Goal: Task Accomplishment & Management: Manage account settings

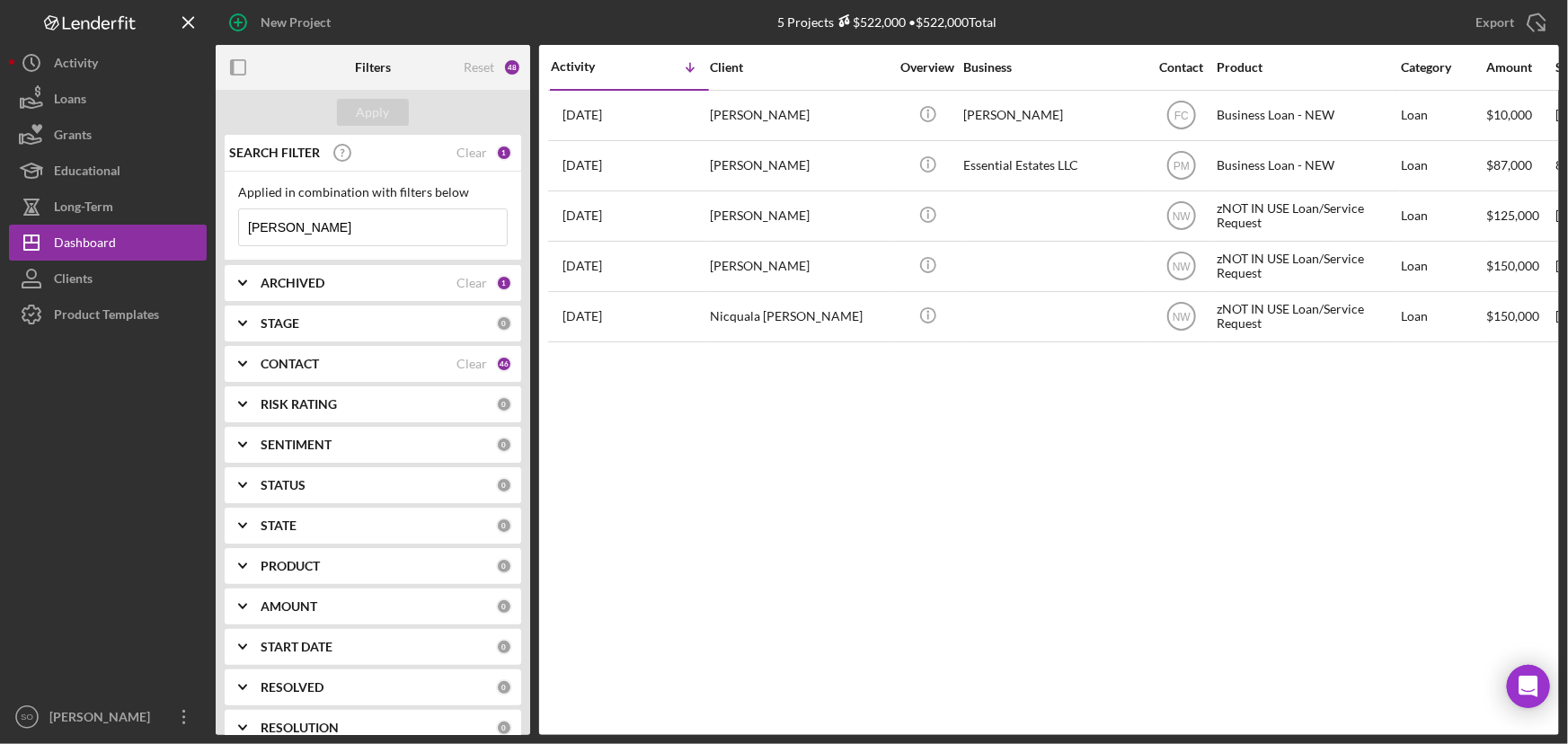
click at [333, 283] on div "ARCHIVED" at bounding box center [358, 282] width 196 height 14
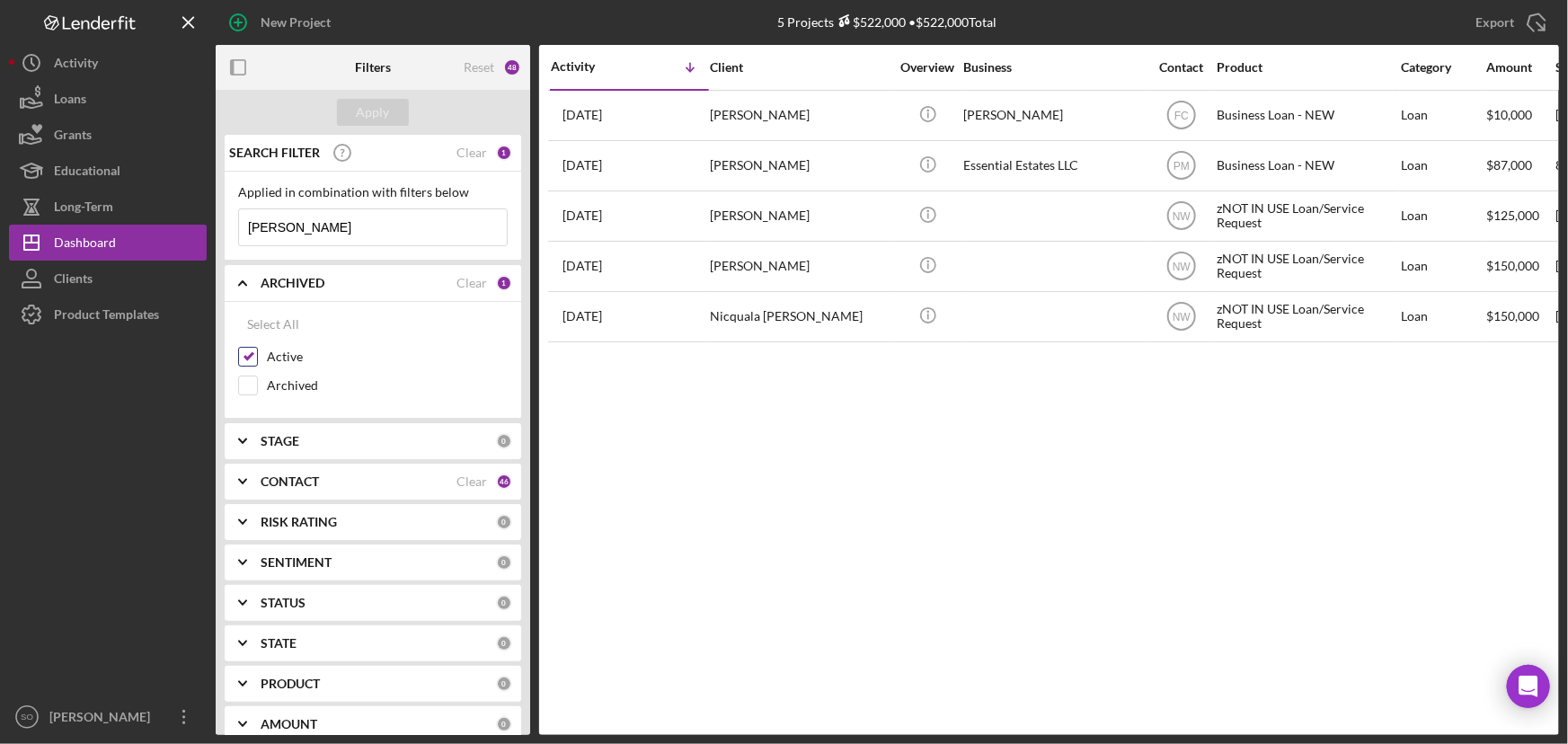
click at [246, 352] on input "Active" at bounding box center [247, 356] width 18 height 18
checkbox input "false"
click at [245, 388] on input "Archived" at bounding box center [247, 385] width 18 height 18
checkbox input "true"
click at [329, 474] on div "CONTACT" at bounding box center [358, 481] width 196 height 14
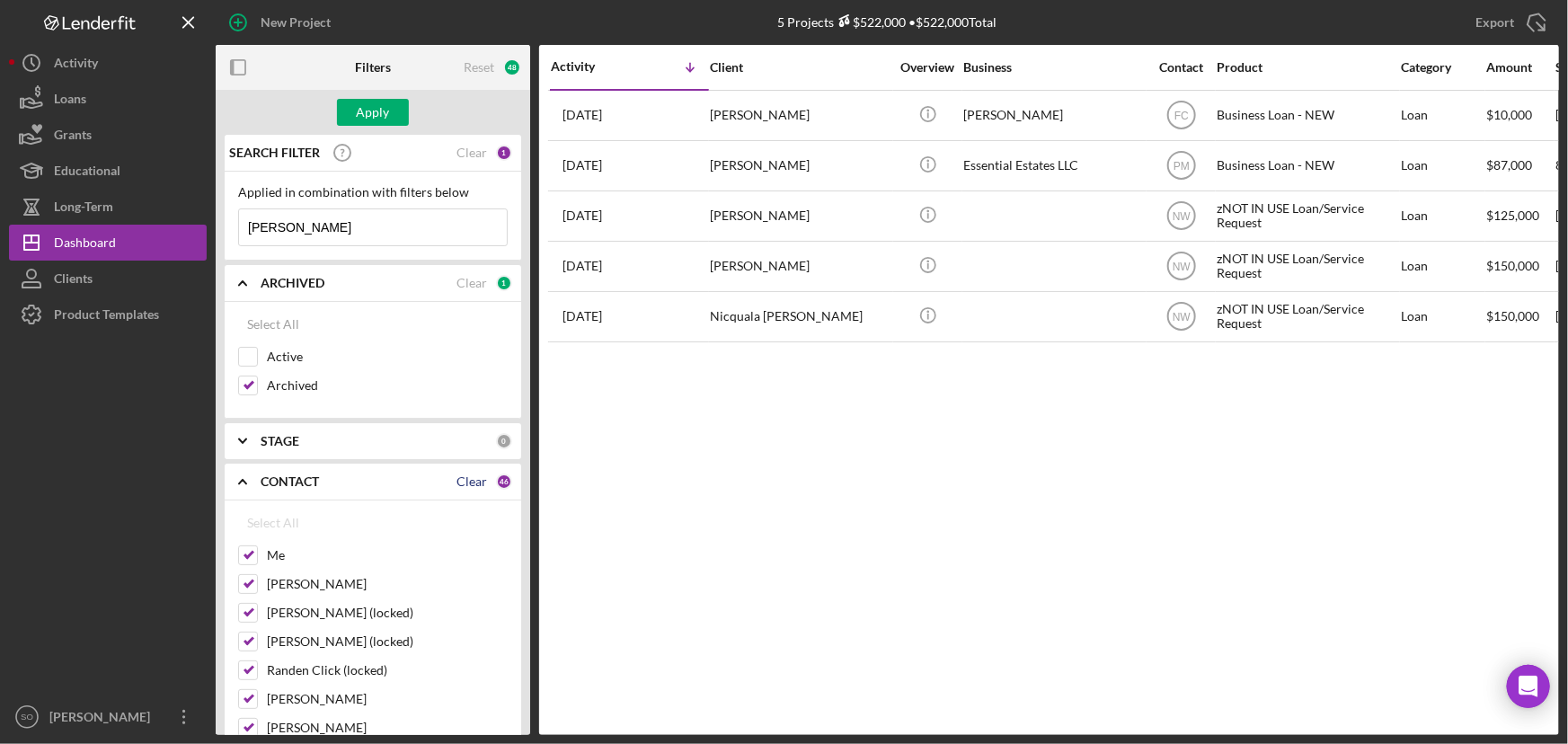
click at [470, 485] on div "Clear" at bounding box center [471, 481] width 30 height 14
checkbox input "false"
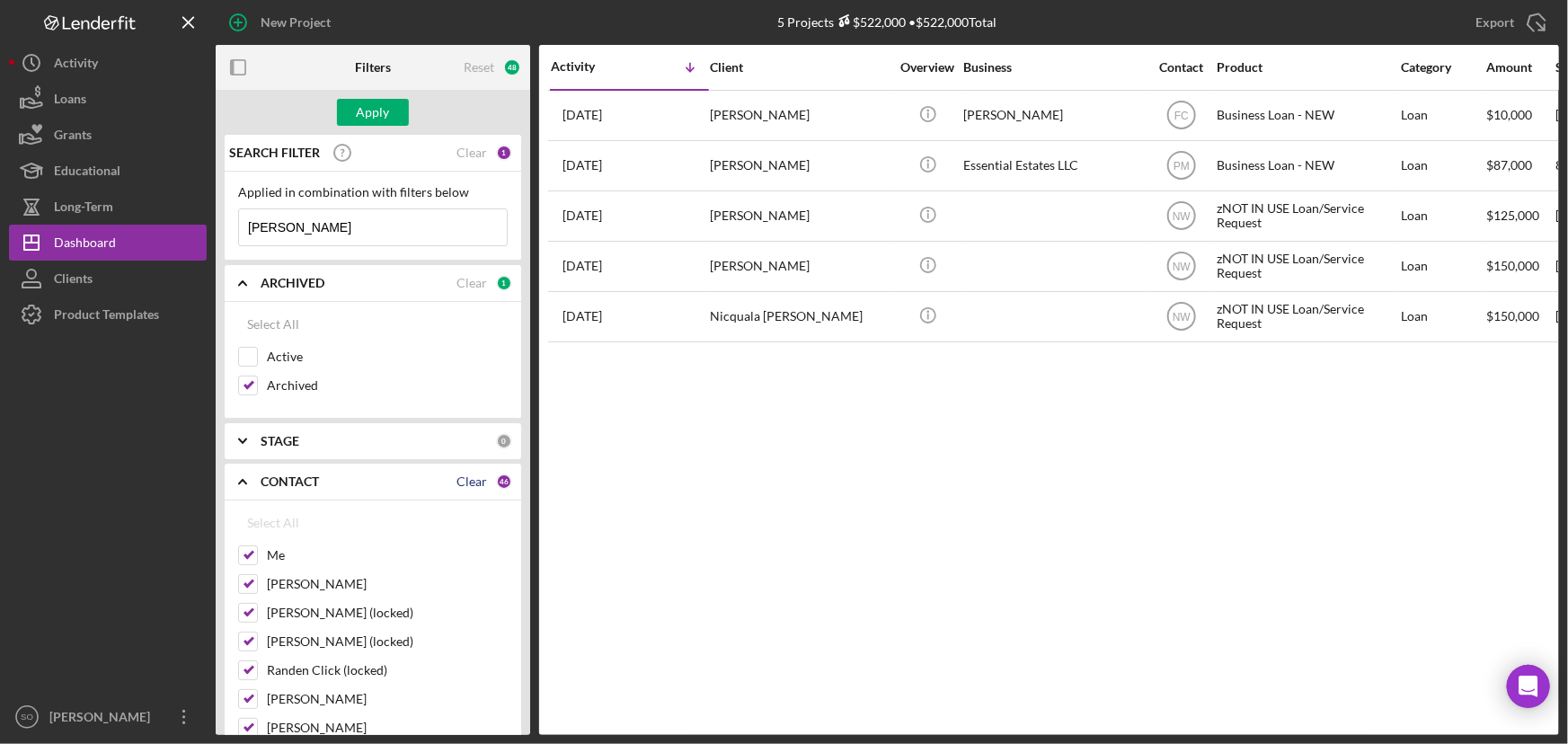
checkbox input "false"
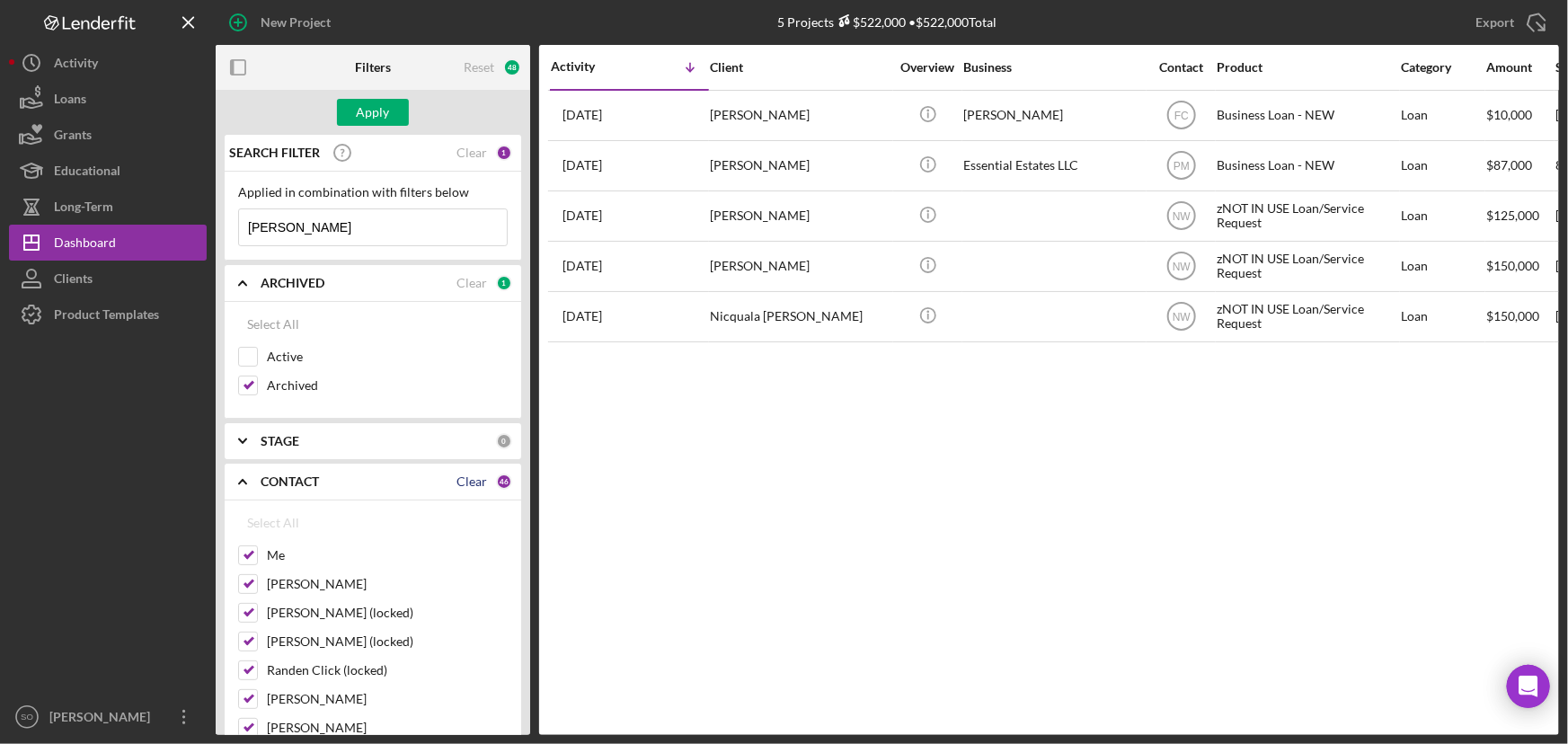
checkbox input "false"
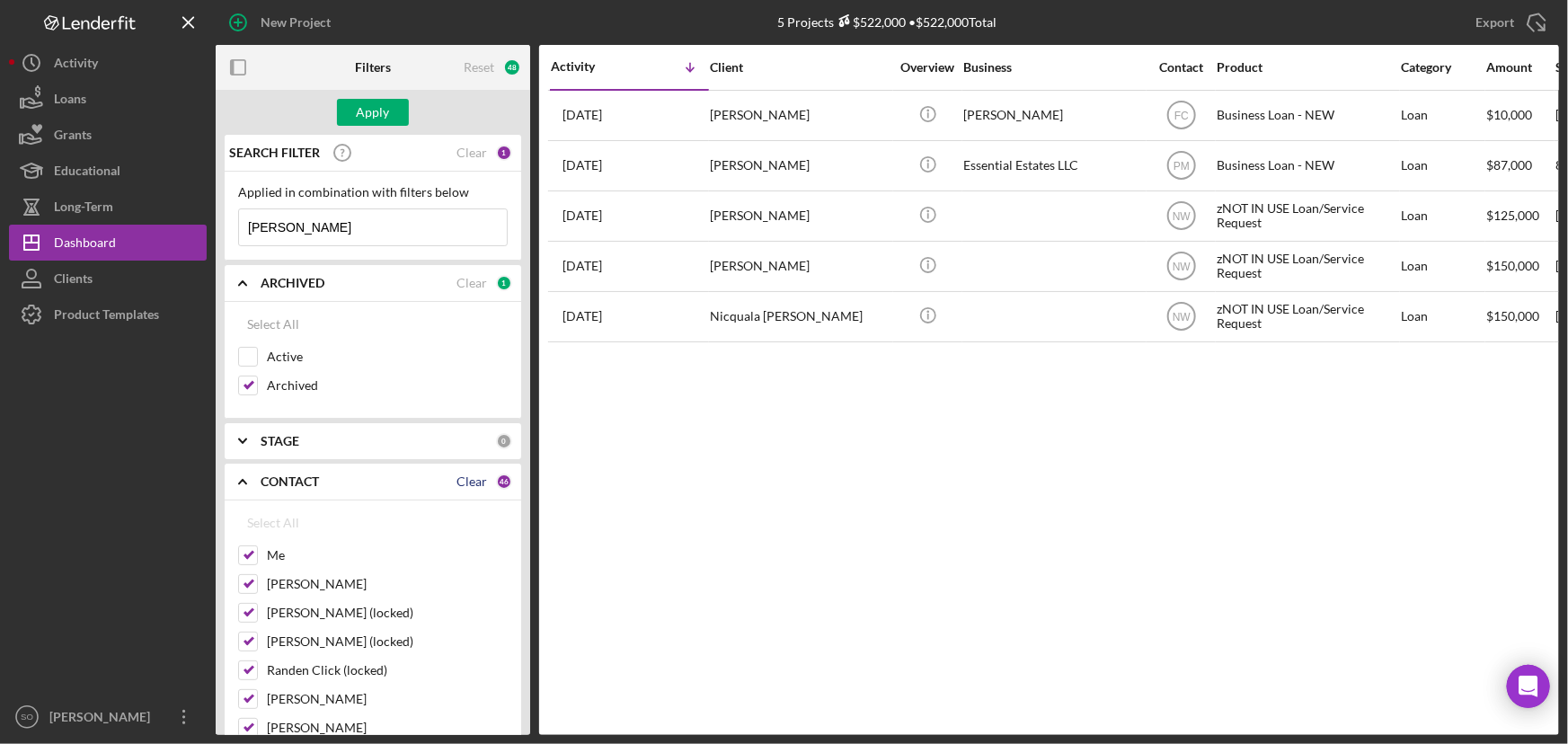
checkbox input "false"
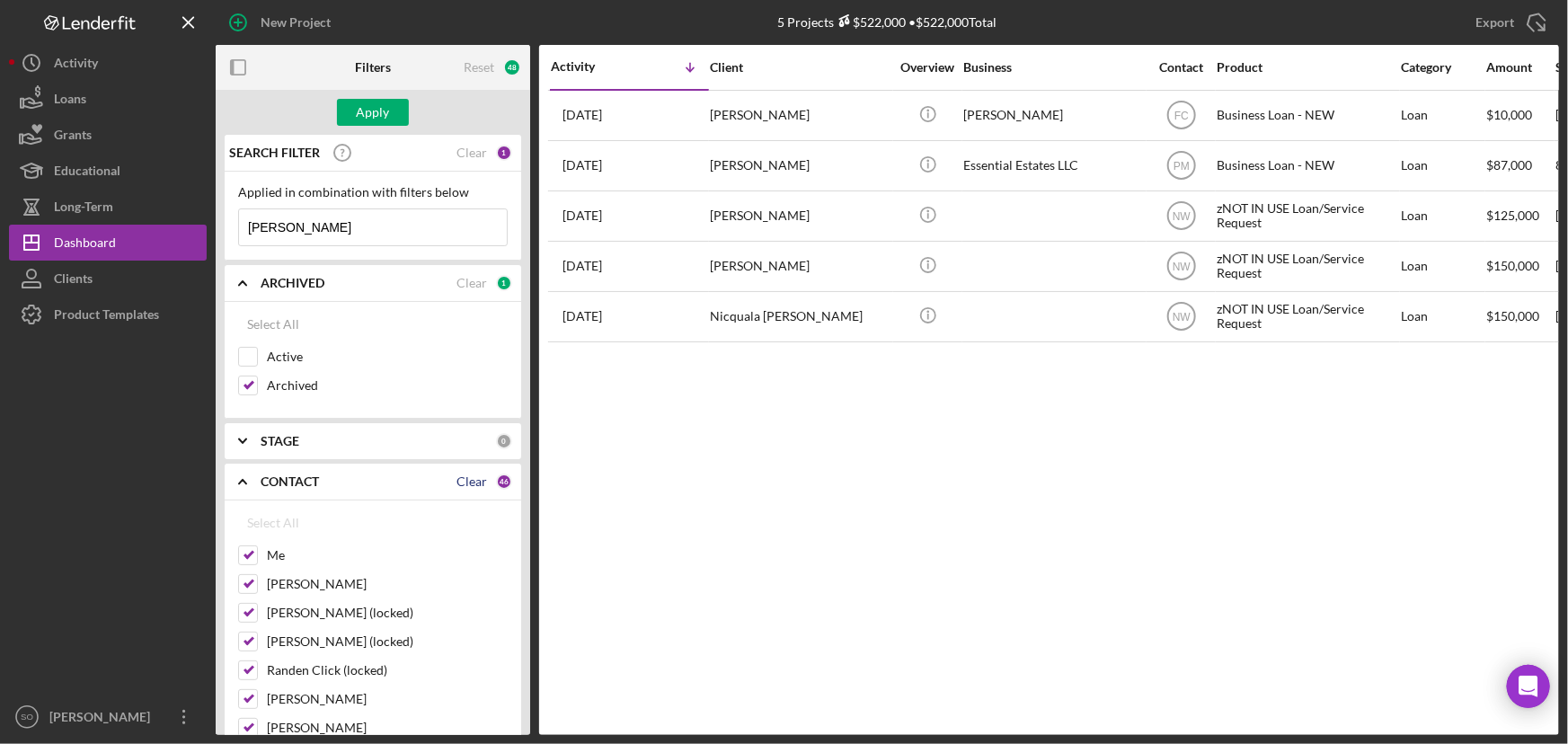
checkbox input "false"
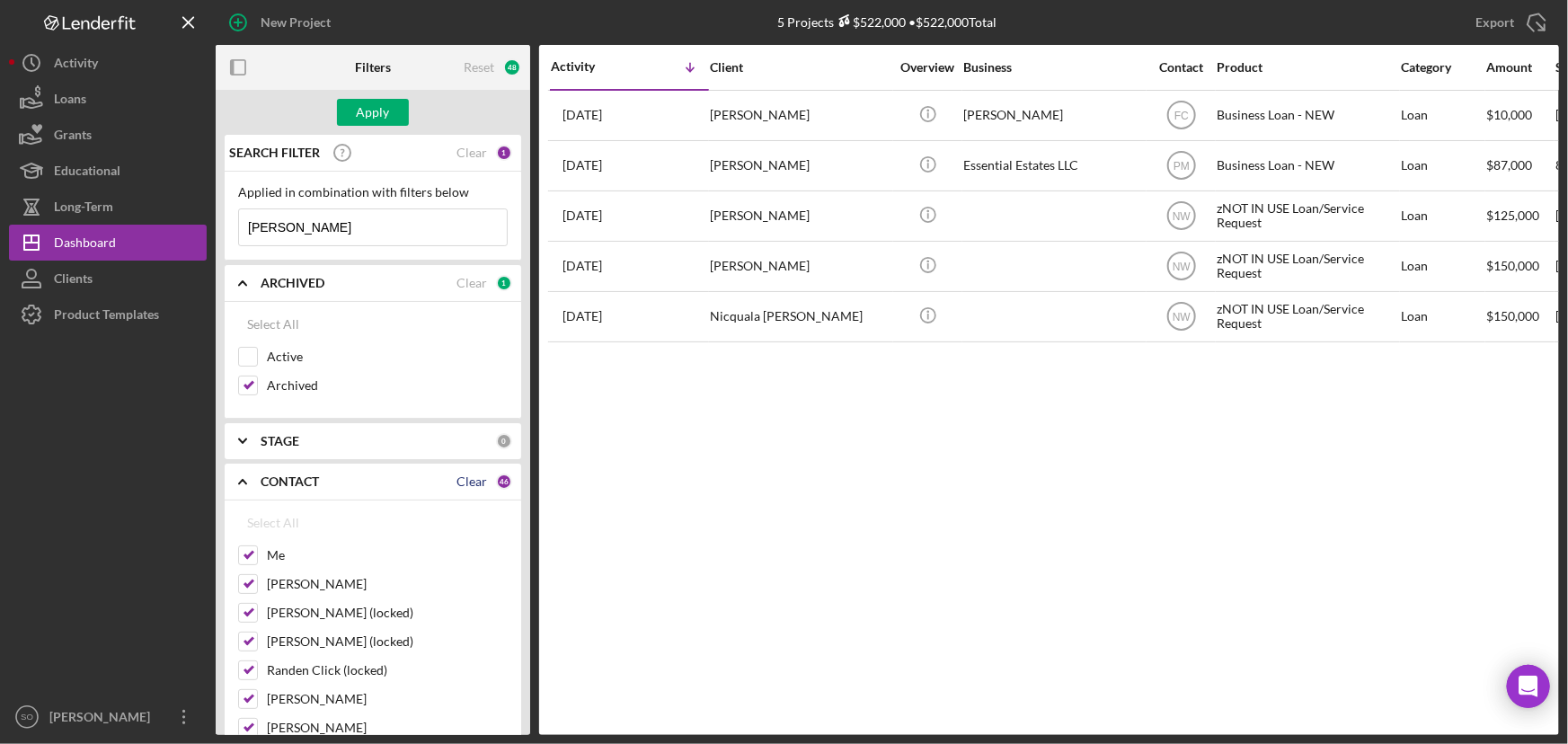
checkbox input "false"
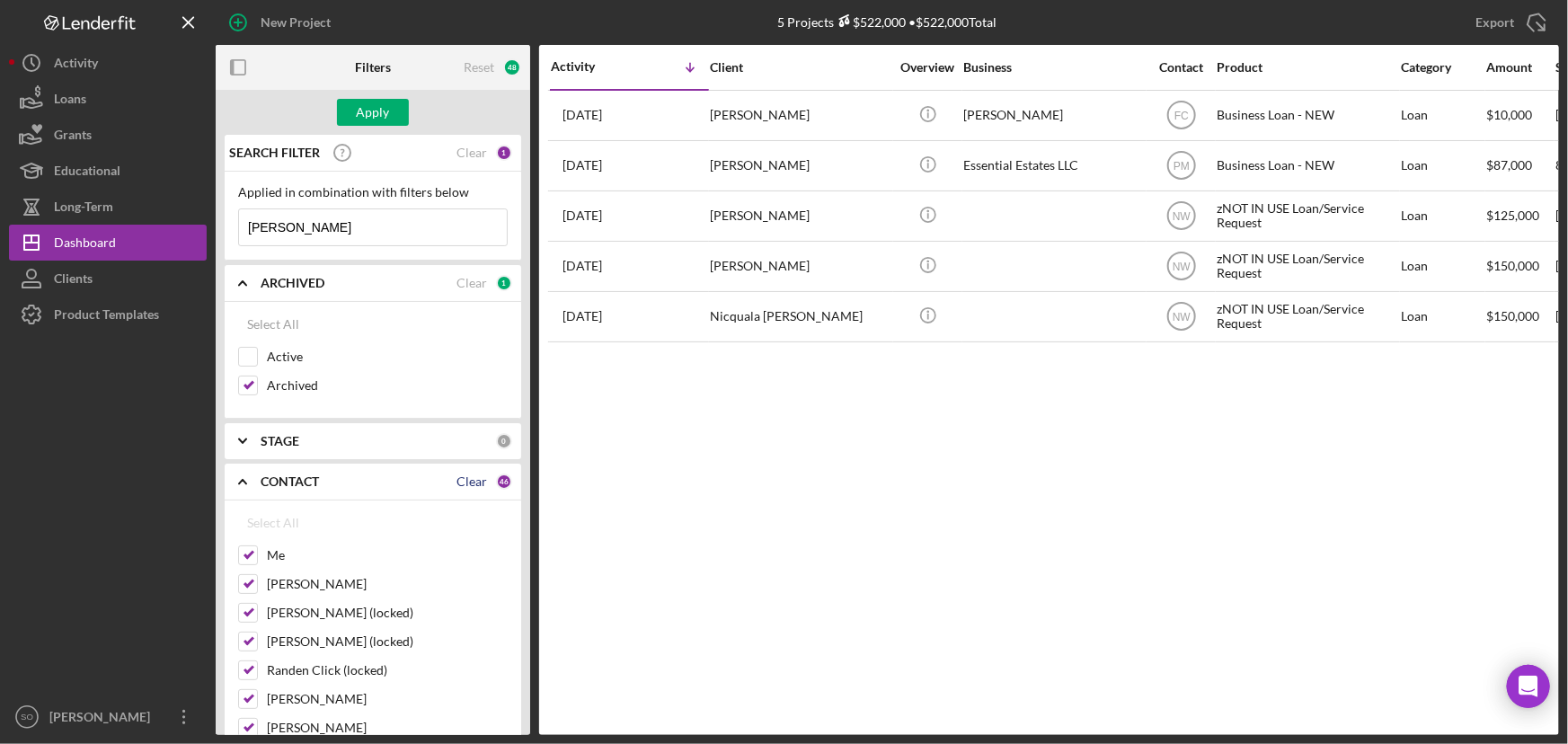
checkbox input "false"
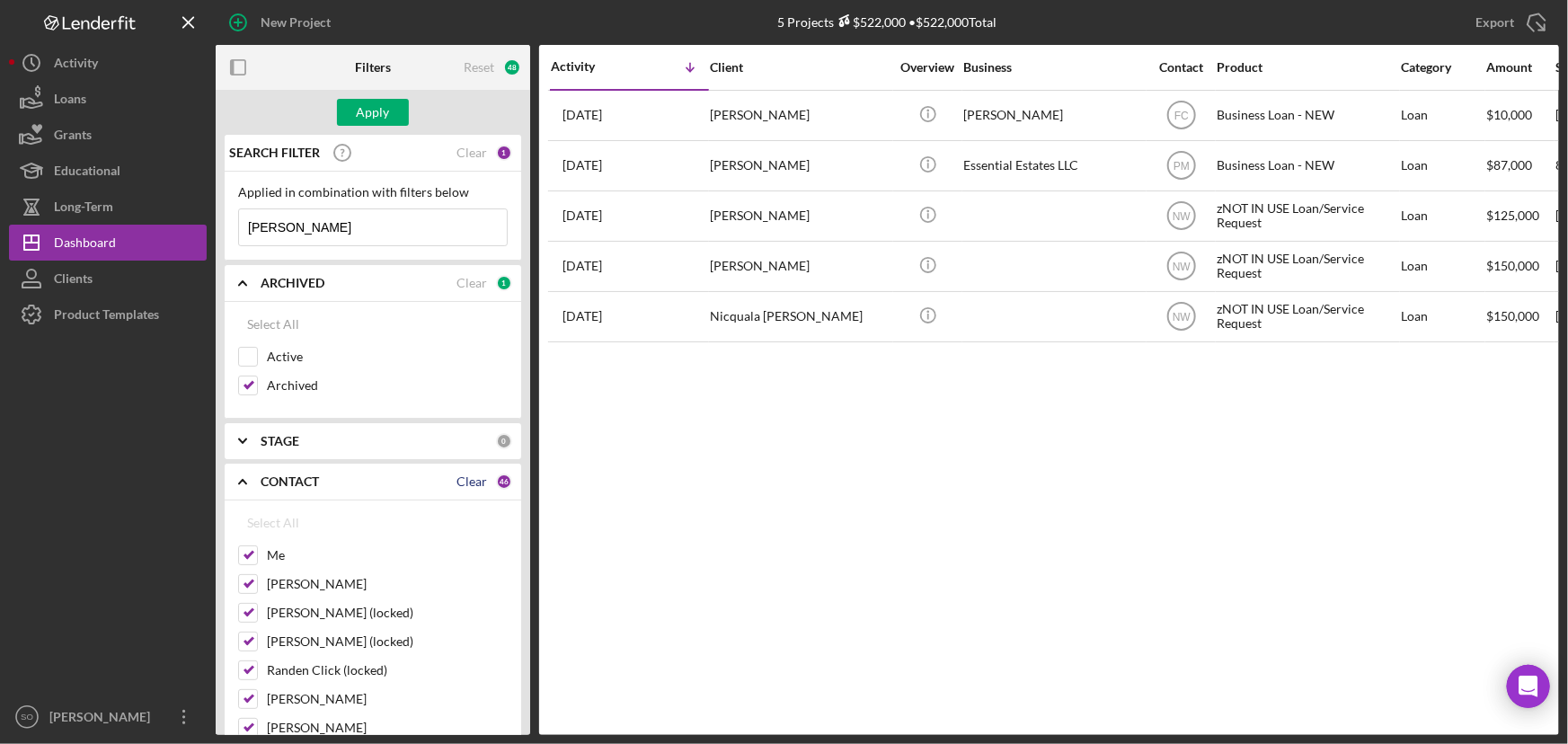
checkbox input "false"
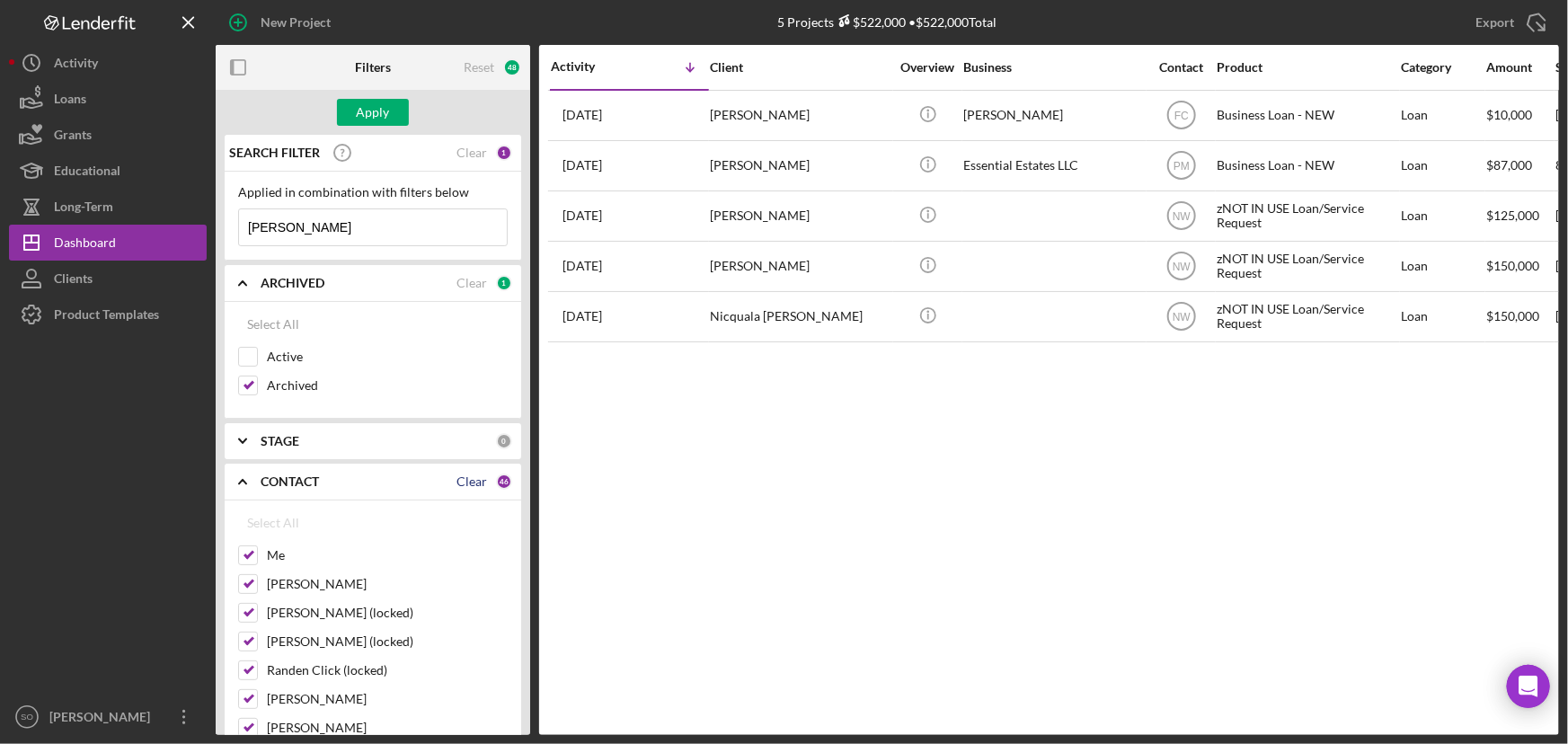
checkbox input "false"
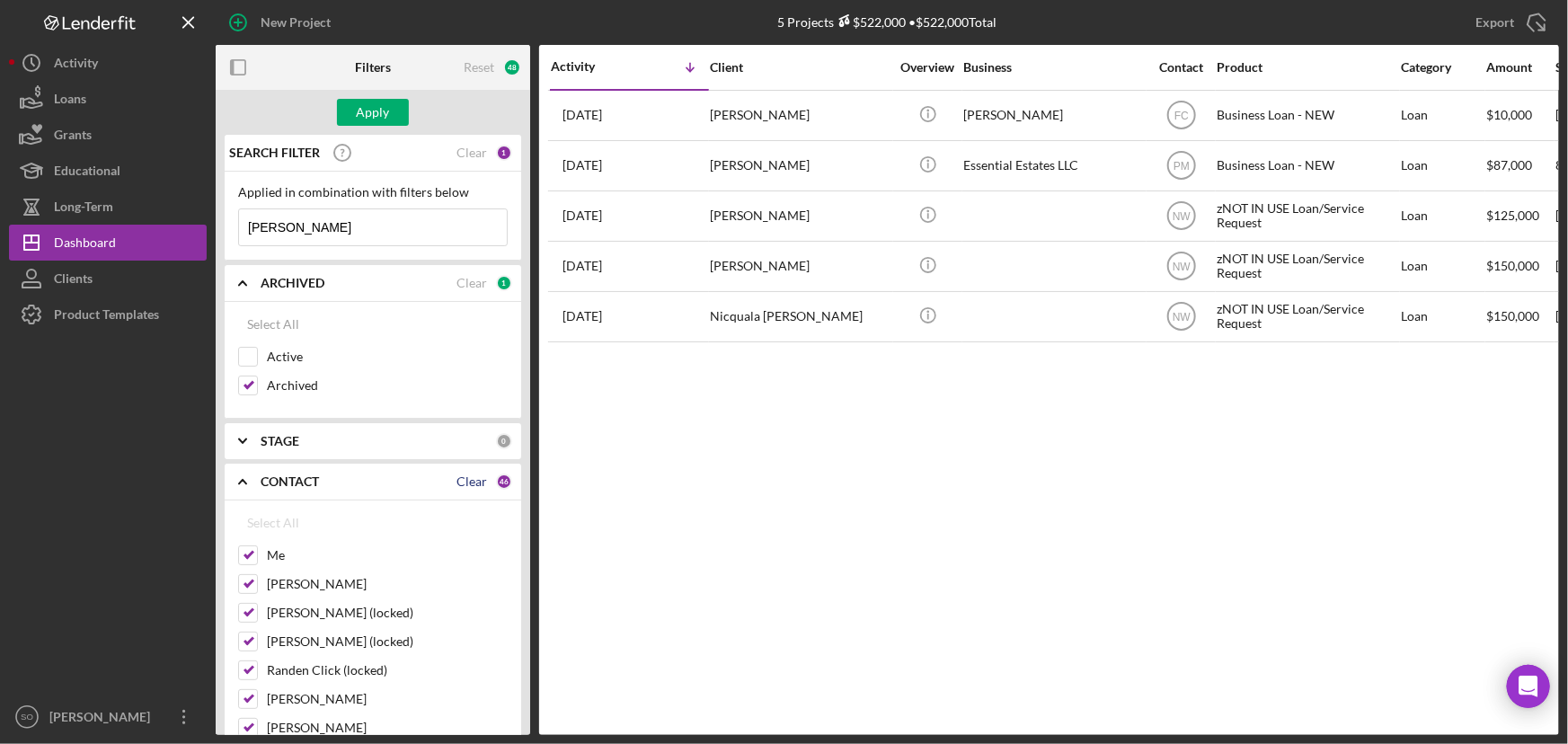
checkbox input "false"
click at [251, 554] on input "Me" at bounding box center [247, 554] width 18 height 18
checkbox input "true"
click at [248, 581] on input "[PERSON_NAME]" at bounding box center [247, 584] width 18 height 18
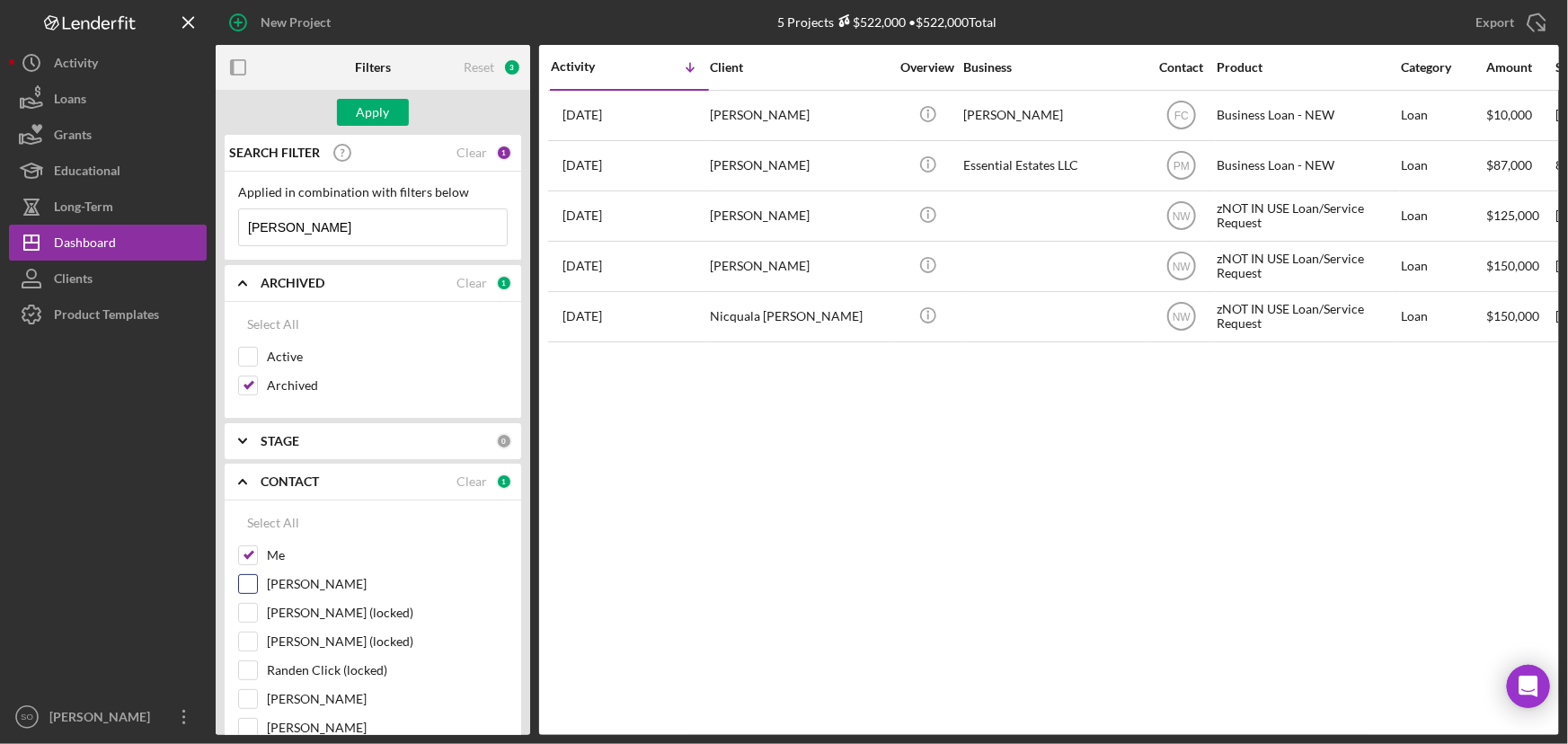
checkbox input "true"
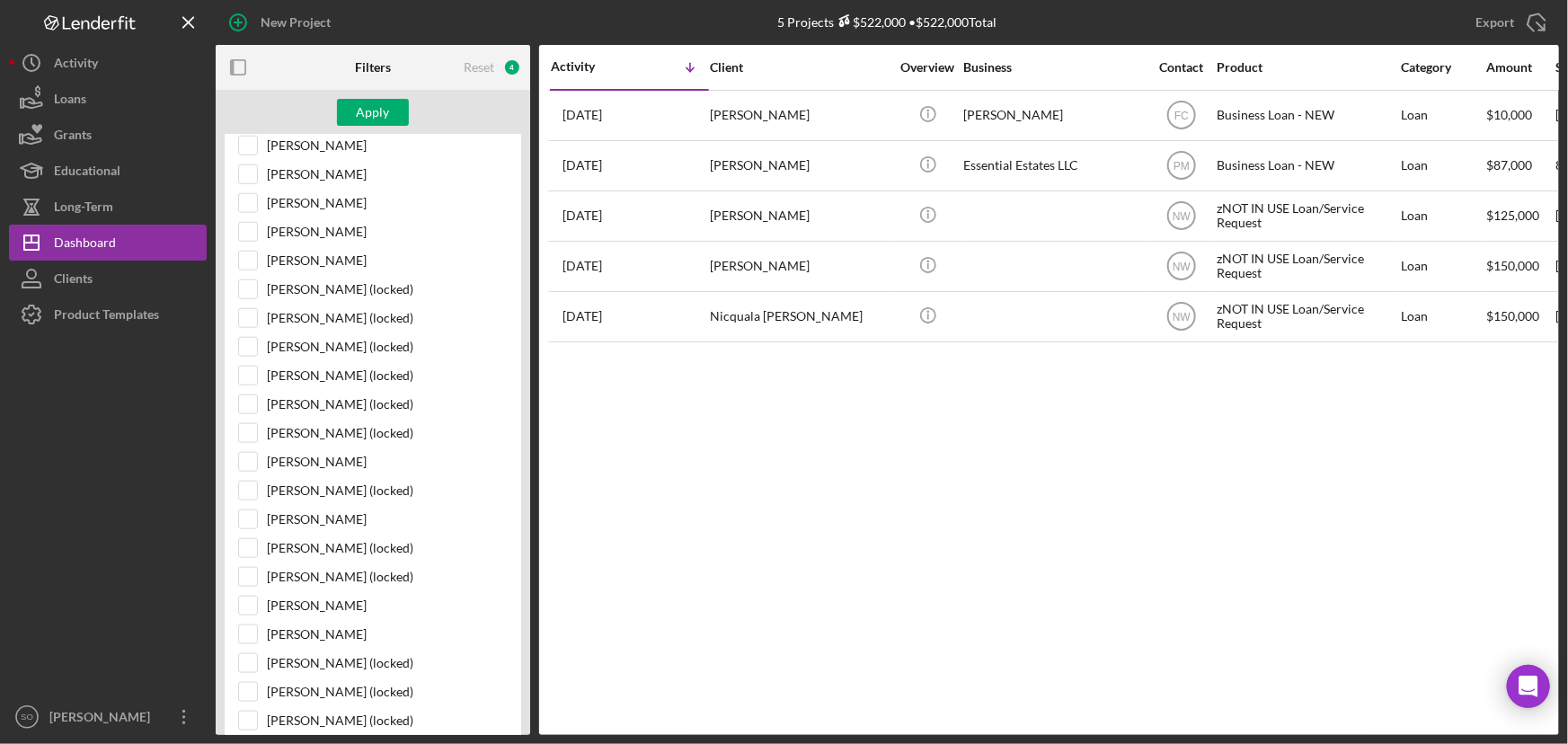
scroll to position [1225, 0]
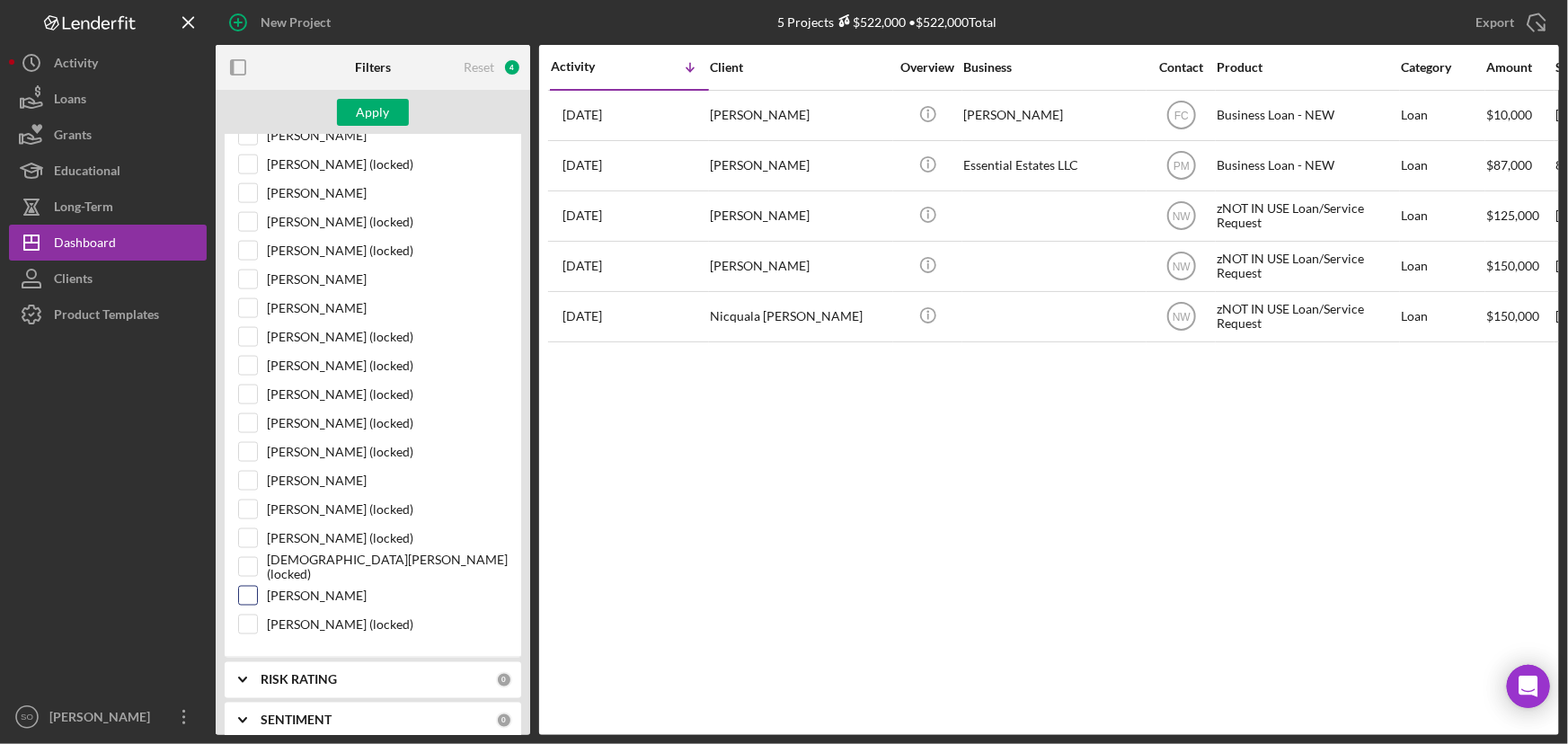
click at [252, 588] on input "[PERSON_NAME]" at bounding box center [247, 595] width 18 height 18
checkbox input "true"
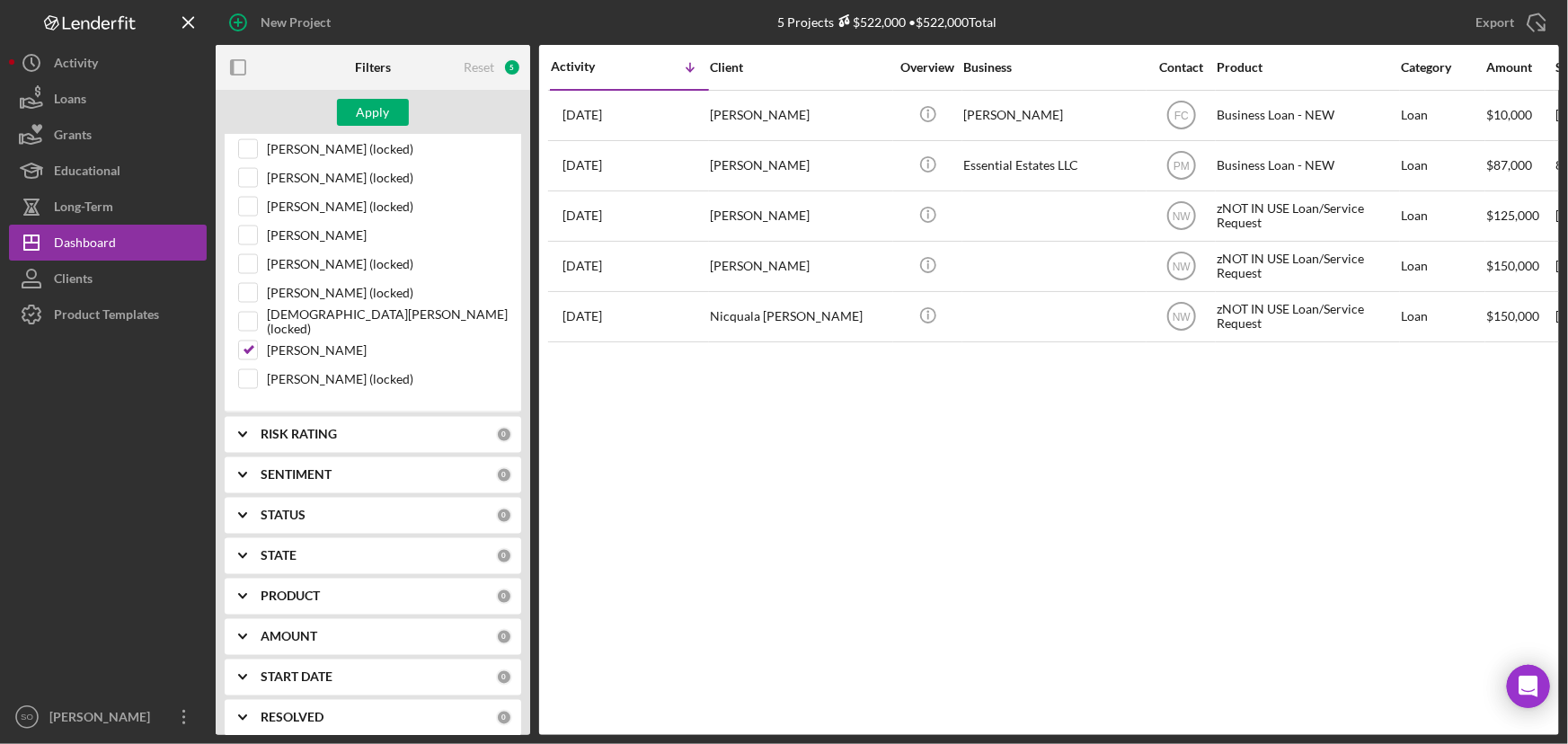
scroll to position [1552, 0]
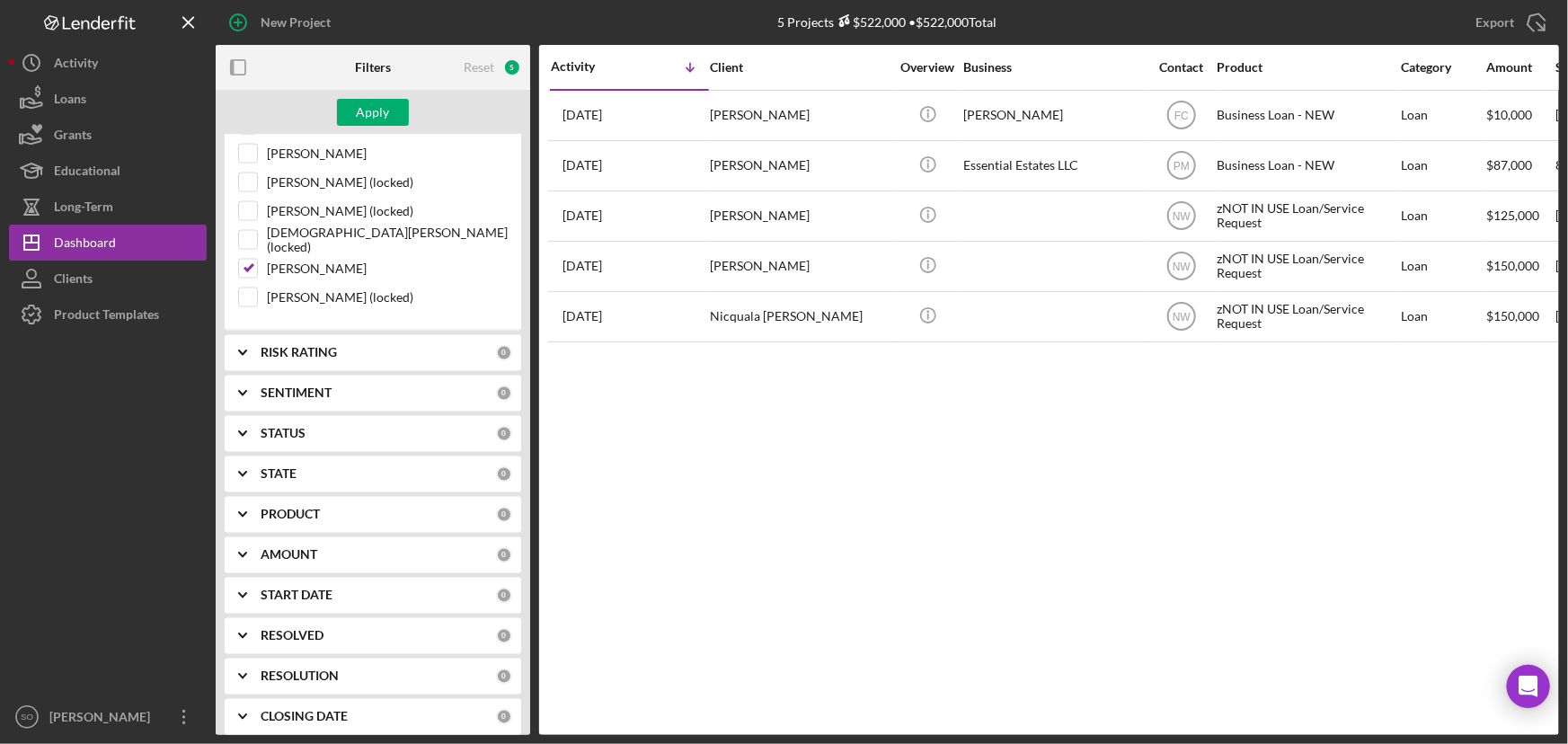
click at [318, 507] on b "PRODUCT" at bounding box center [290, 514] width 60 height 14
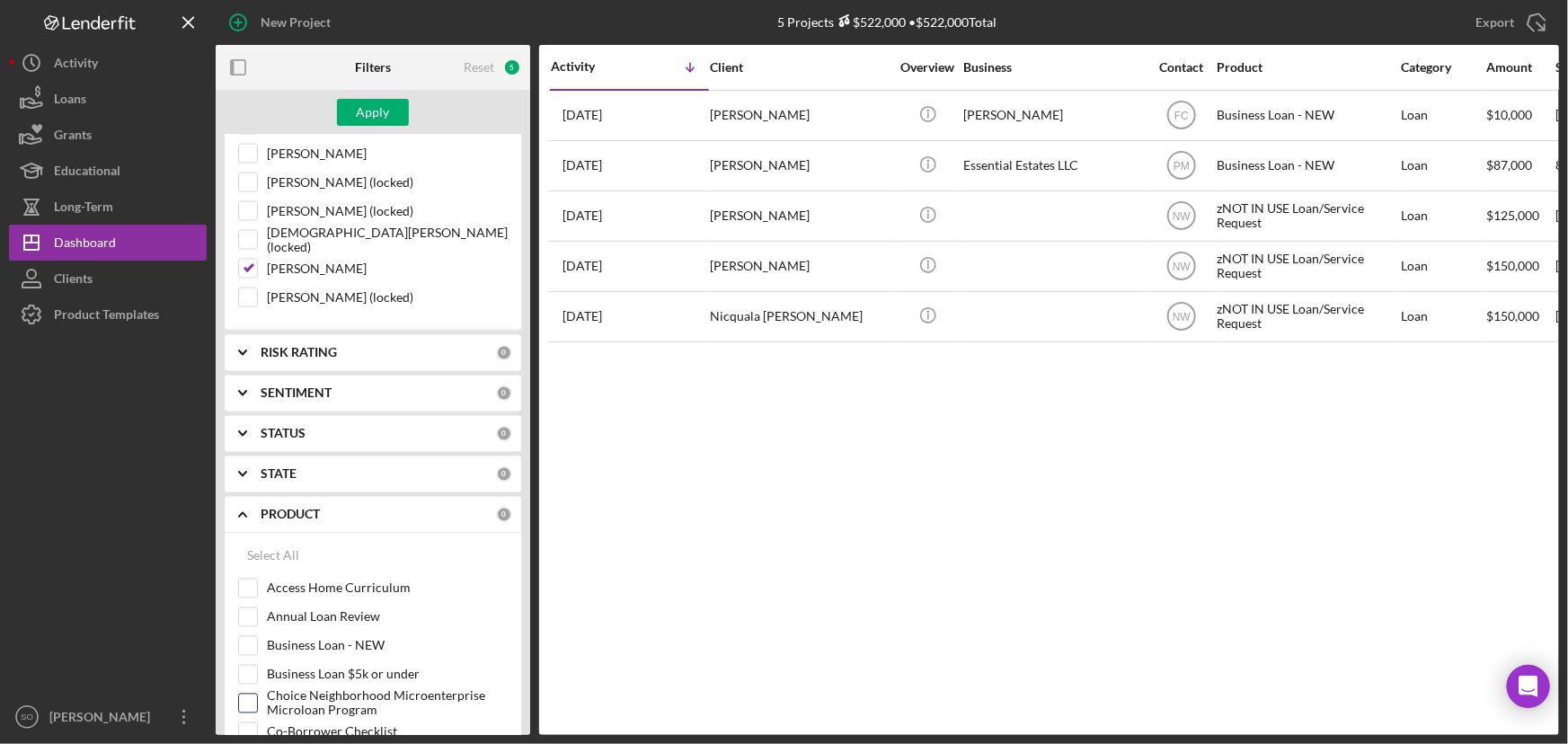
scroll to position [1878, 0]
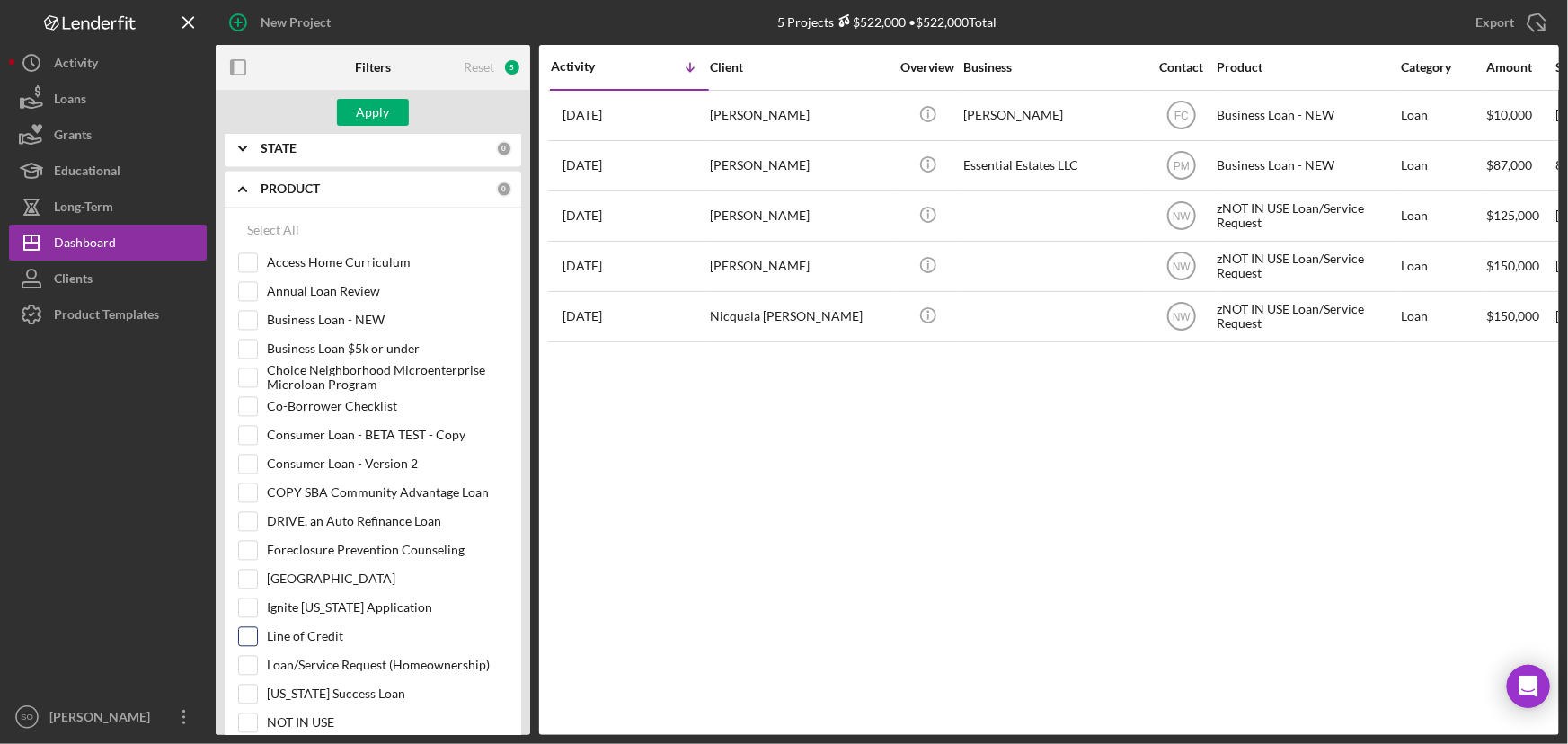
click at [249, 626] on input "Line of Credit" at bounding box center [247, 635] width 18 height 18
checkbox input "true"
click at [363, 117] on div "Apply" at bounding box center [373, 112] width 33 height 27
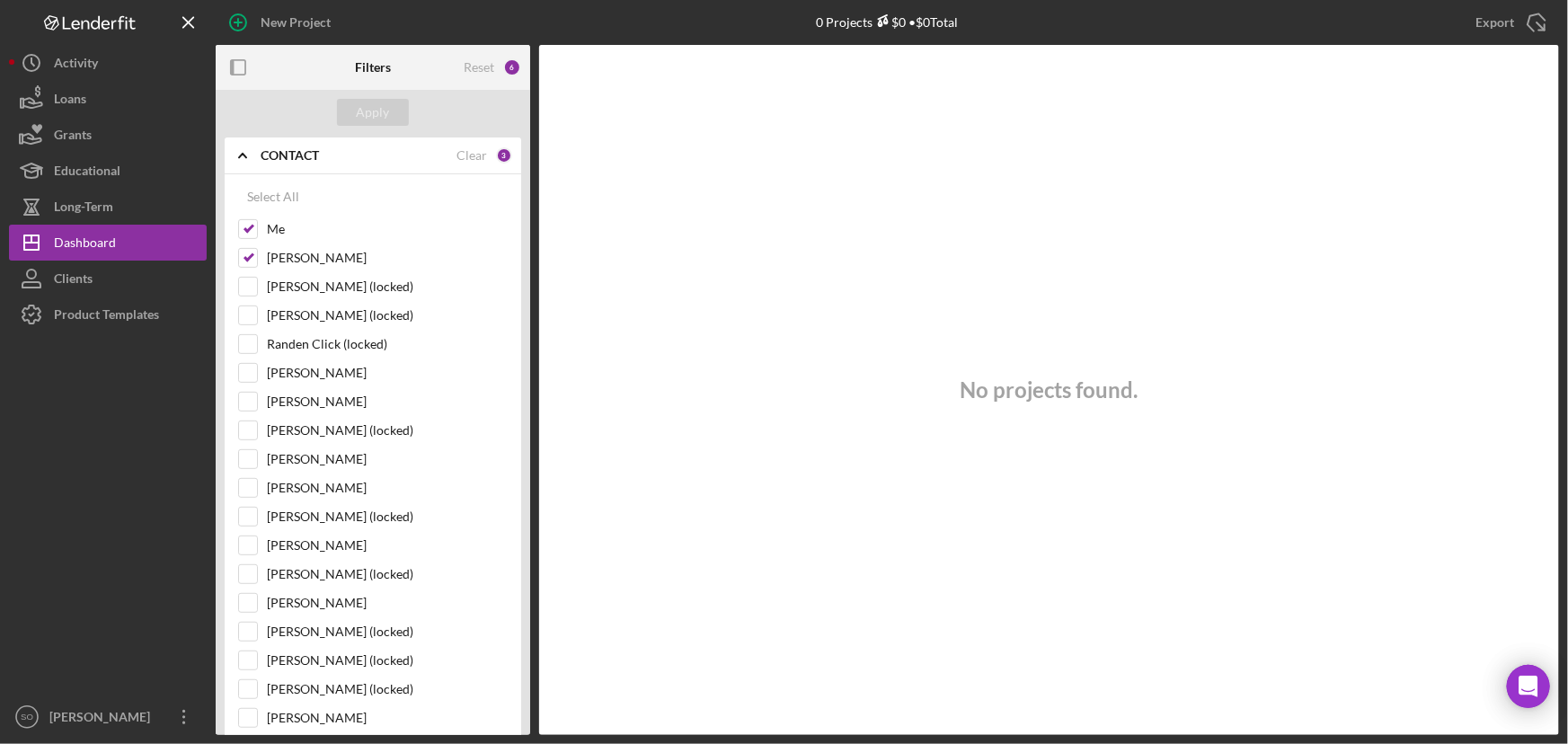
scroll to position [0, 0]
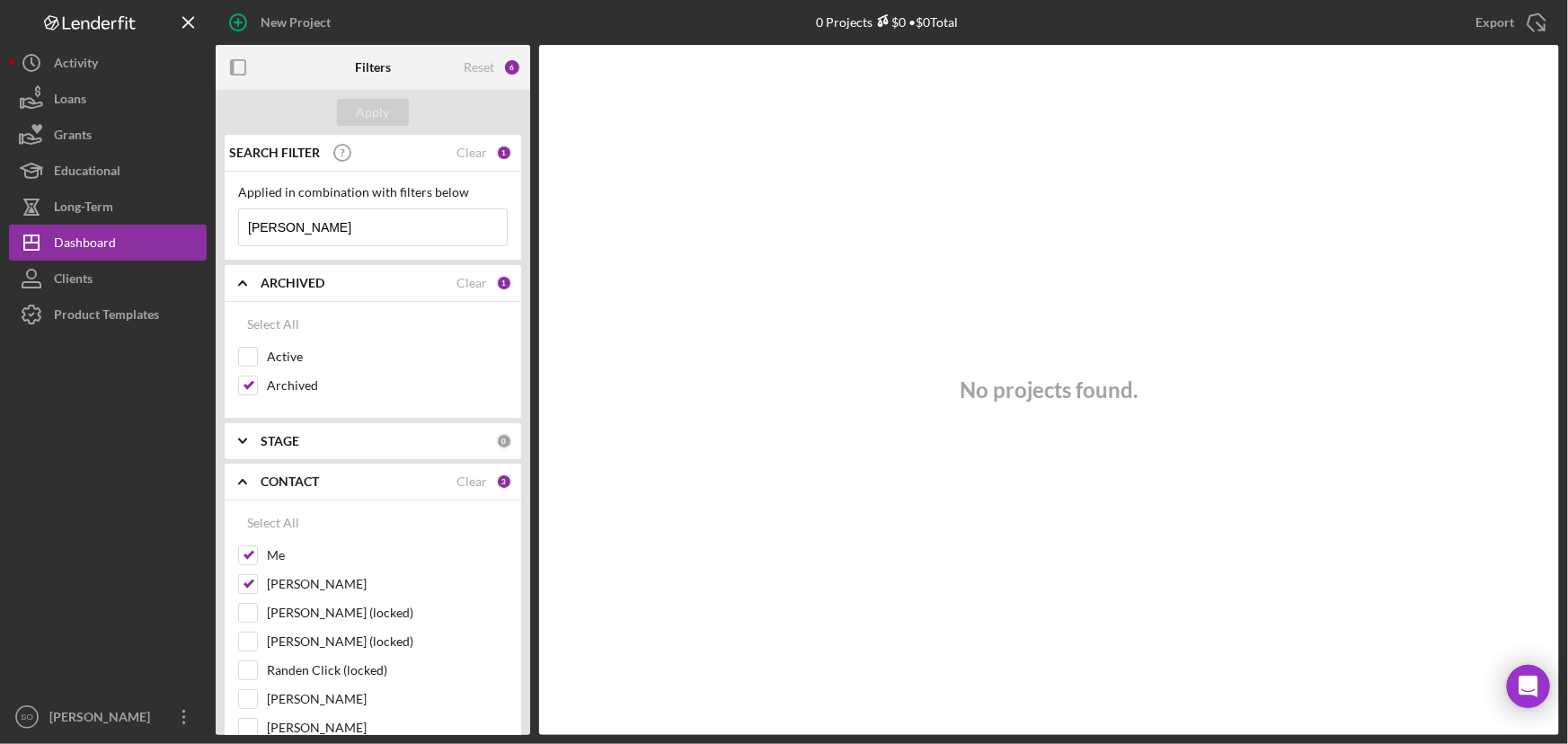
drag, startPoint x: 355, startPoint y: 226, endPoint x: 228, endPoint y: 233, distance: 127.2
click at [228, 233] on div "Applied in combination with filters below Teaura thomas Icon/Menu Close" at bounding box center [373, 216] width 297 height 89
click at [376, 114] on div "Apply" at bounding box center [373, 112] width 33 height 27
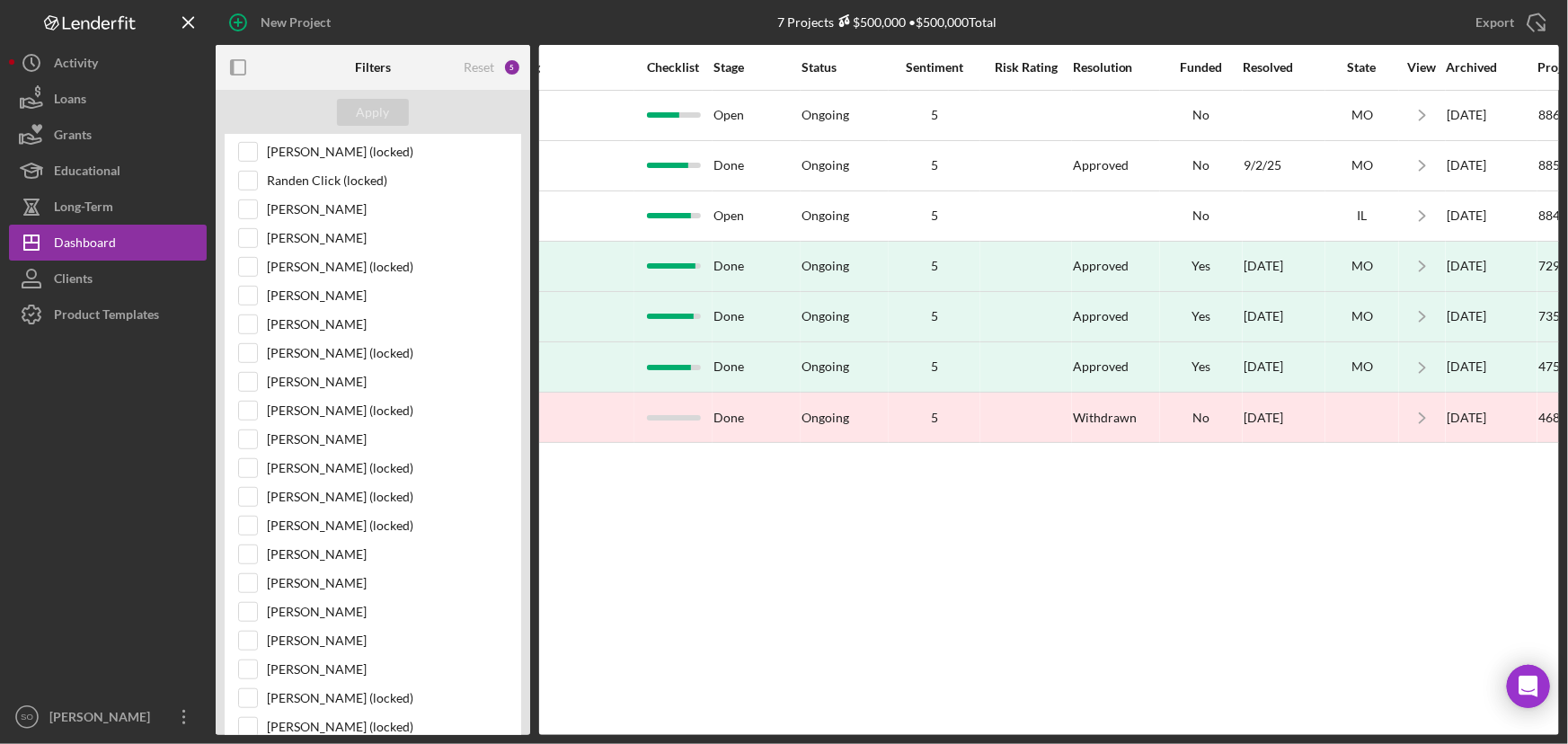
scroll to position [0, 1201]
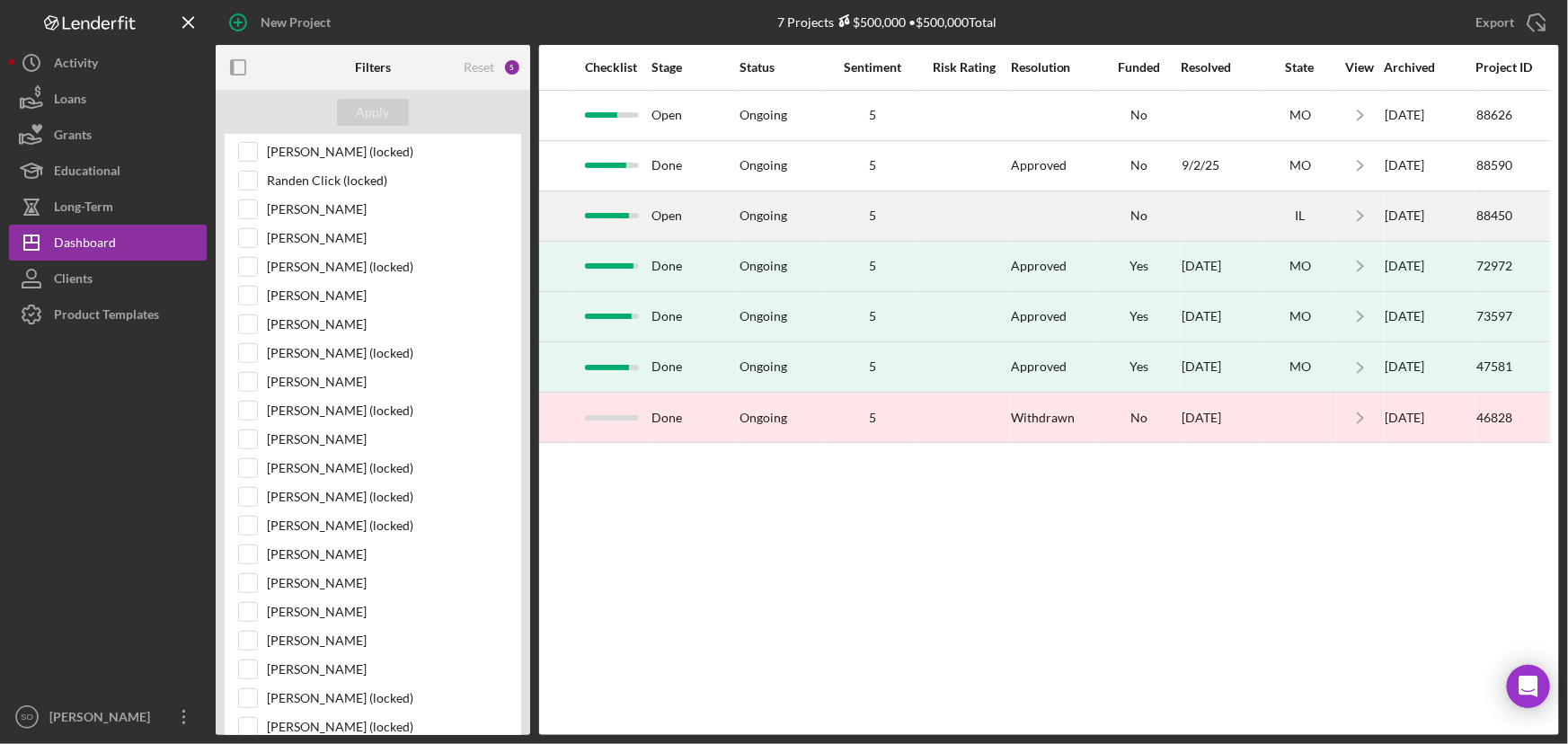
click at [827, 227] on td "5" at bounding box center [872, 215] width 92 height 50
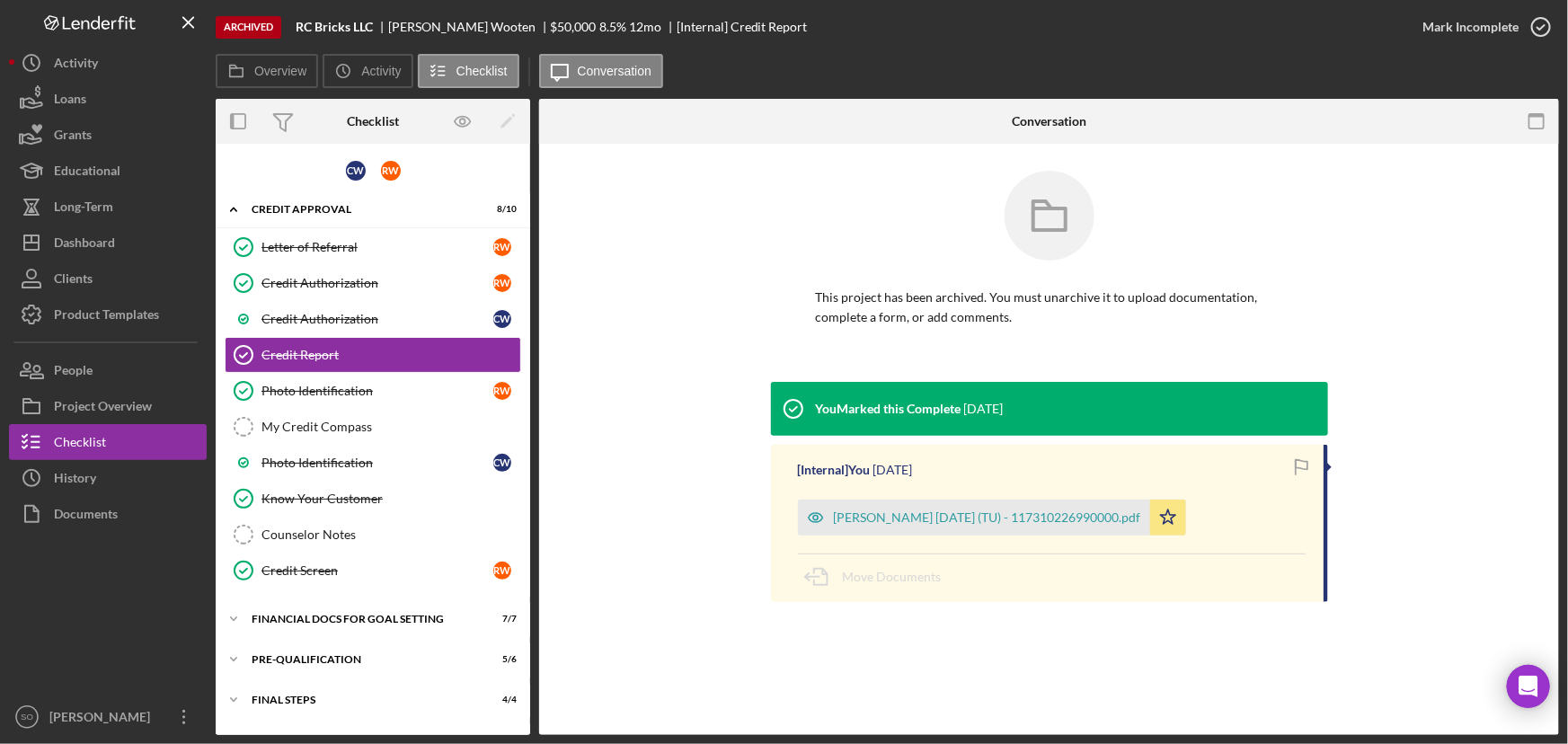
scroll to position [71, 0]
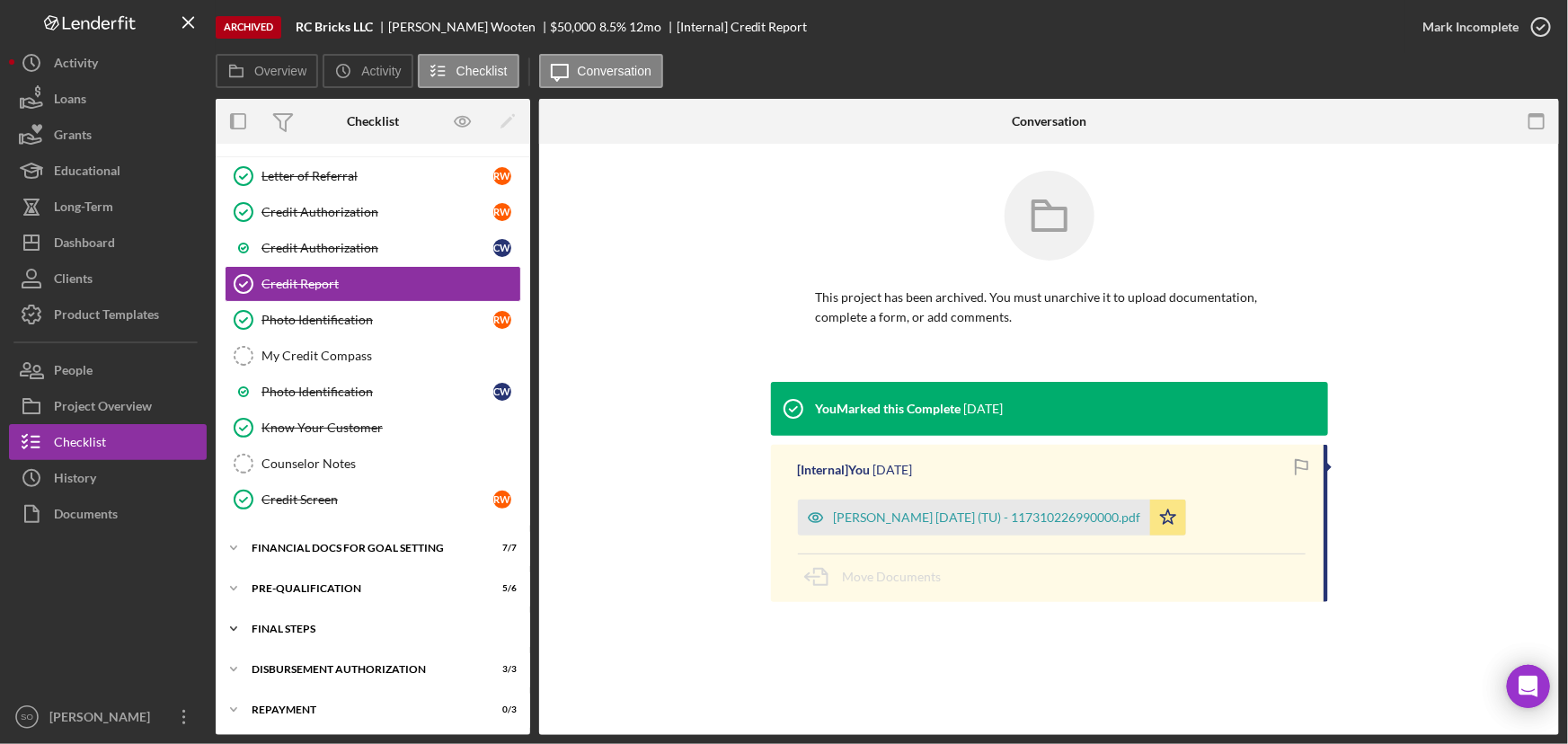
drag, startPoint x: 293, startPoint y: 627, endPoint x: 324, endPoint y: 628, distance: 31.0
click at [293, 627] on div "FINAL STEPS" at bounding box center [379, 628] width 256 height 10
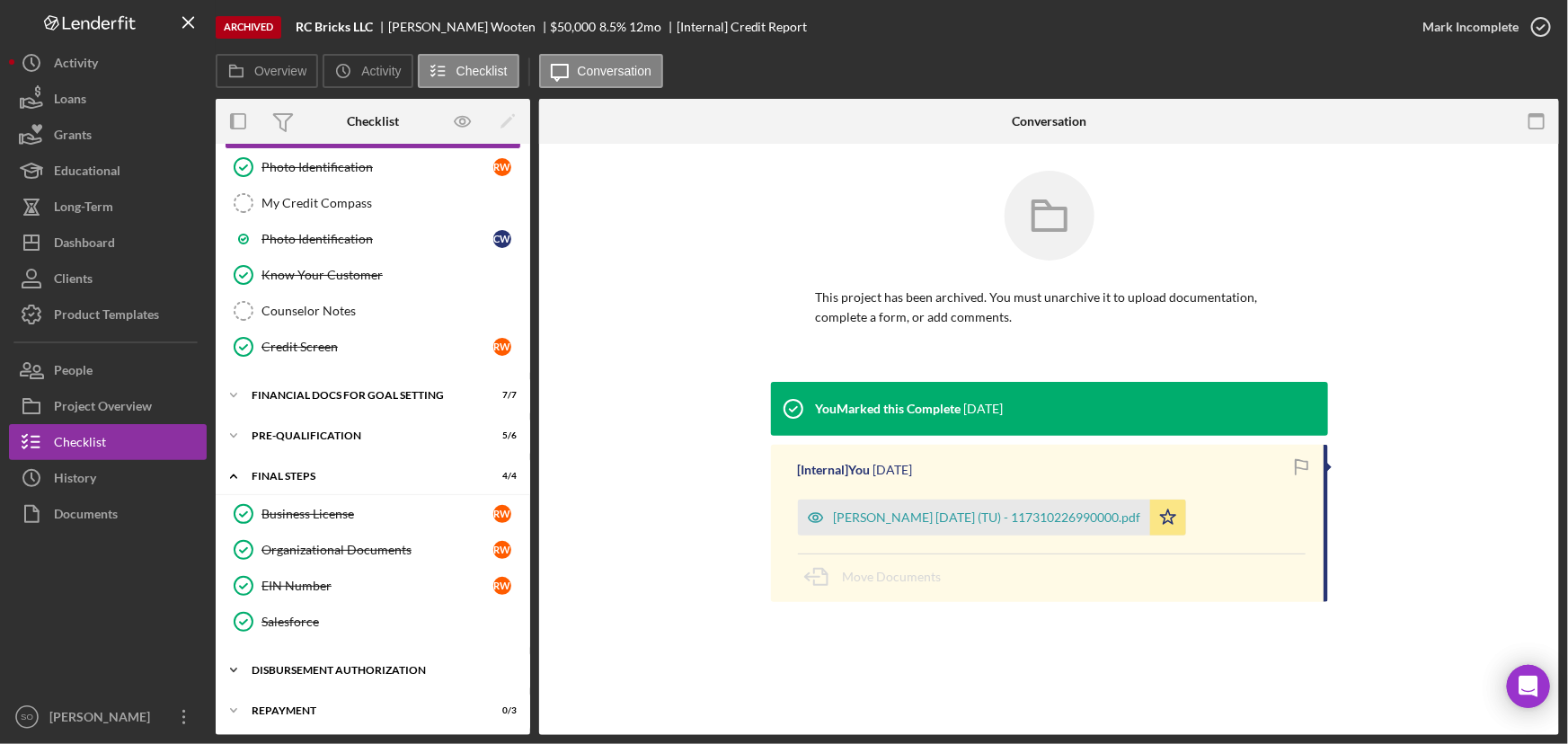
click at [324, 664] on div "Disbursement Authorization" at bounding box center [379, 669] width 256 height 10
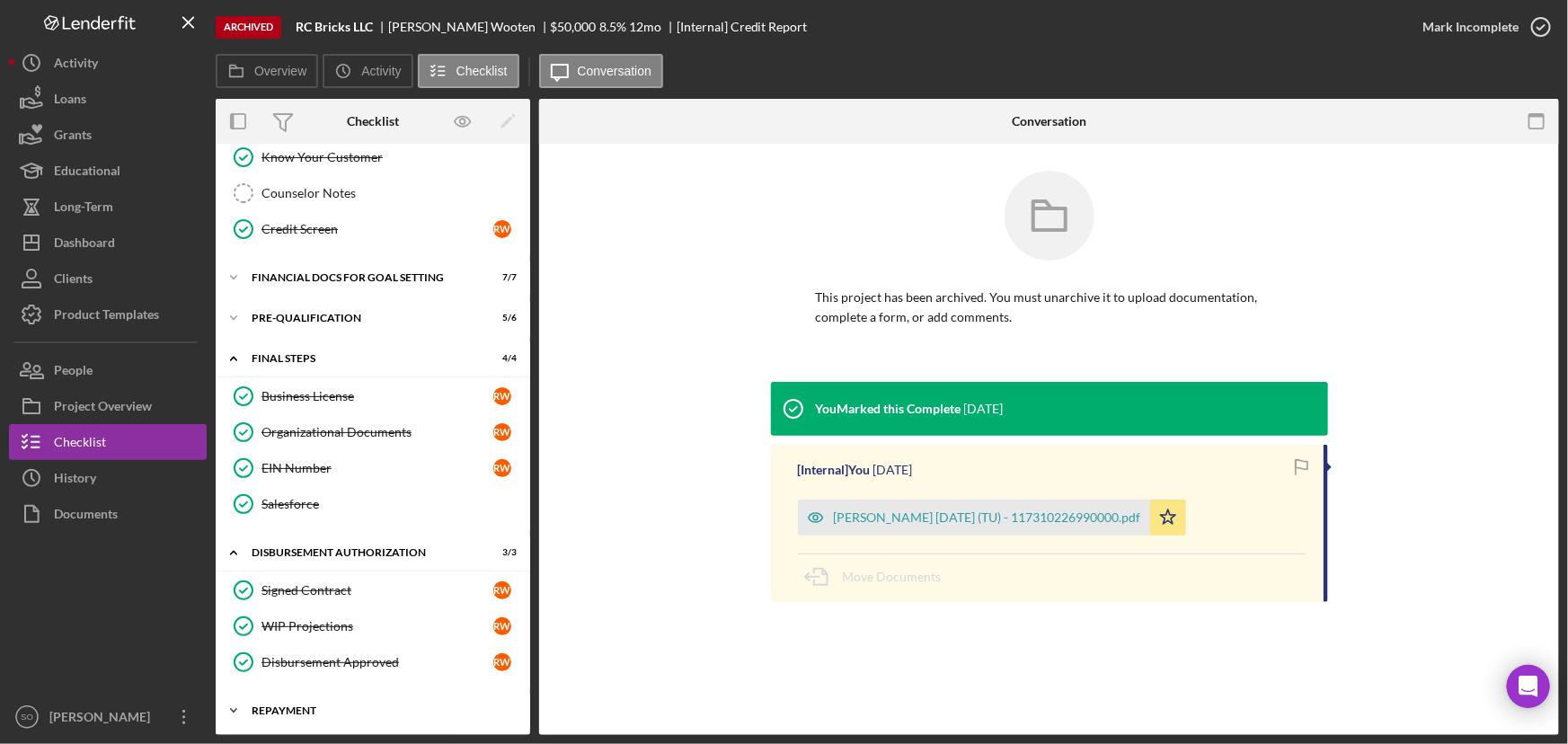
click at [295, 699] on div "Icon/Expander Repayment 0 / 3" at bounding box center [373, 711] width 315 height 36
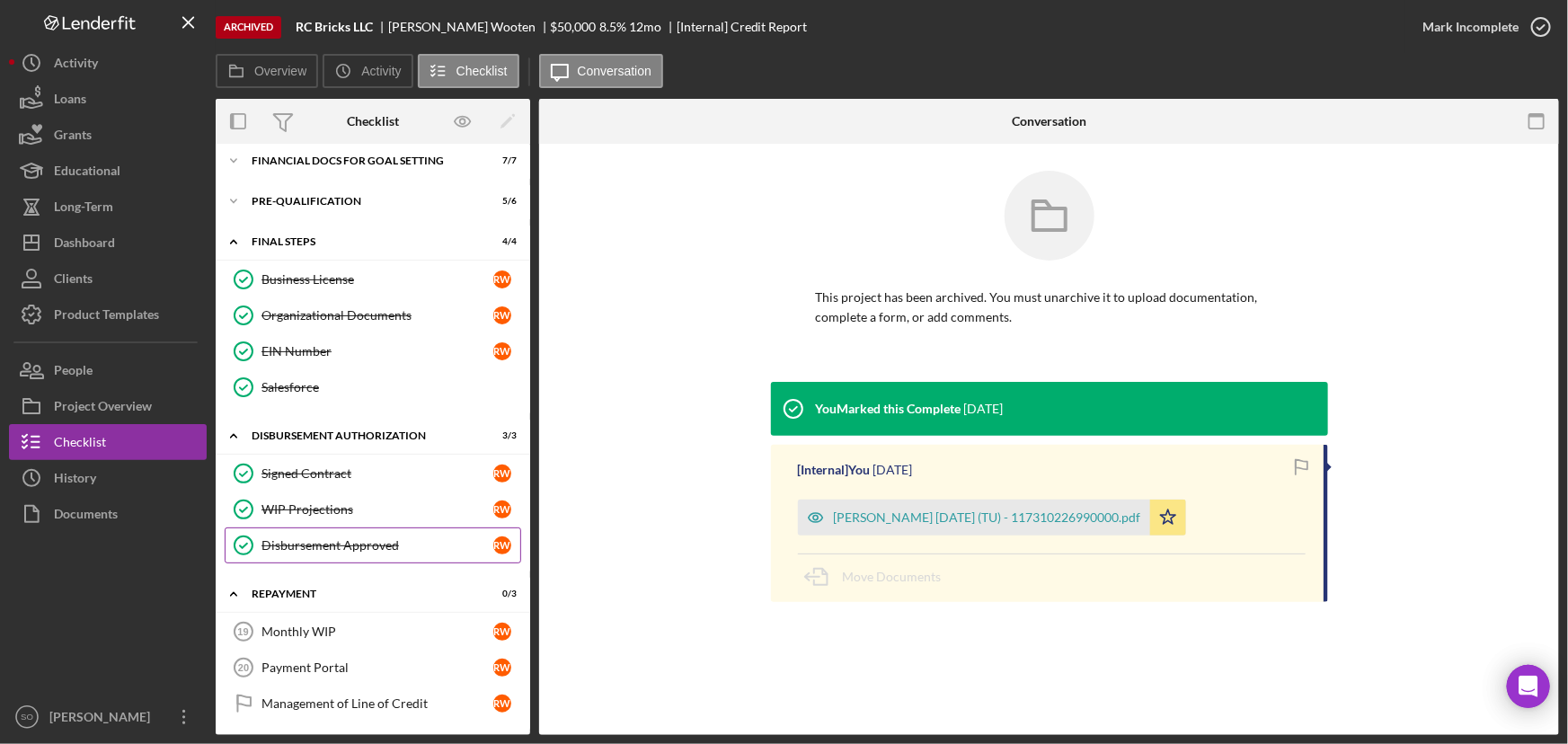
click at [328, 538] on div "Disbursement Approved" at bounding box center [377, 545] width 231 height 14
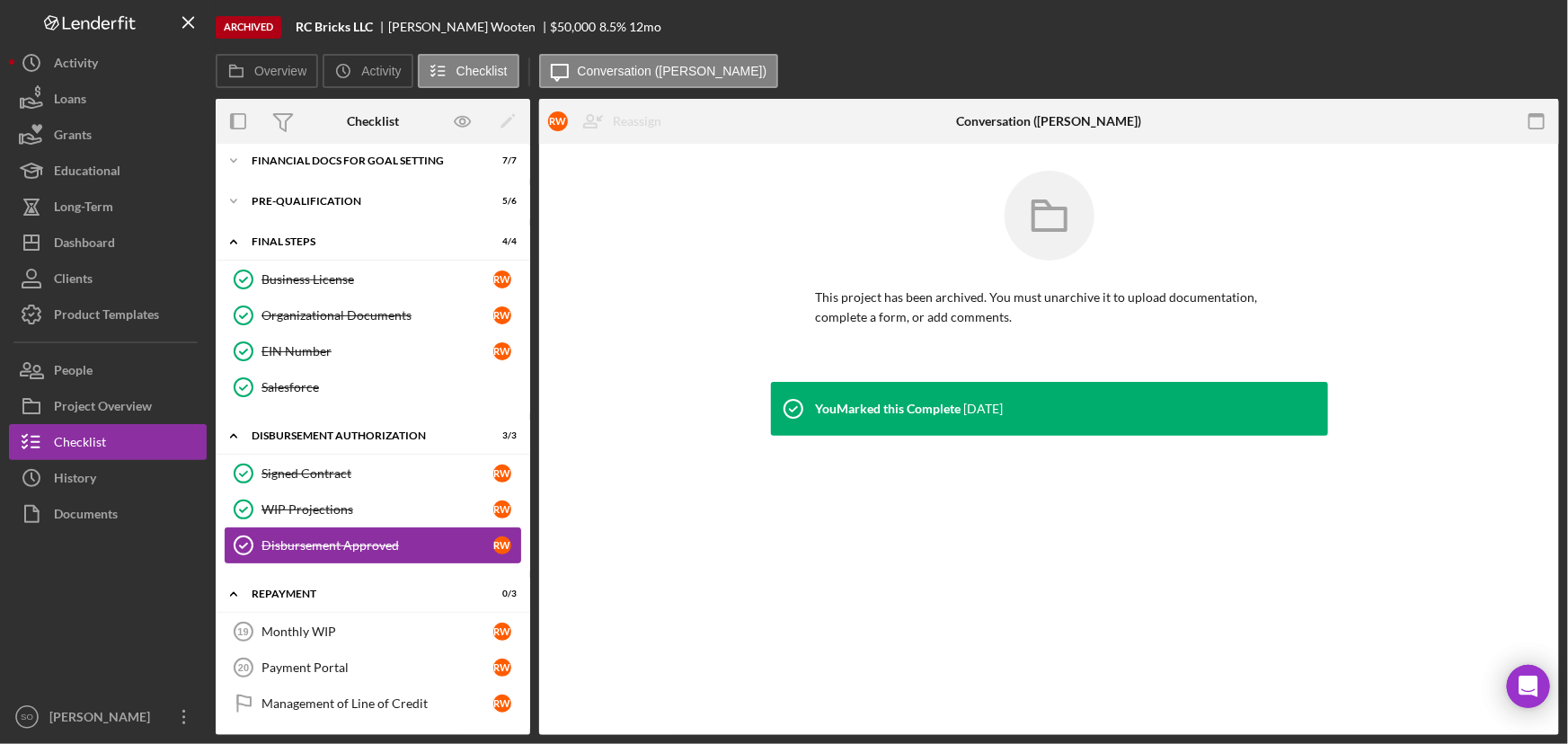
scroll to position [458, 0]
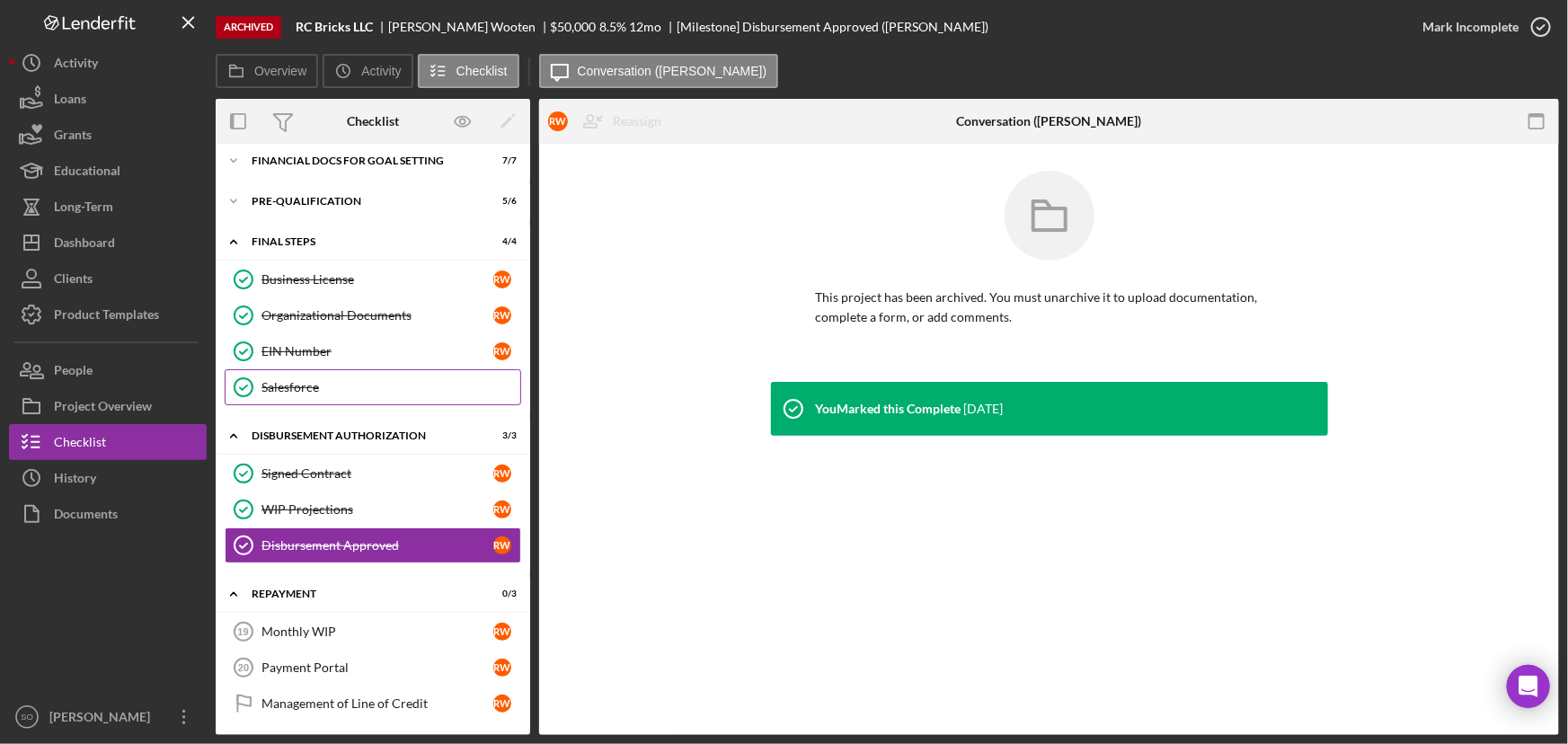
click at [307, 375] on link "Salesforce Salesforce" at bounding box center [373, 387] width 297 height 36
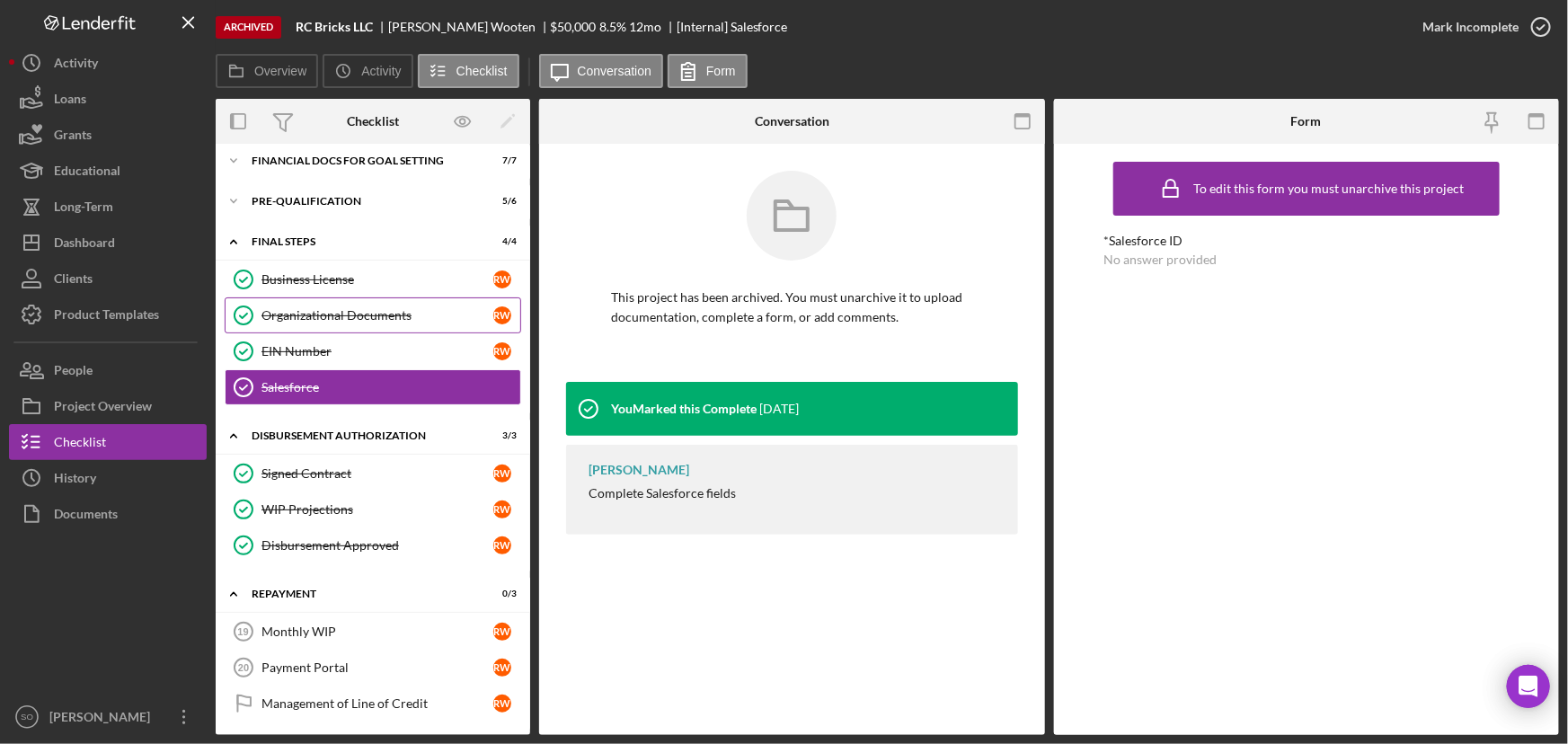
scroll to position [131, 0]
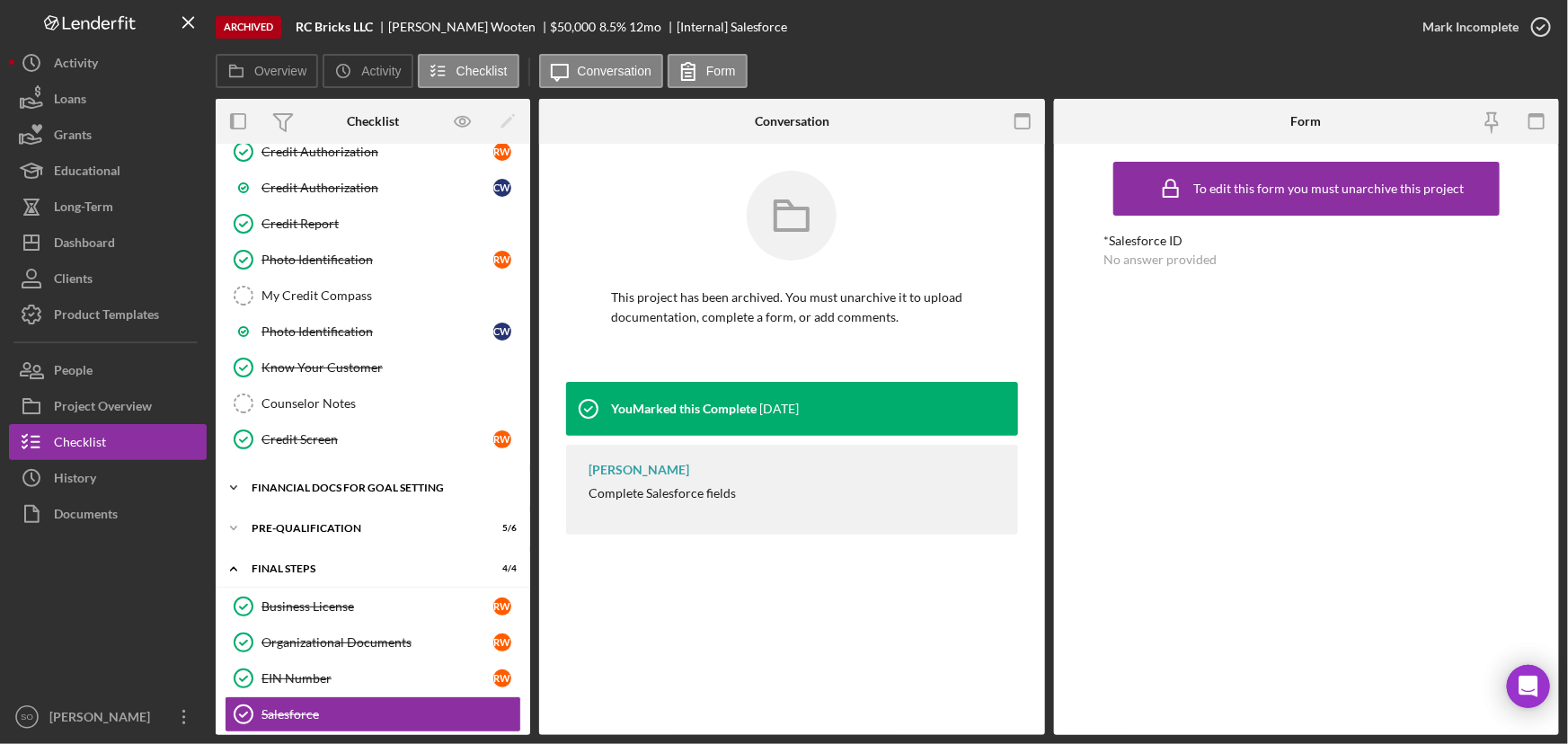
click at [352, 488] on div "Financial Docs for Goal Setting" at bounding box center [379, 487] width 256 height 10
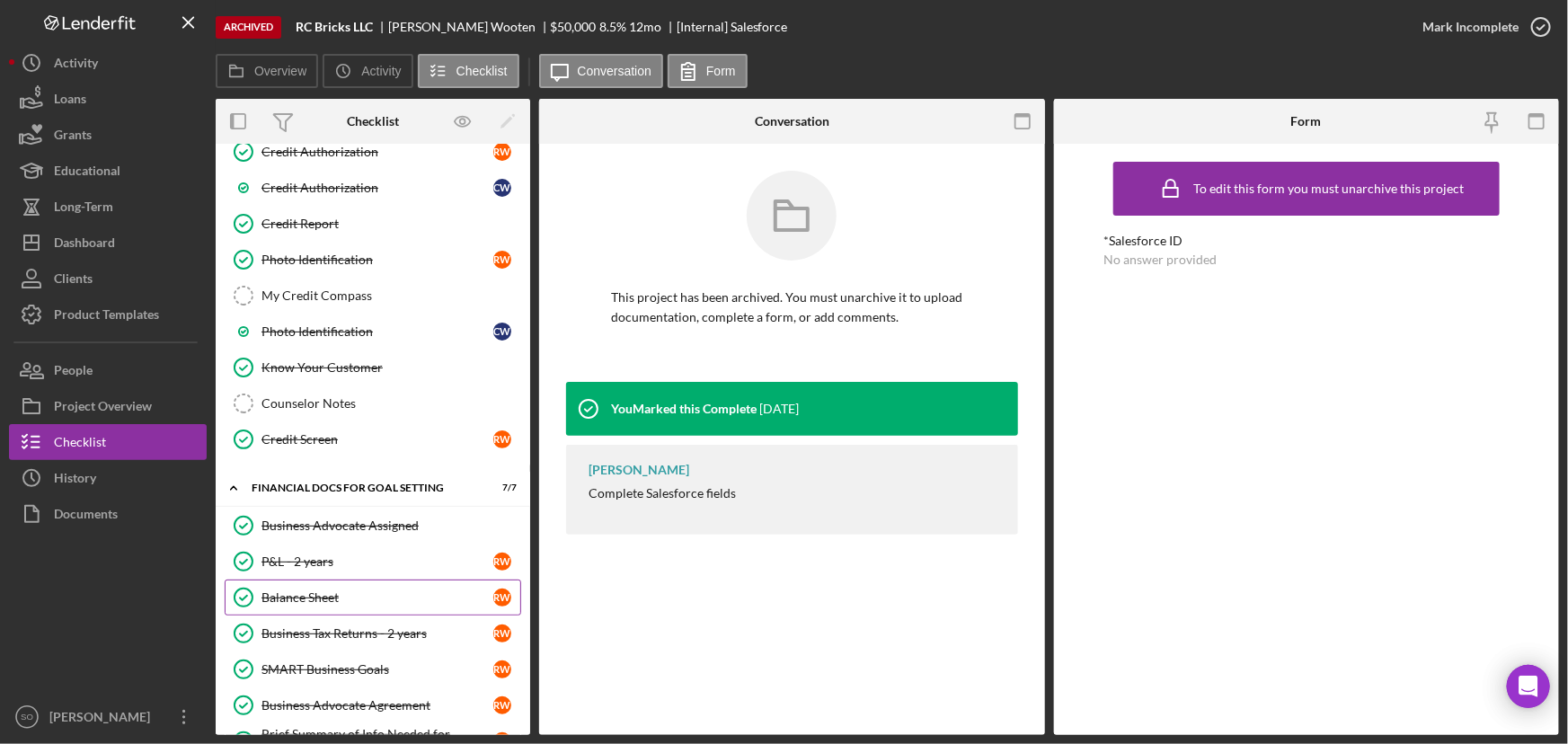
scroll to position [0, 0]
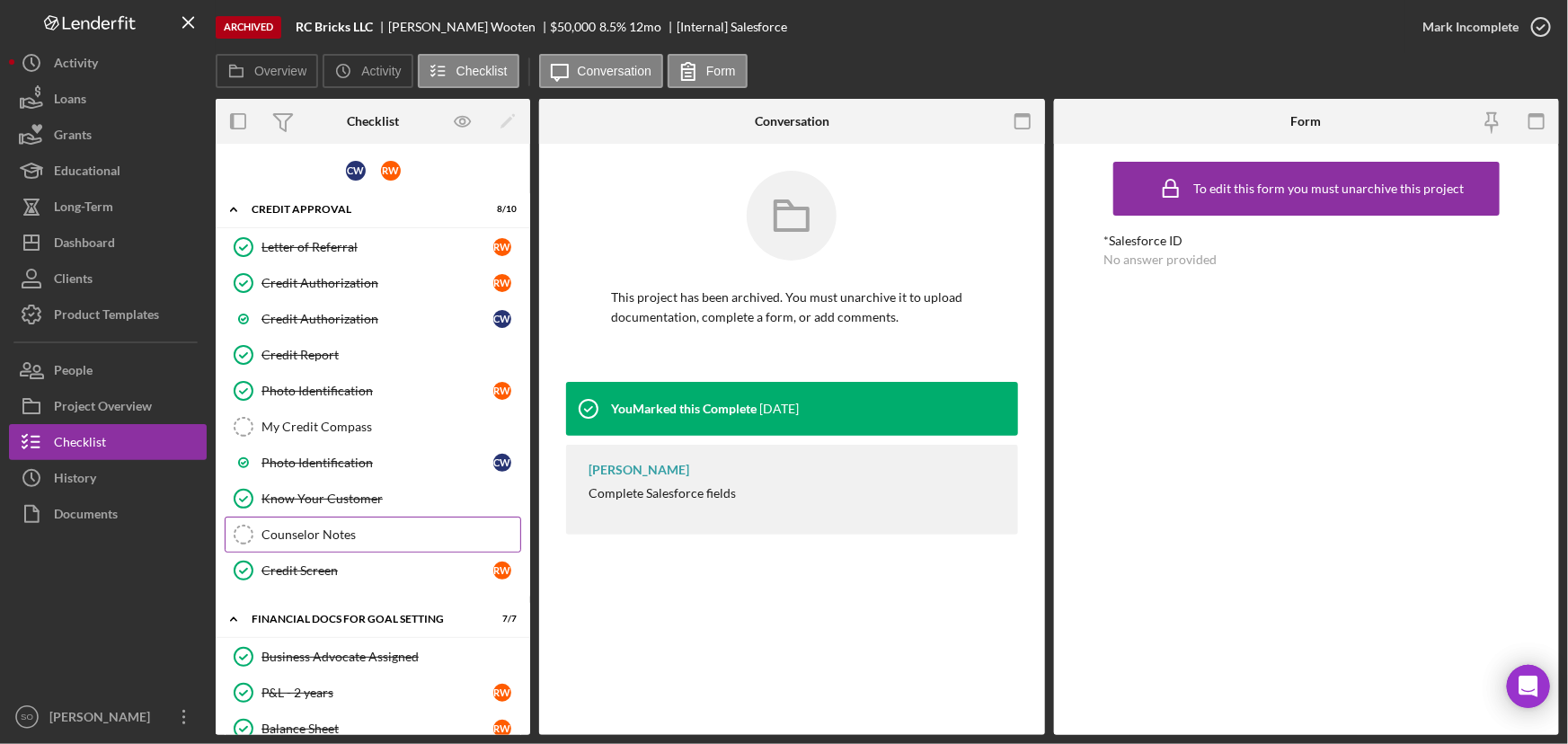
click at [323, 536] on div "Counselor Notes" at bounding box center [391, 534] width 259 height 14
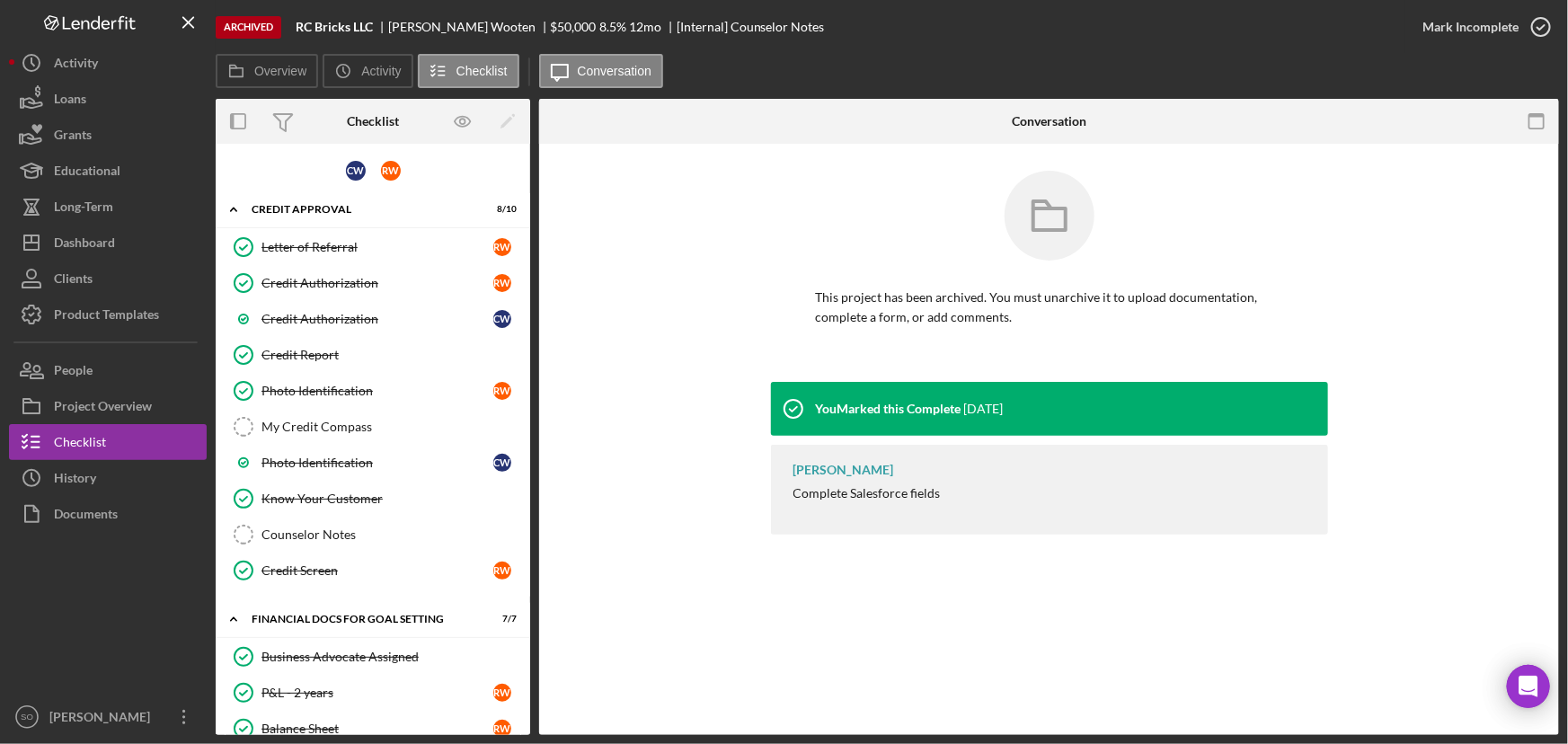
scroll to position [662, 0]
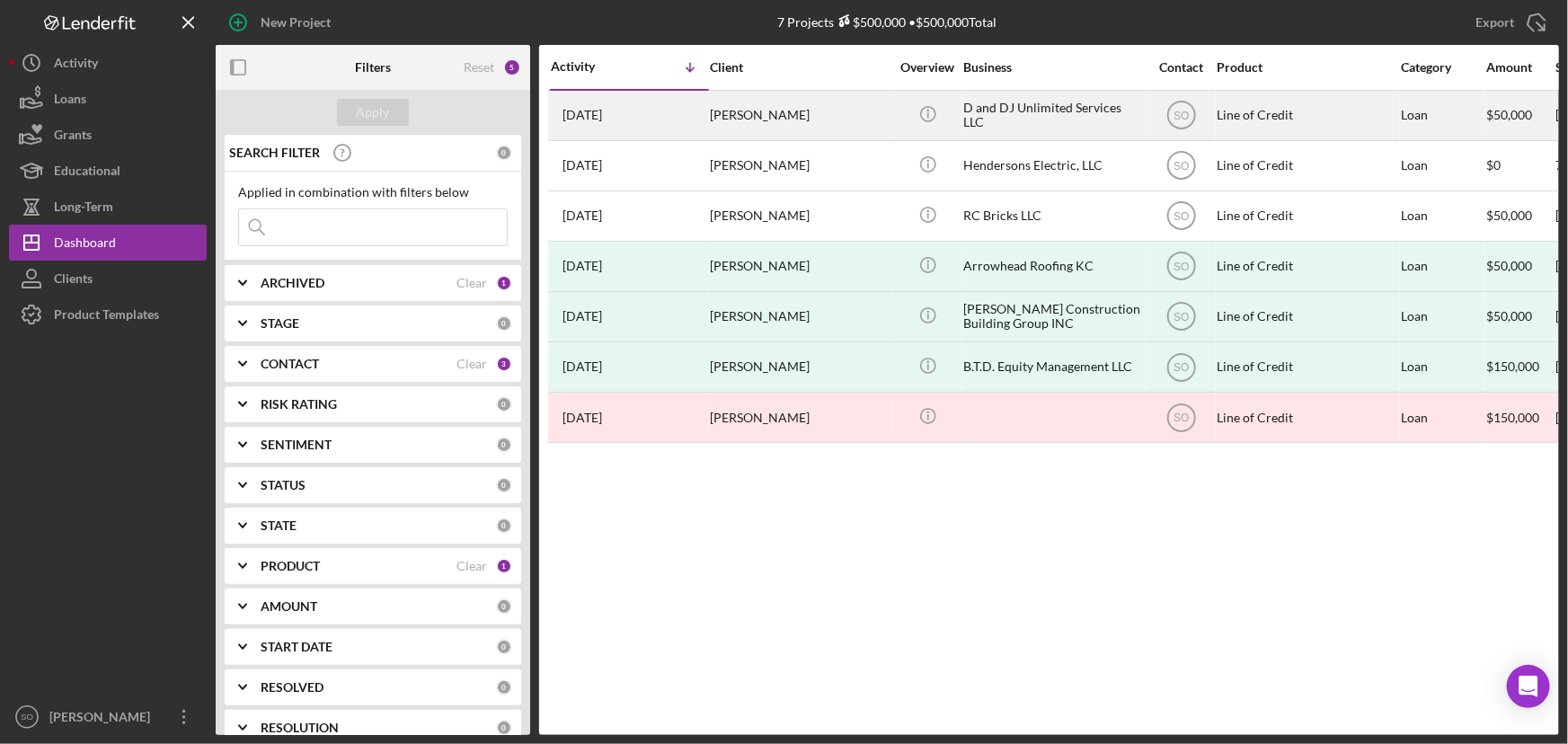
click at [800, 125] on div "[PERSON_NAME]" at bounding box center [800, 116] width 180 height 47
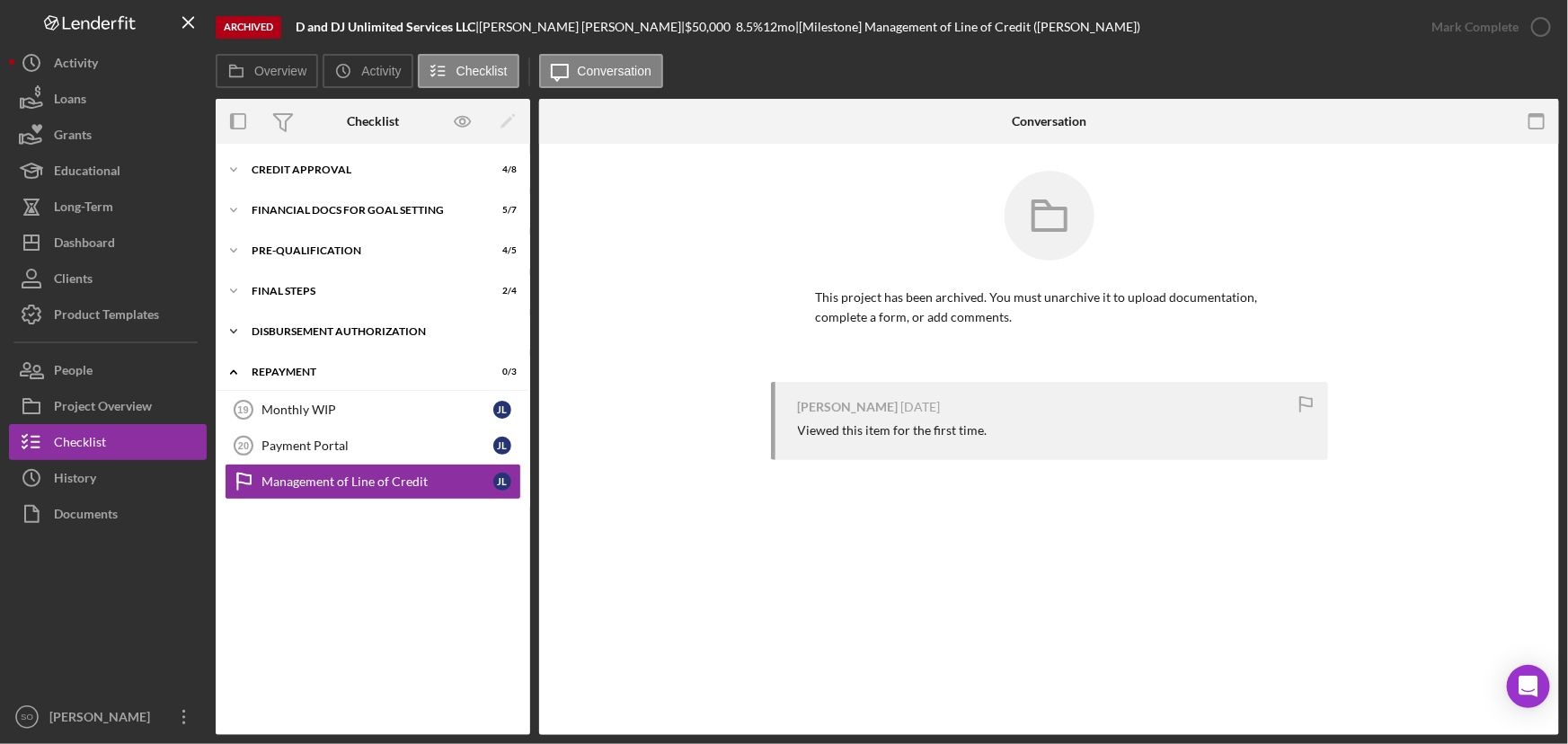
click at [334, 333] on div "Disbursement Authorization" at bounding box center [379, 331] width 256 height 10
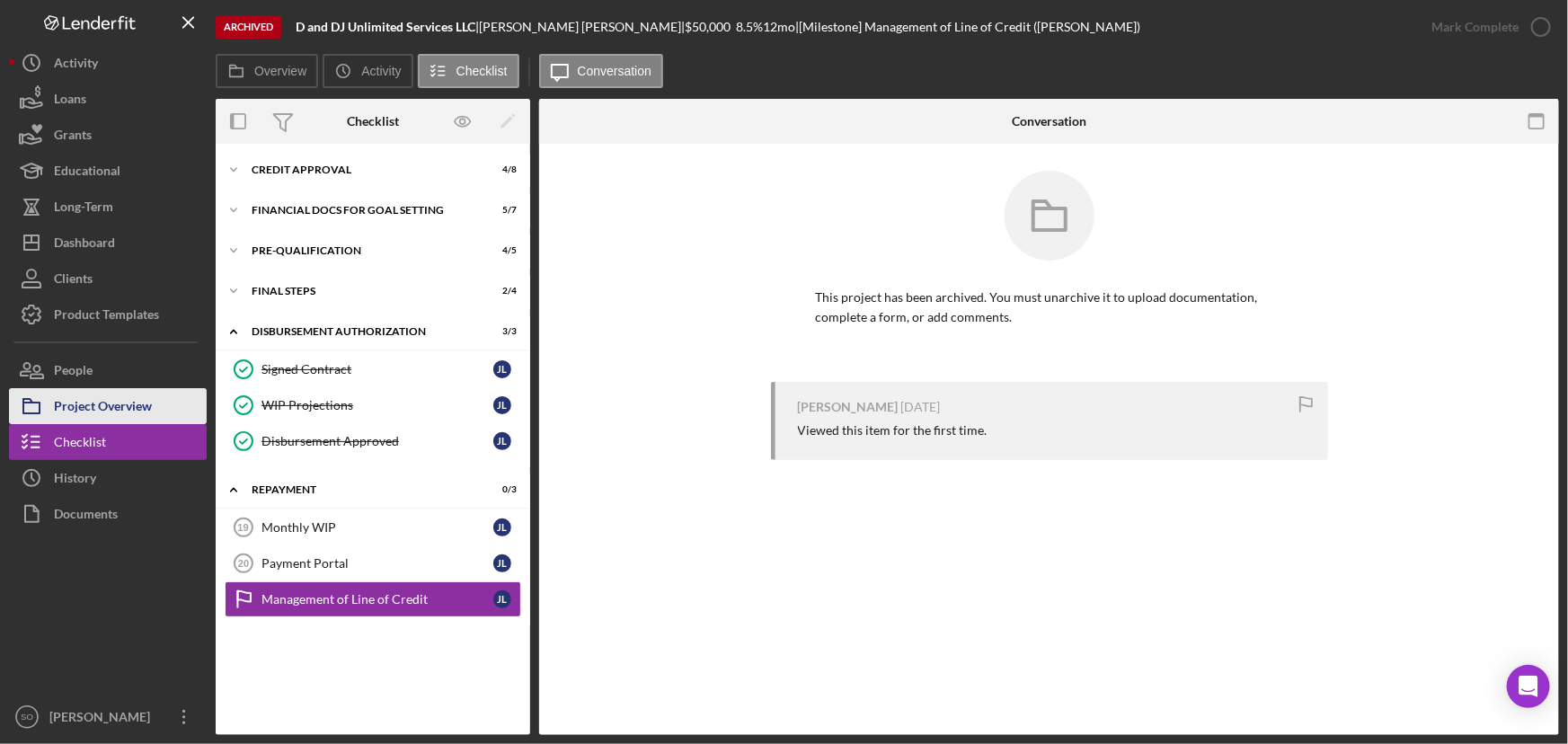
click at [135, 408] on div "Project Overview" at bounding box center [102, 408] width 98 height 41
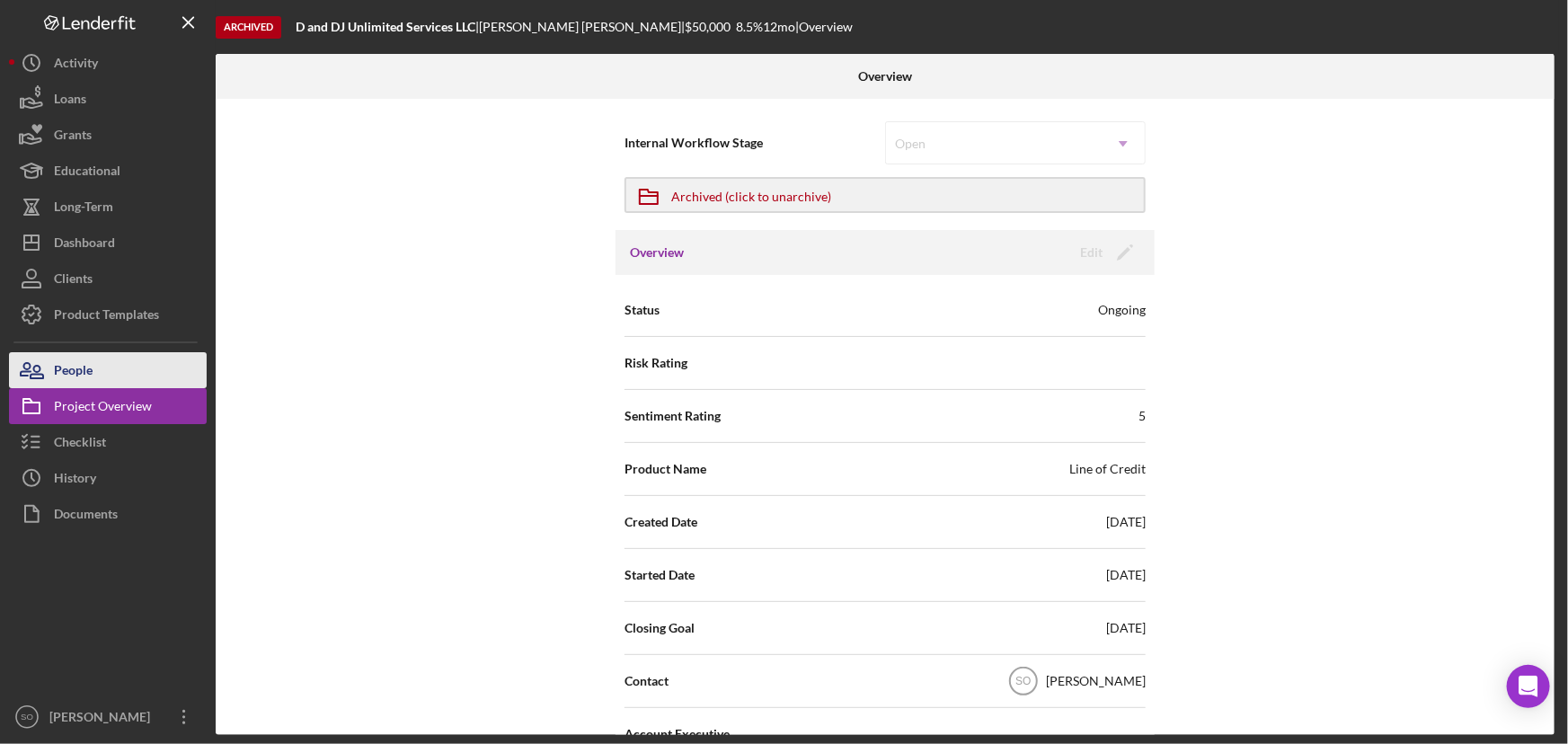
click at [74, 375] on div "People" at bounding box center [73, 372] width 39 height 41
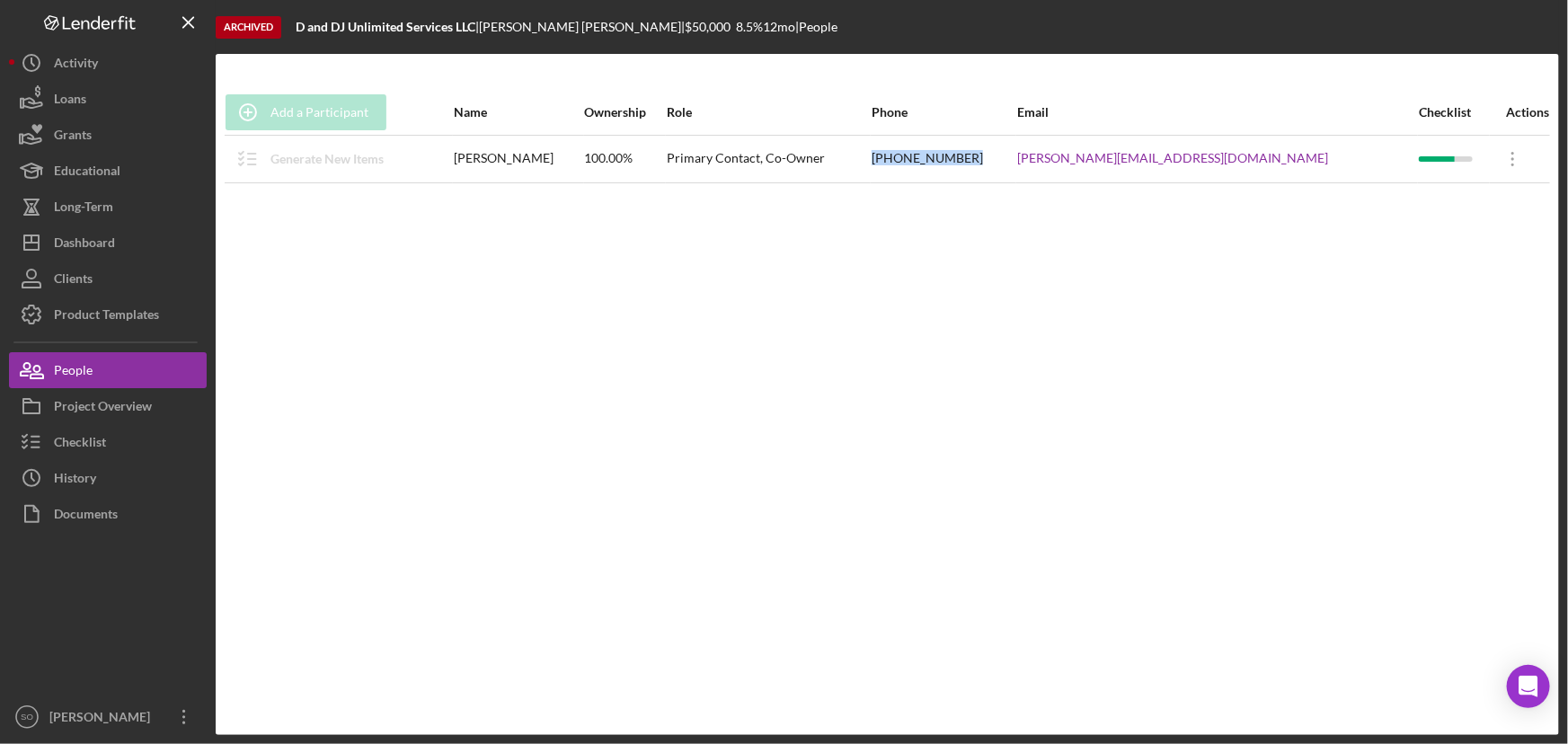
drag, startPoint x: 1084, startPoint y: 154, endPoint x: 986, endPoint y: 163, distance: 98.4
click at [986, 163] on tr "Generate New Items [PERSON_NAME] 100.00% Primary Contact, Co-Owner [PHONE_NUMBE…" at bounding box center [887, 158] width 1325 height 47
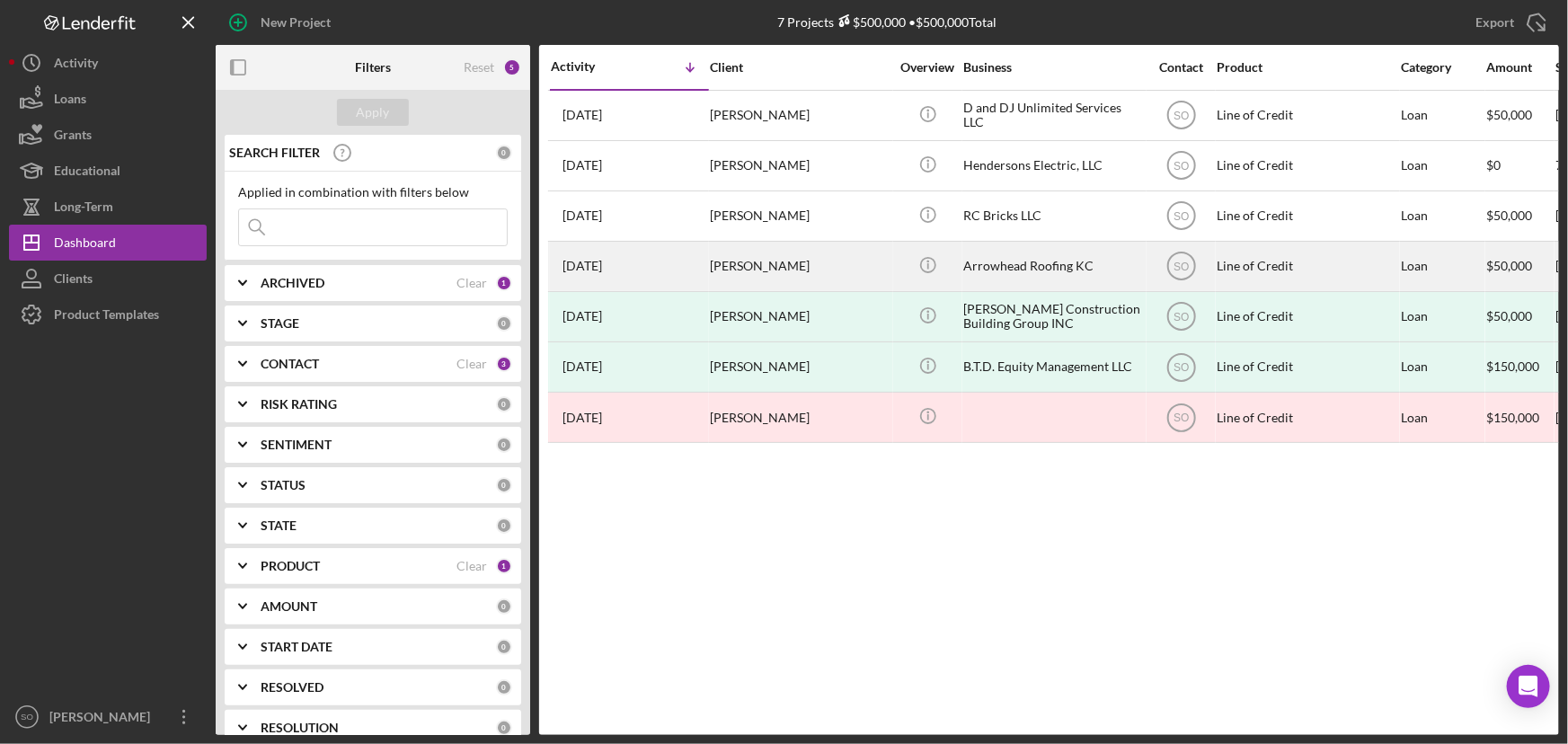
click at [849, 272] on div "[PERSON_NAME]" at bounding box center [800, 266] width 180 height 47
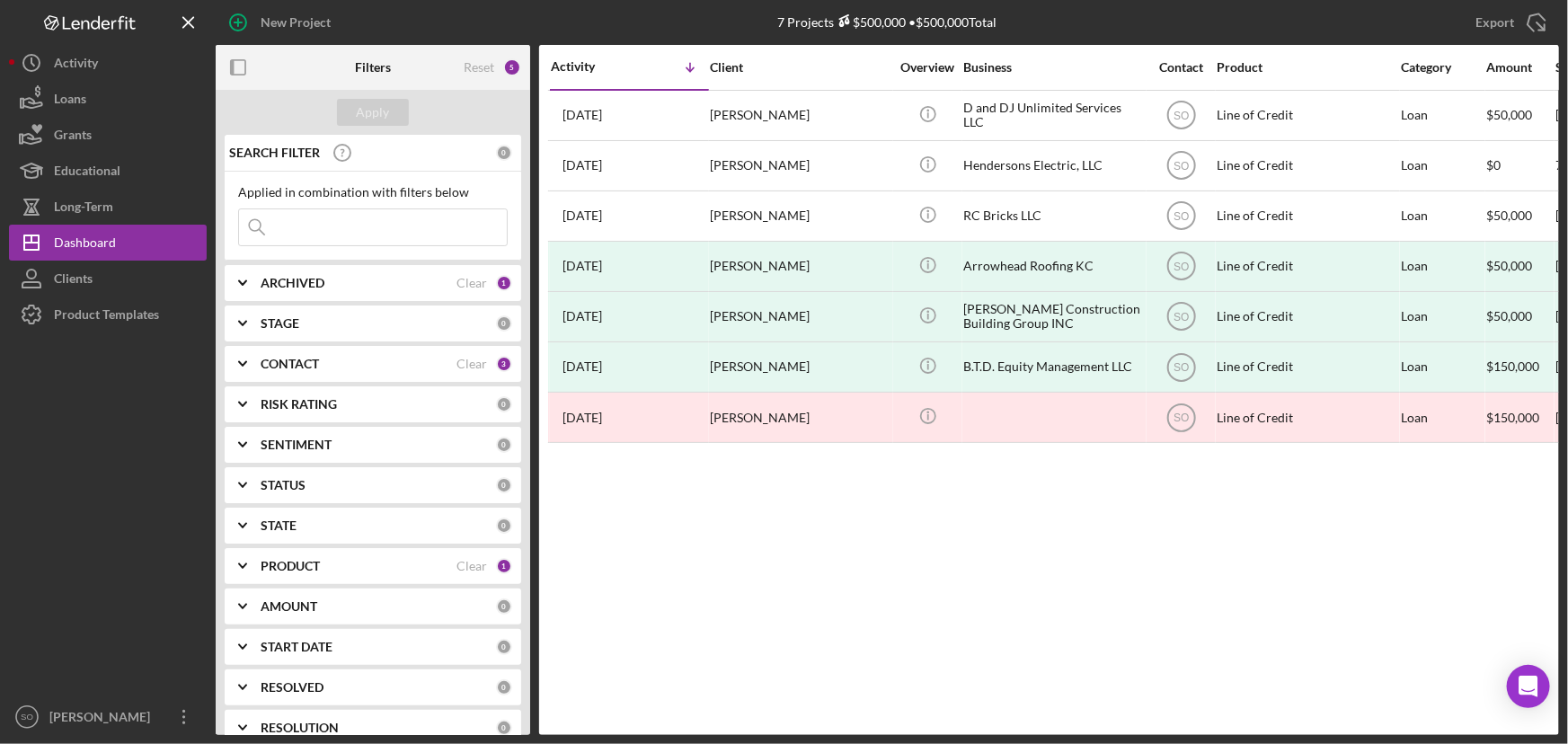
click at [333, 225] on input at bounding box center [373, 227] width 267 height 36
click at [364, 116] on div "Apply" at bounding box center [373, 112] width 33 height 27
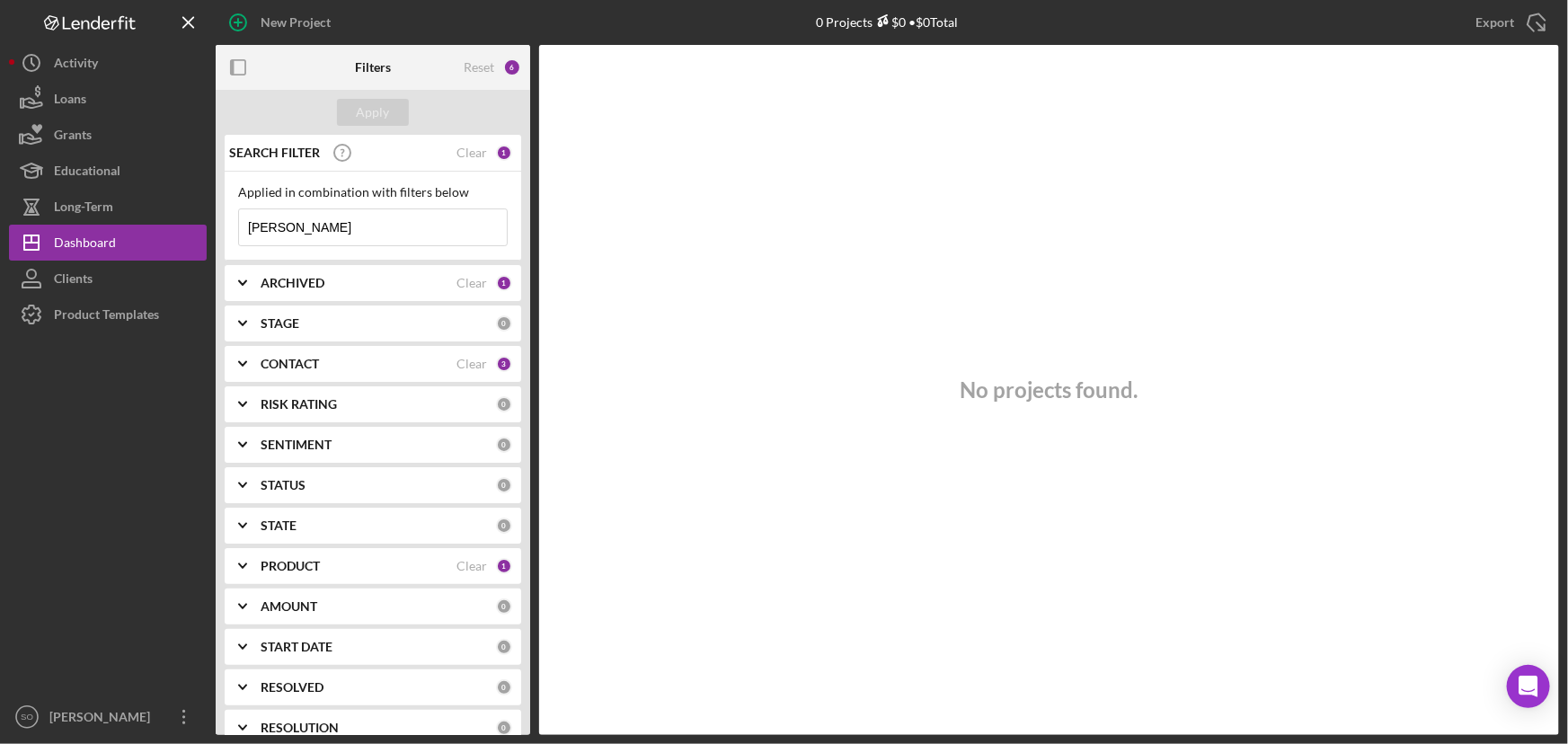
click at [330, 286] on div "ARCHIVED" at bounding box center [358, 282] width 196 height 14
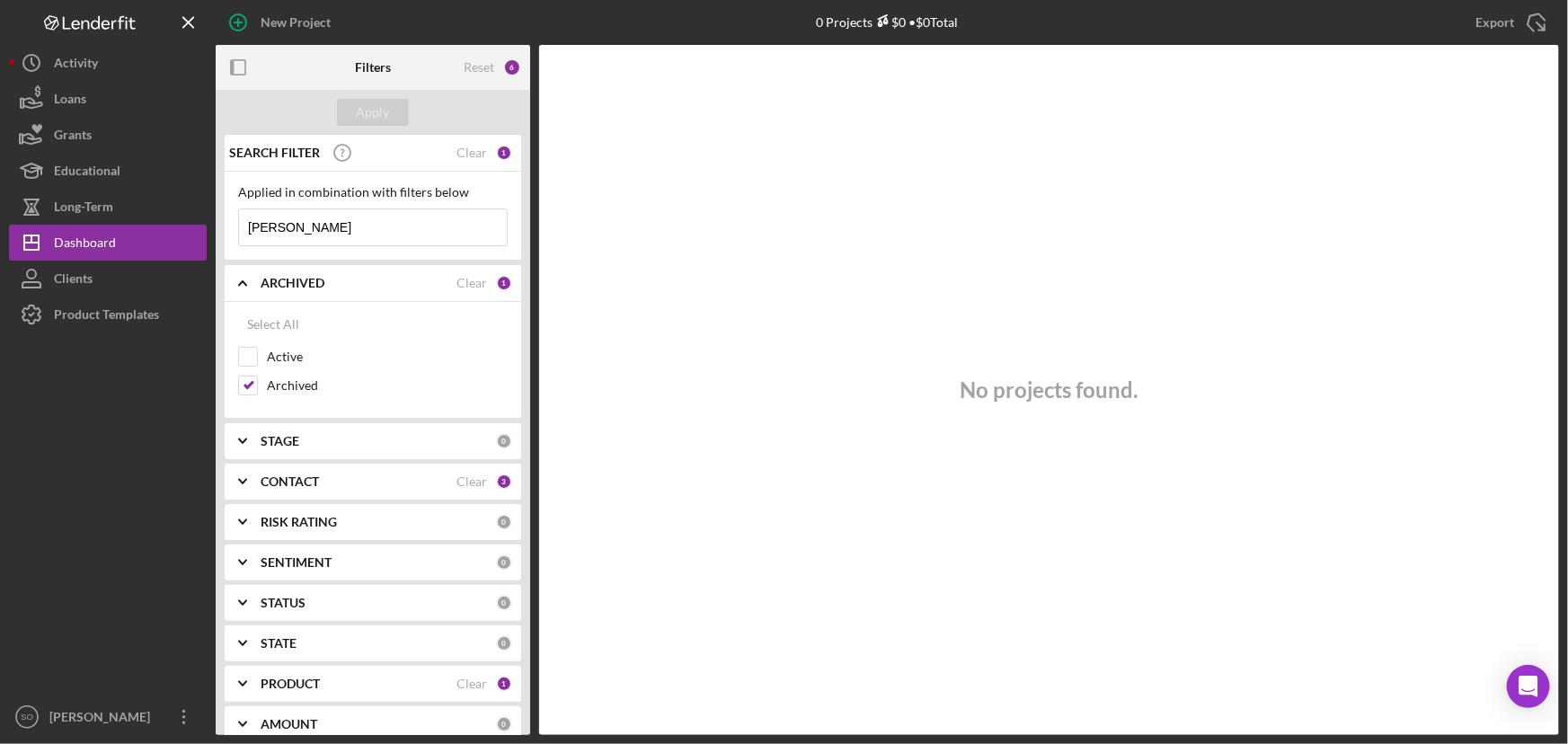
drag, startPoint x: 318, startPoint y: 231, endPoint x: 228, endPoint y: 224, distance: 90.3
click at [228, 224] on div "Applied in combination with filters below [PERSON_NAME] Icon/Menu Close" at bounding box center [373, 216] width 297 height 89
type input "[PERSON_NAME]"
click at [370, 485] on div "CONTACT" at bounding box center [358, 481] width 196 height 14
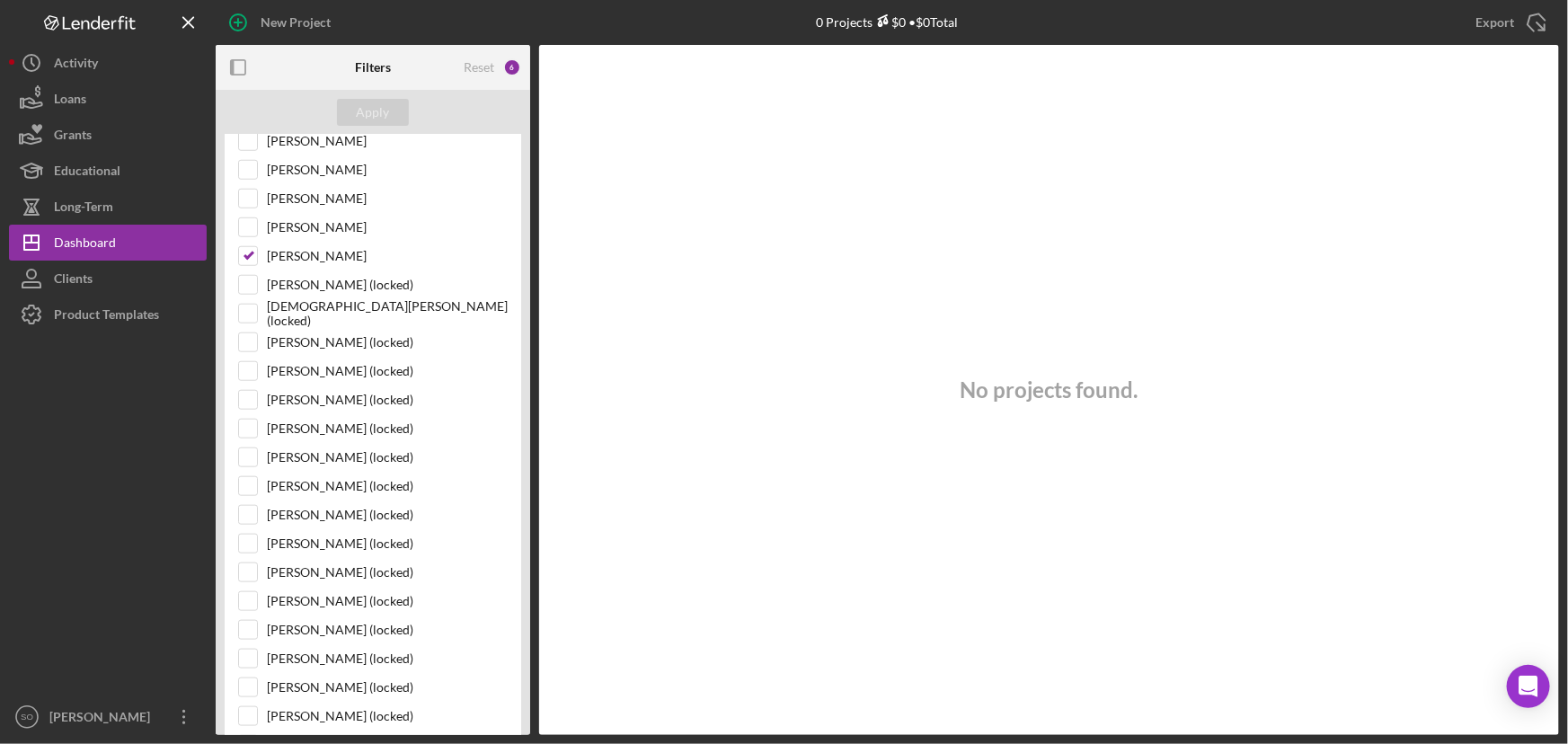
scroll to position [1142, 0]
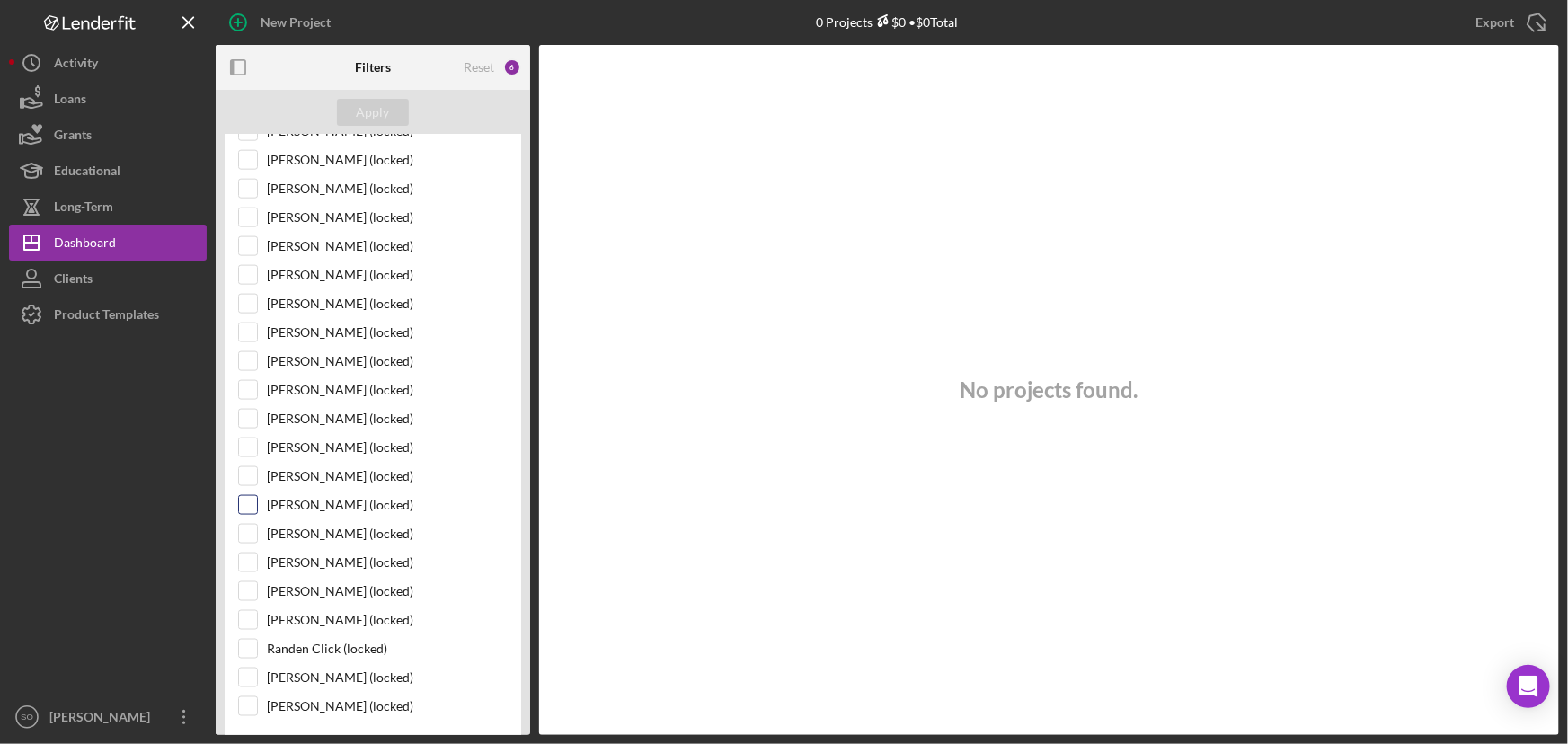
click at [239, 496] on input "[PERSON_NAME] (locked)" at bounding box center [247, 504] width 18 height 18
checkbox input "true"
click at [249, 353] on input "[PERSON_NAME] (locked)" at bounding box center [247, 360] width 18 height 18
checkbox input "true"
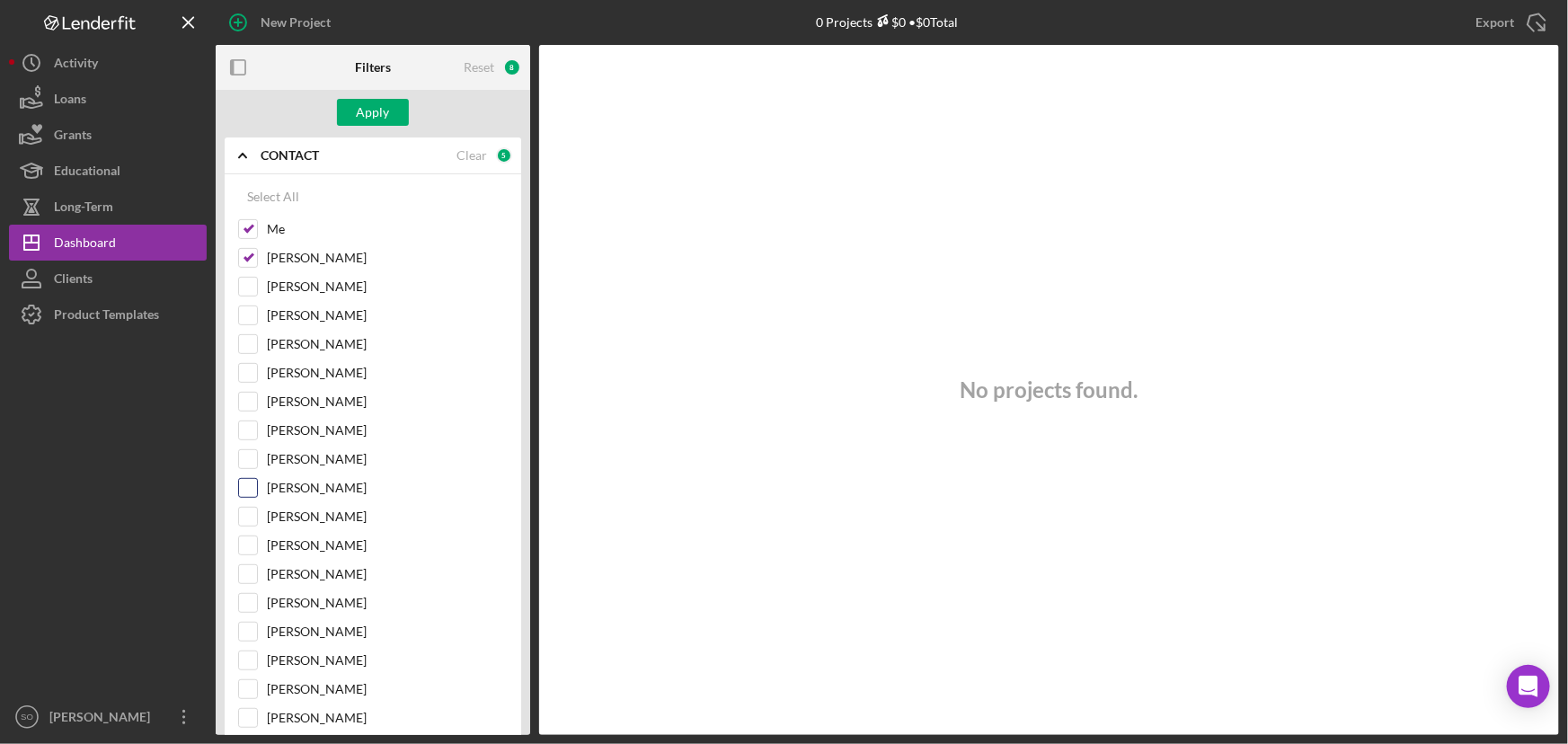
scroll to position [81, 0]
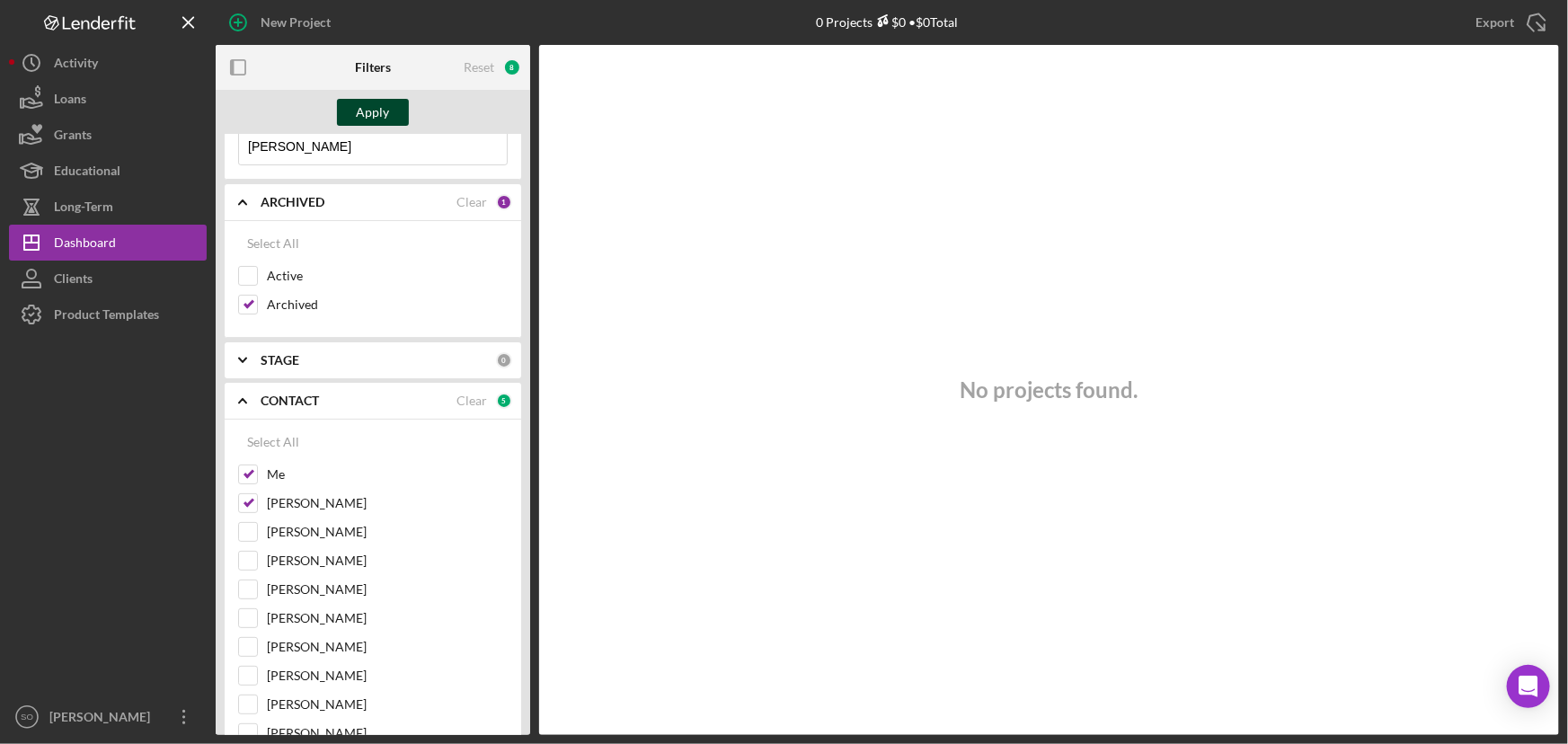
click at [376, 109] on div "Apply" at bounding box center [373, 112] width 33 height 27
click at [311, 400] on b "CONTACT" at bounding box center [290, 400] width 59 height 14
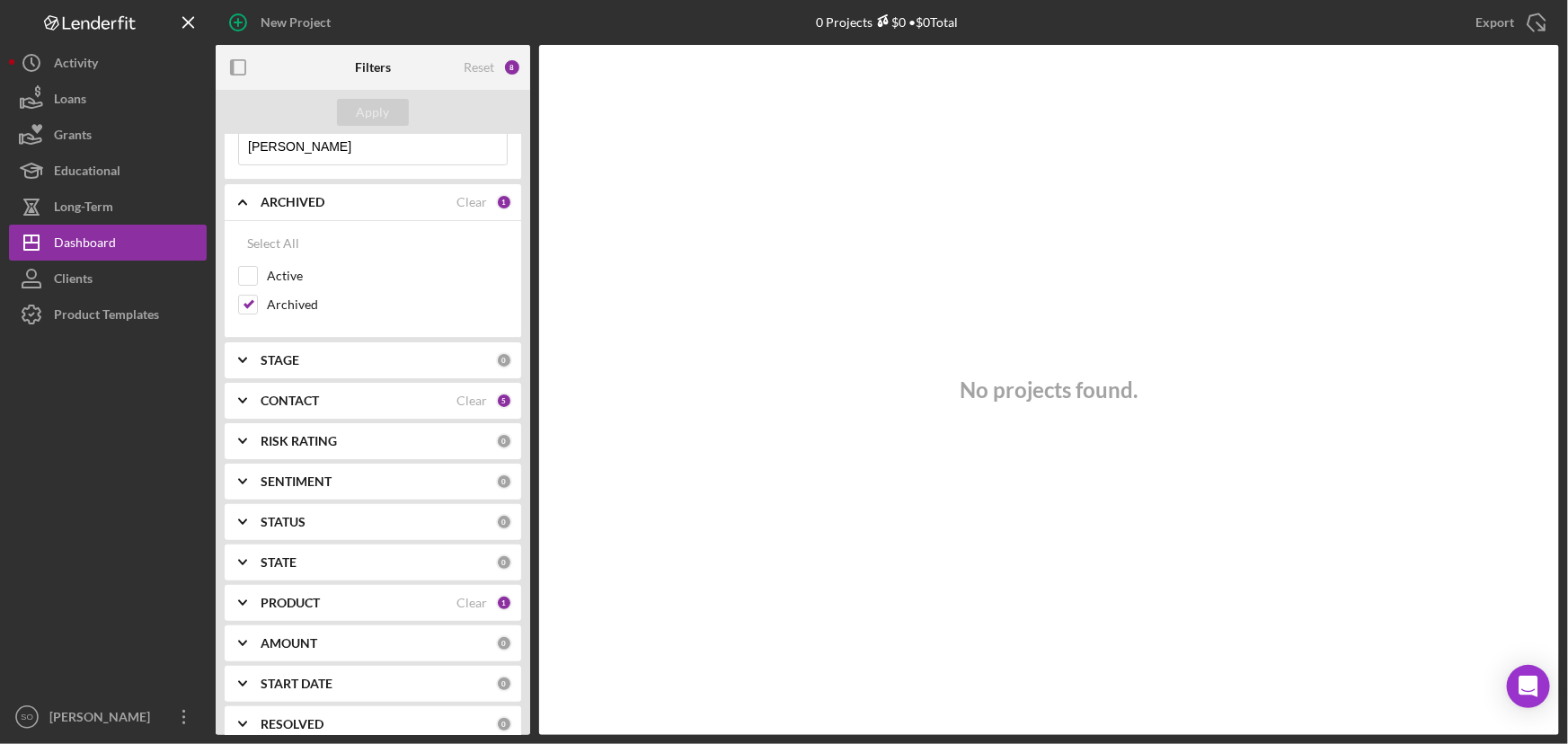
scroll to position [262, 0]
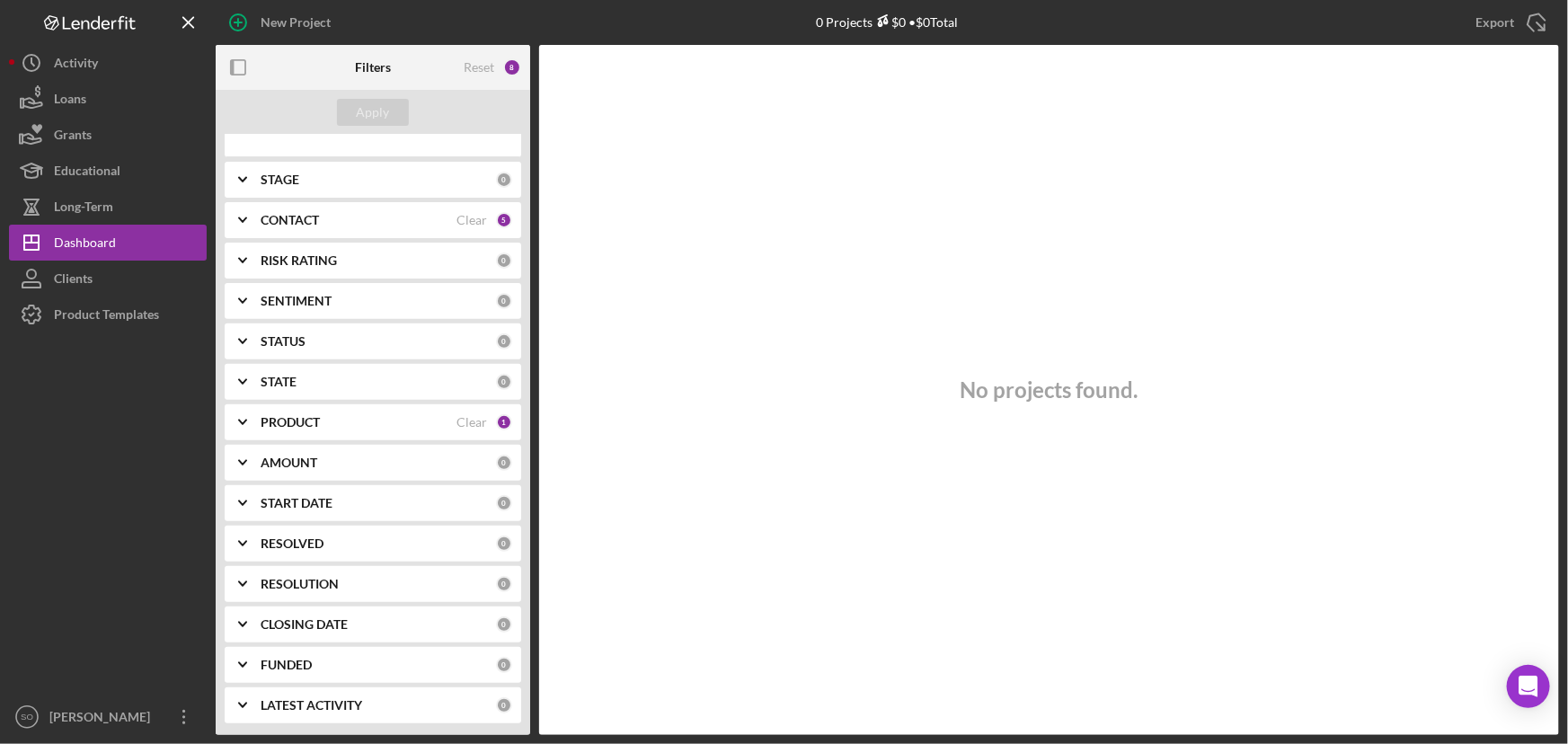
click at [295, 408] on div "PRODUCT Clear 1" at bounding box center [386, 422] width 251 height 36
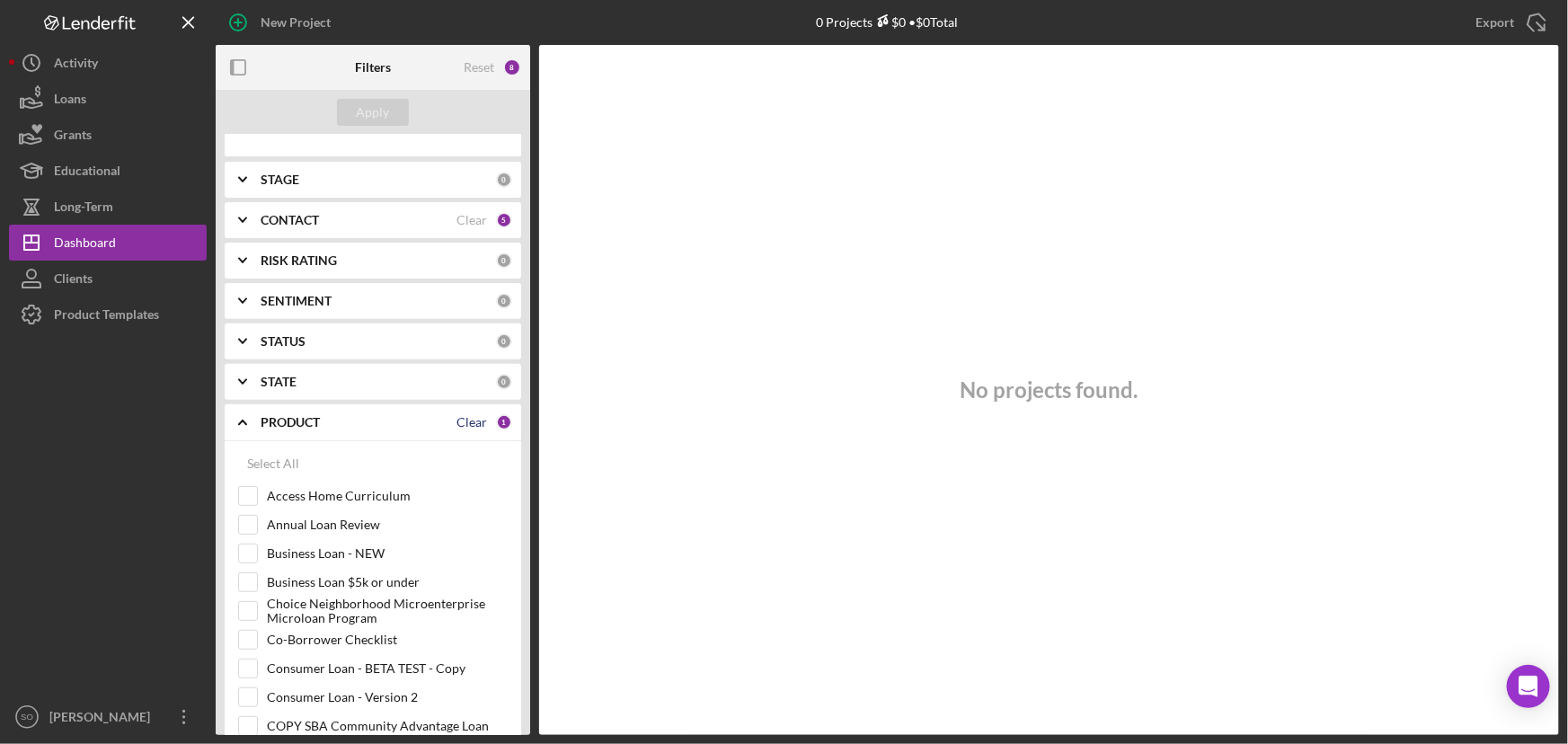
click at [475, 417] on div "Clear" at bounding box center [471, 422] width 30 height 14
checkbox input "false"
click at [376, 117] on div "Apply" at bounding box center [373, 112] width 33 height 27
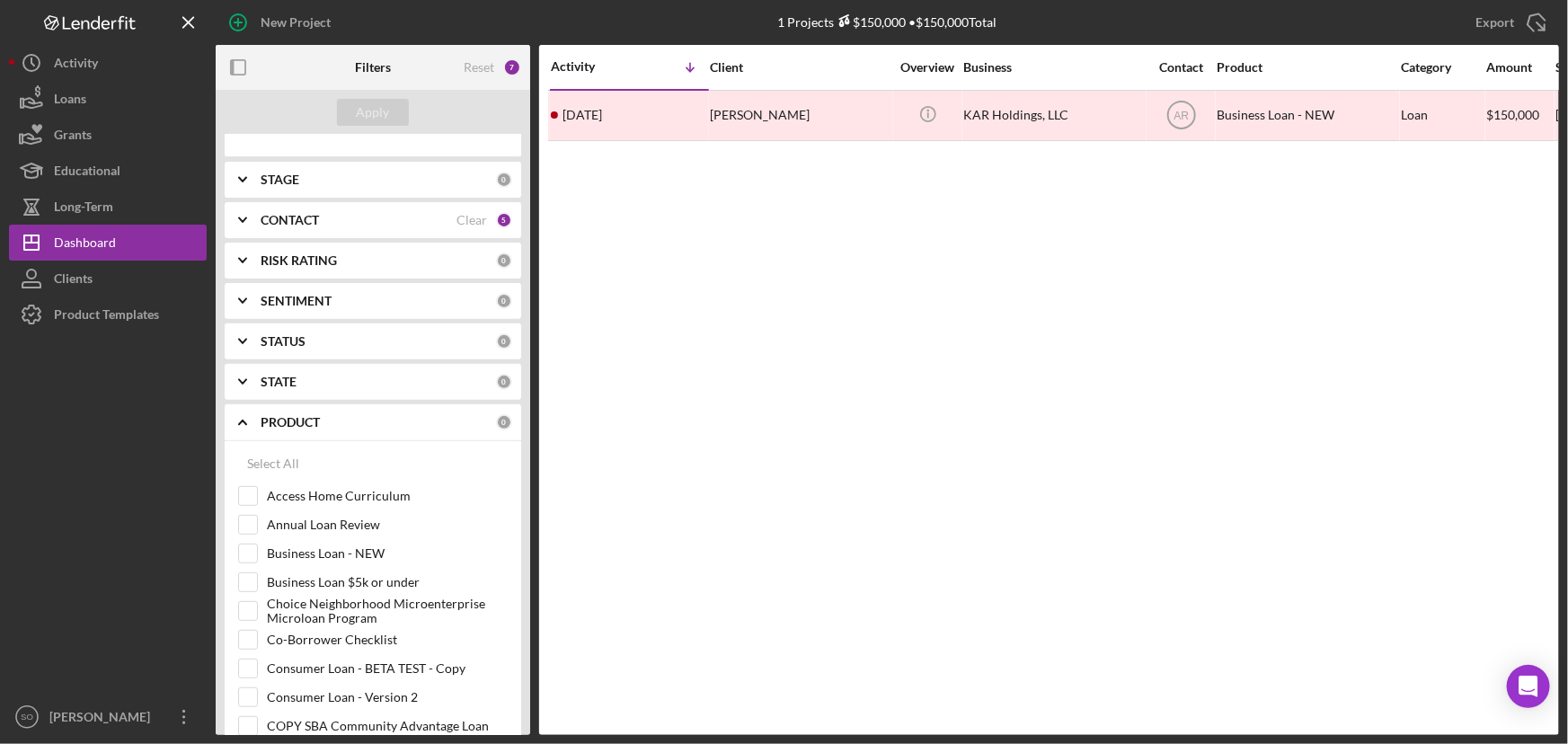
scroll to position [0, 0]
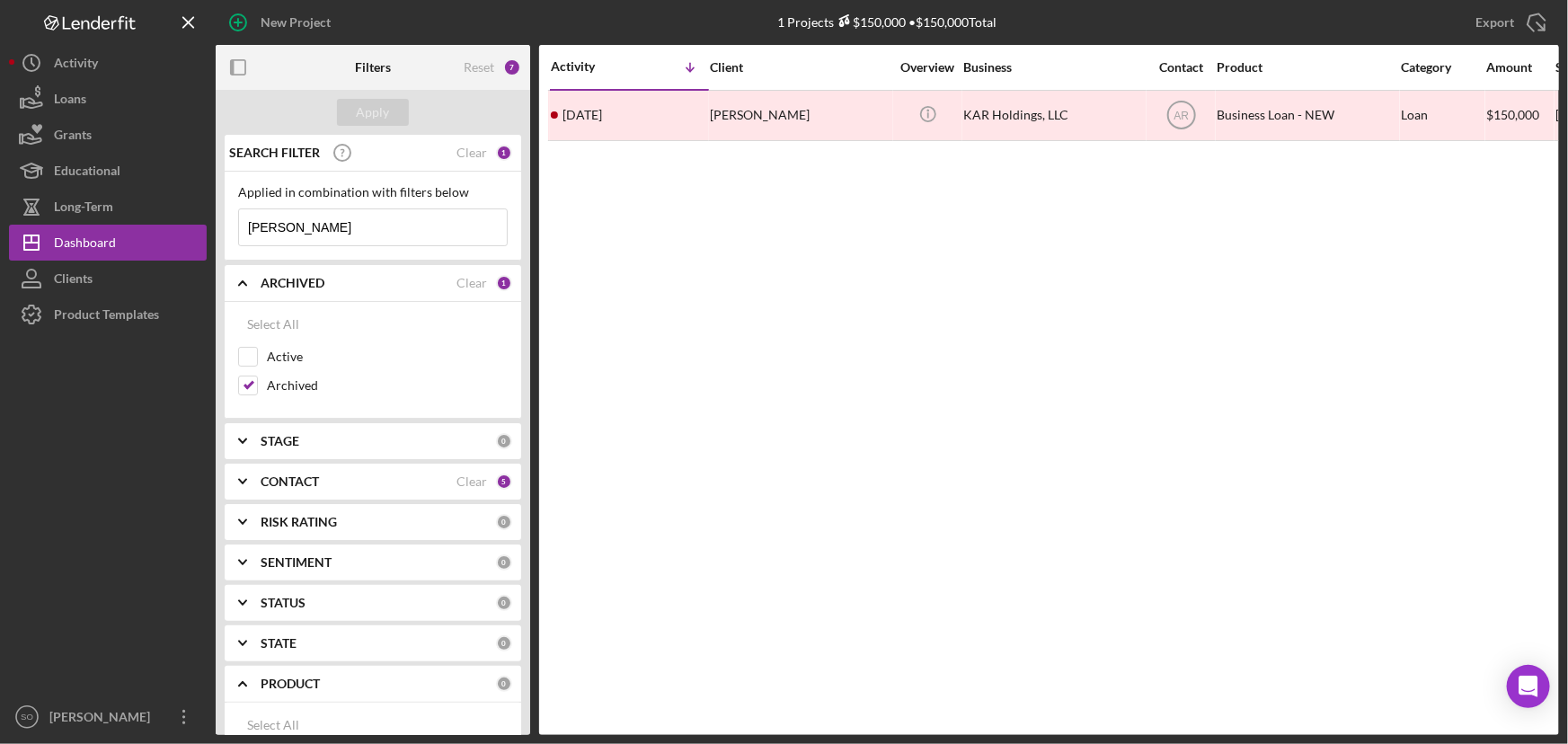
click at [303, 489] on div "CONTACT Clear 5" at bounding box center [386, 481] width 251 height 36
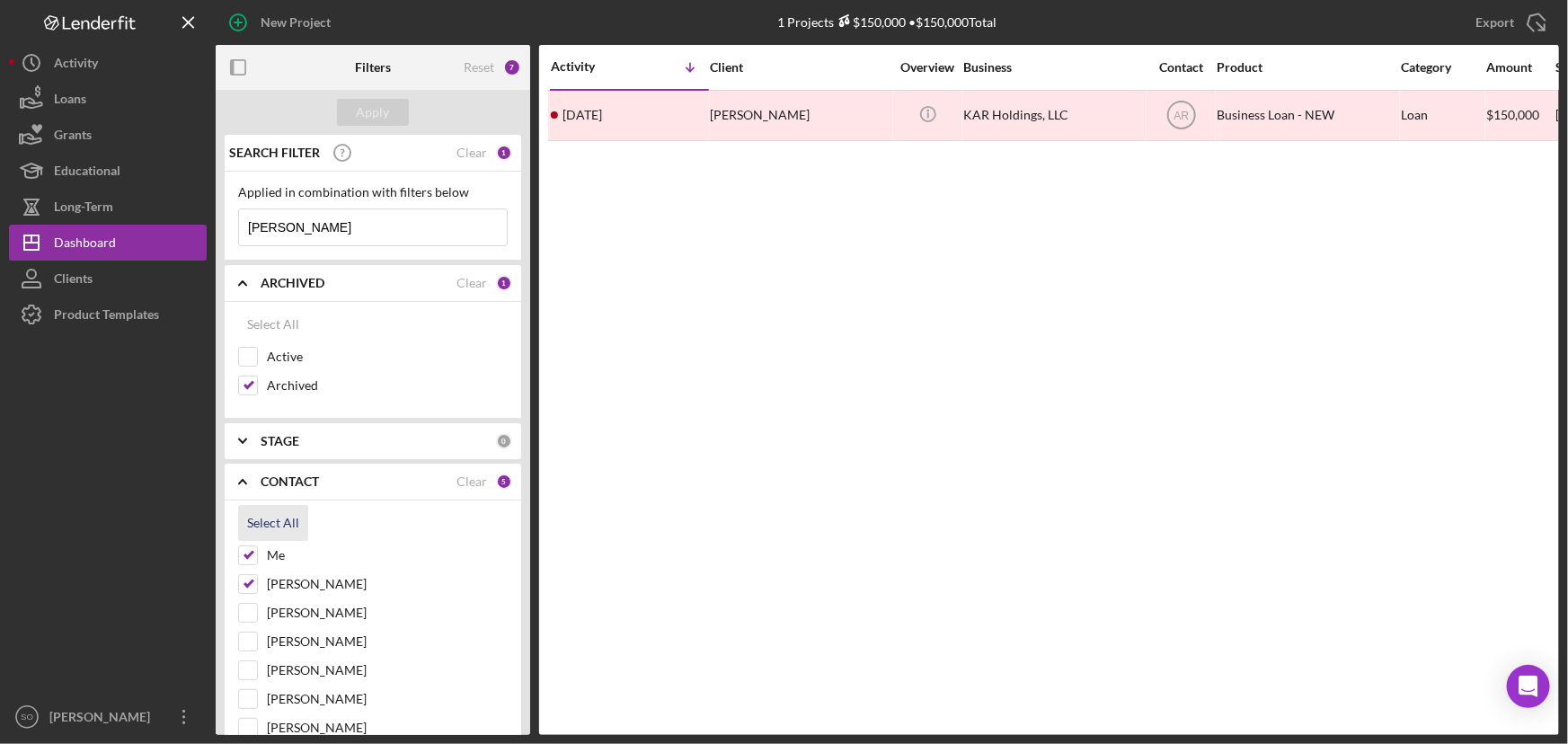
click at [279, 518] on div "Select All" at bounding box center [273, 523] width 52 height 36
checkbox input "true"
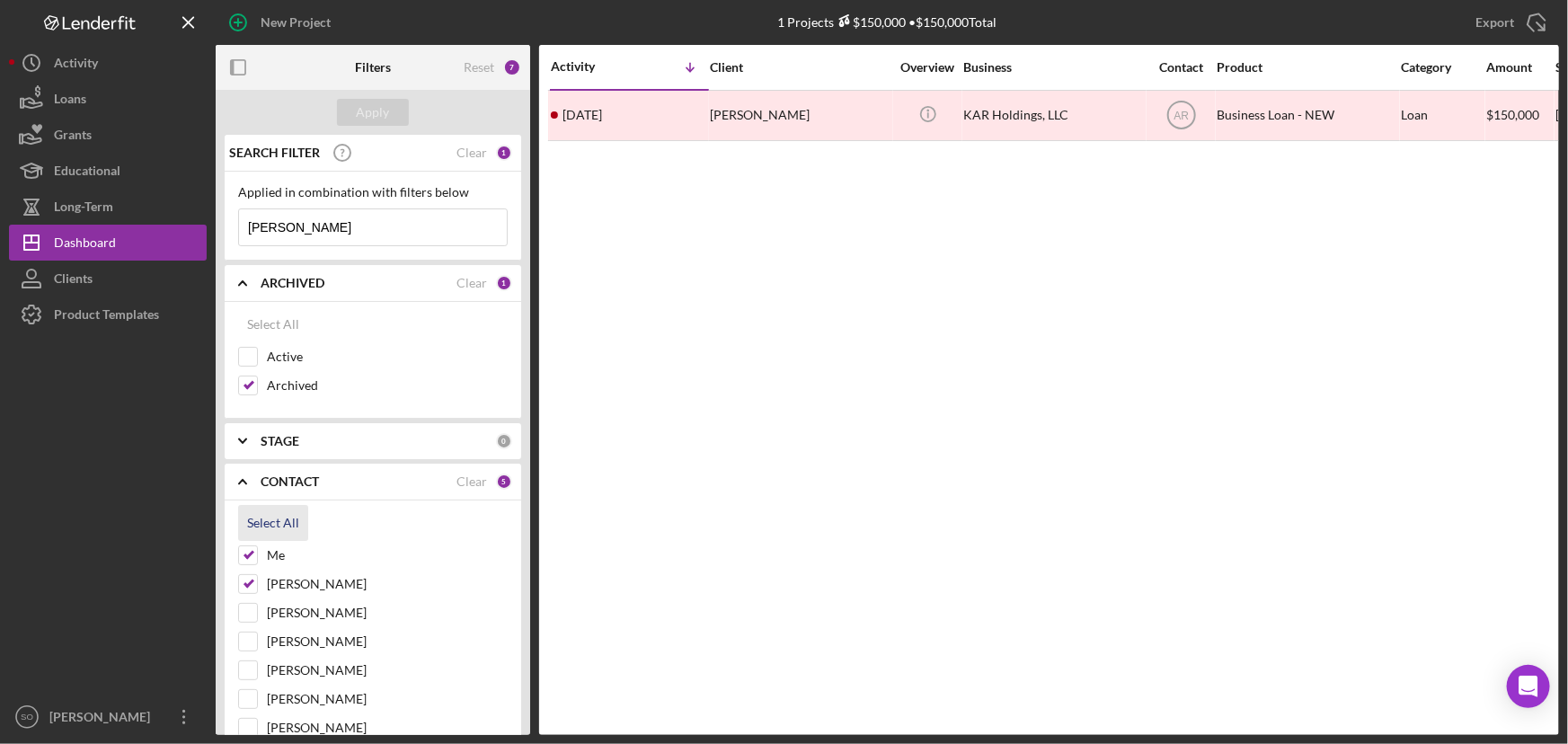
checkbox input "true"
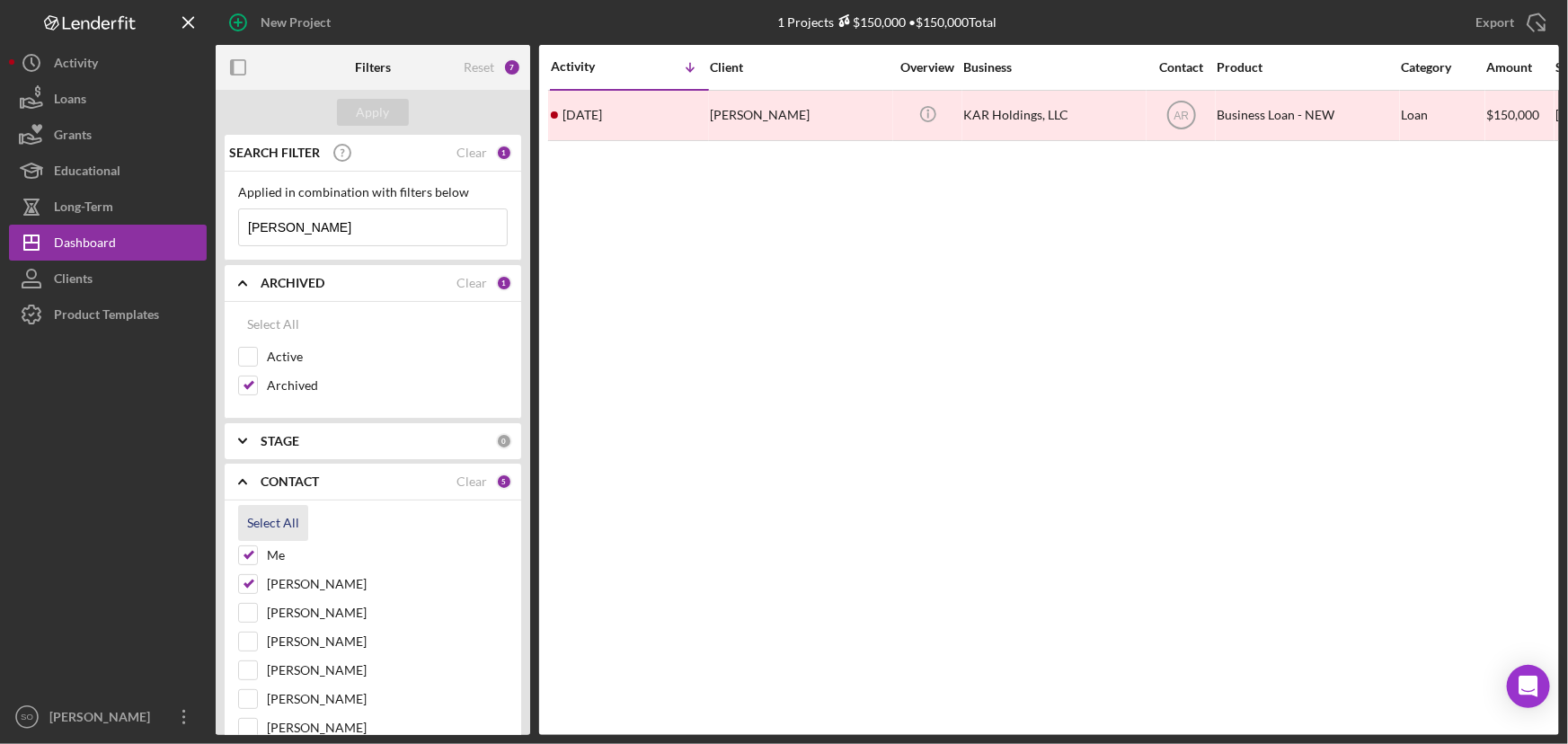
checkbox input "true"
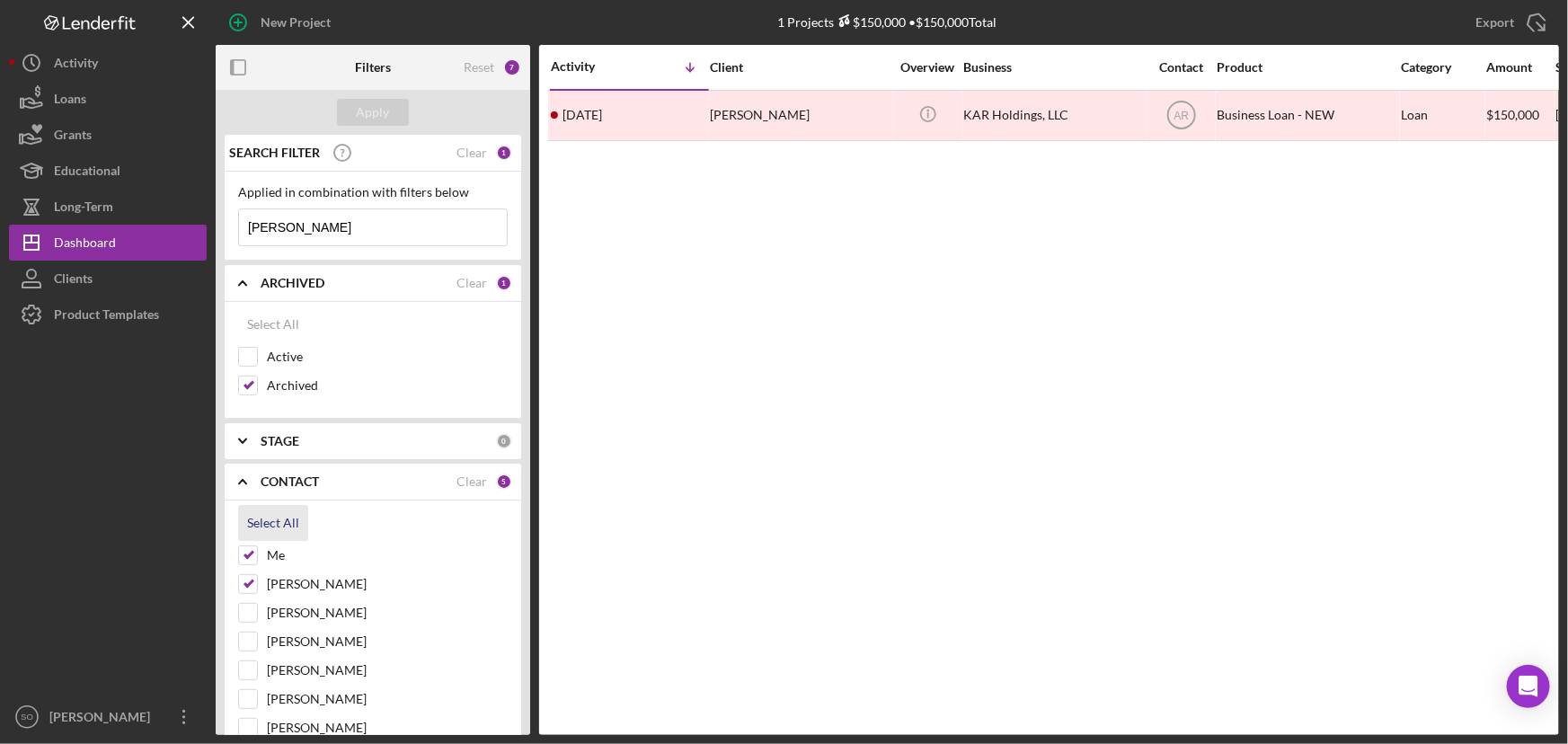
checkbox input "true"
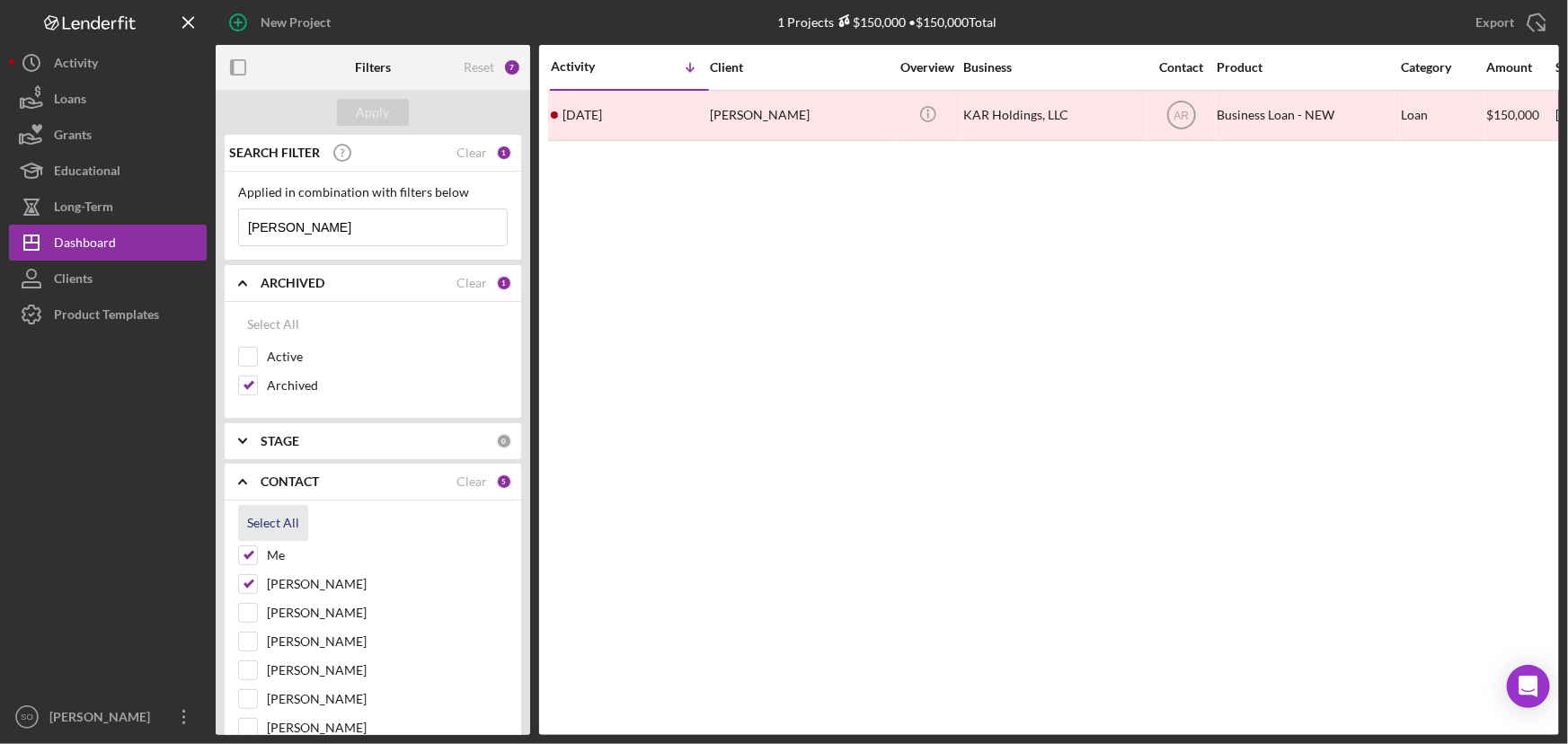
checkbox input "true"
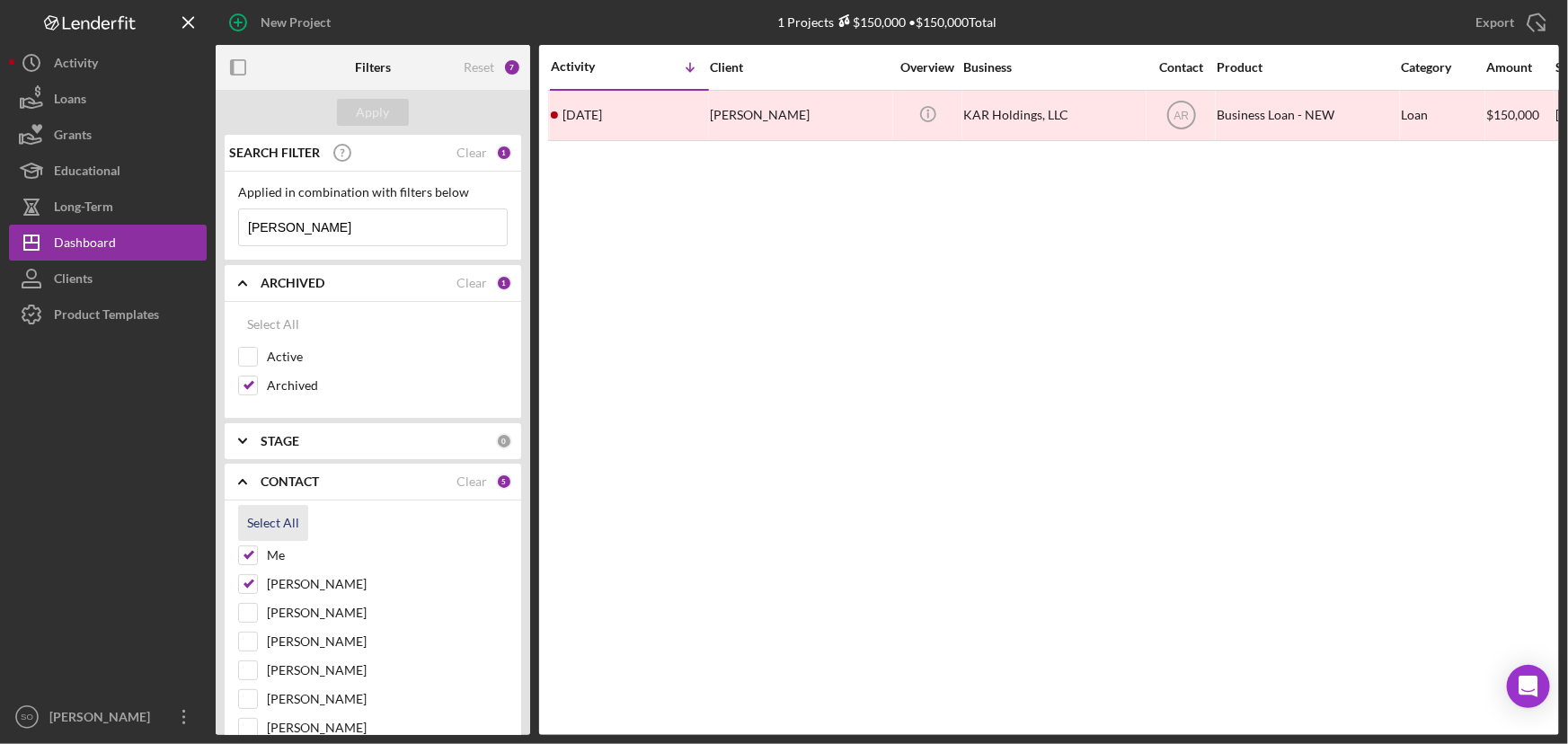
checkbox input "true"
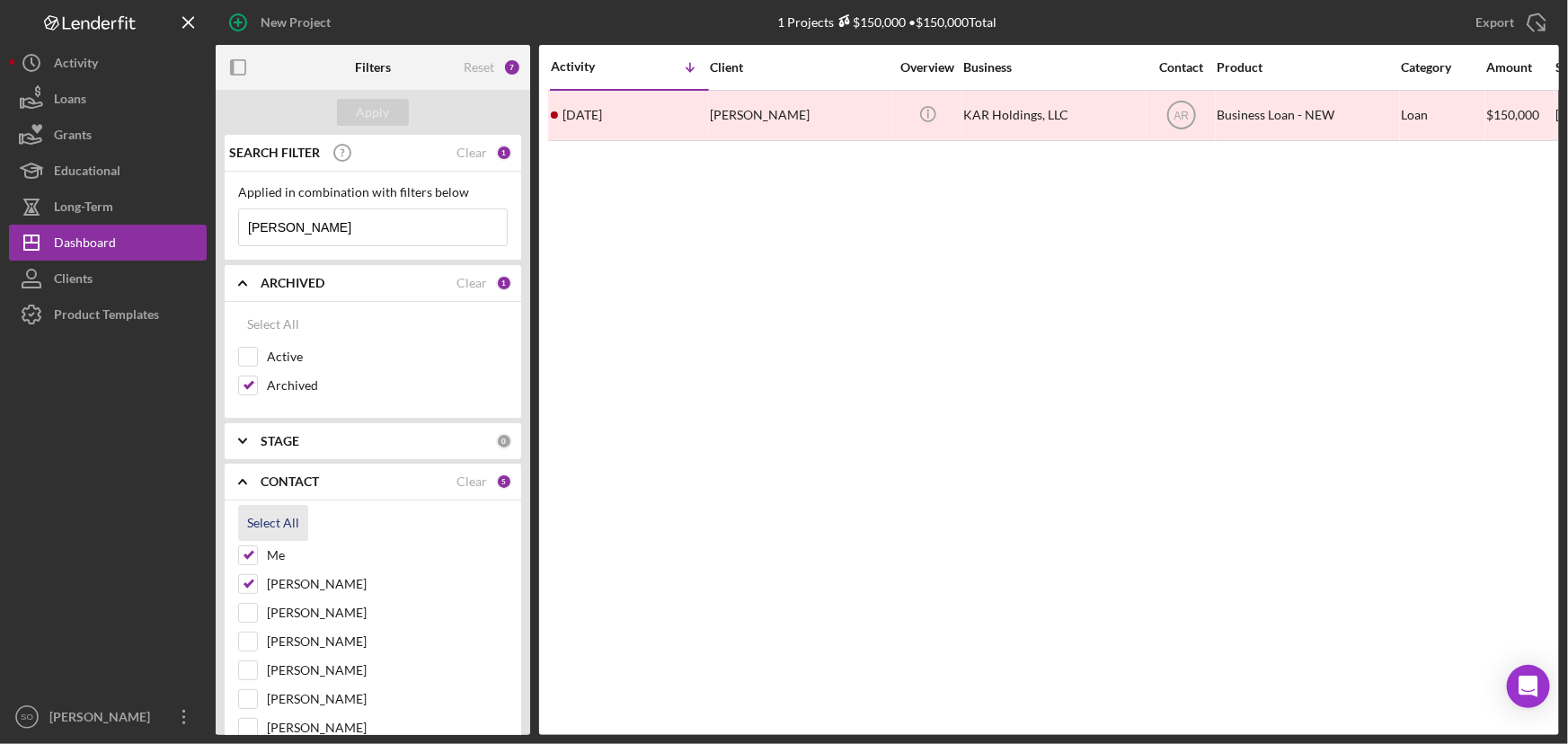
checkbox input "true"
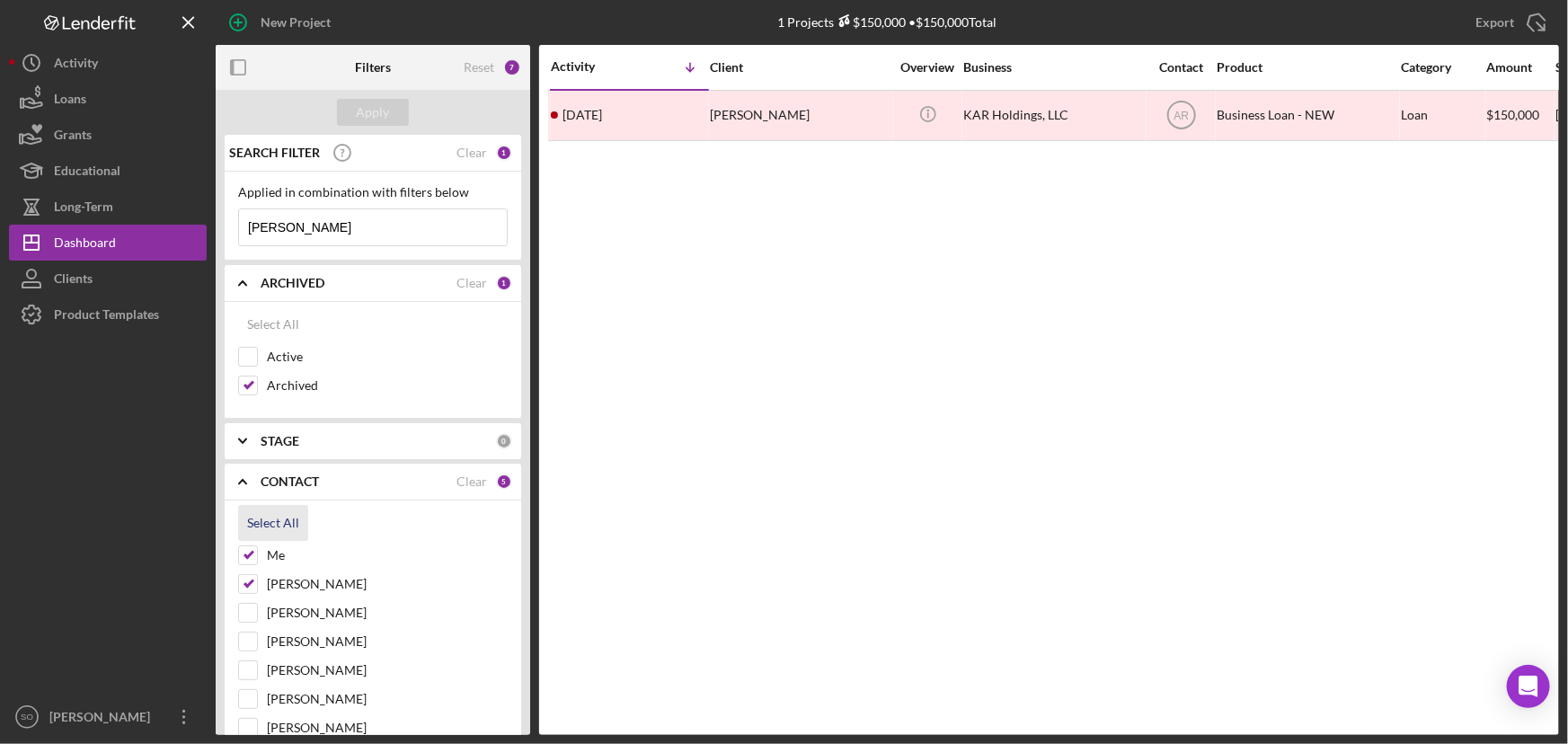
checkbox input "true"
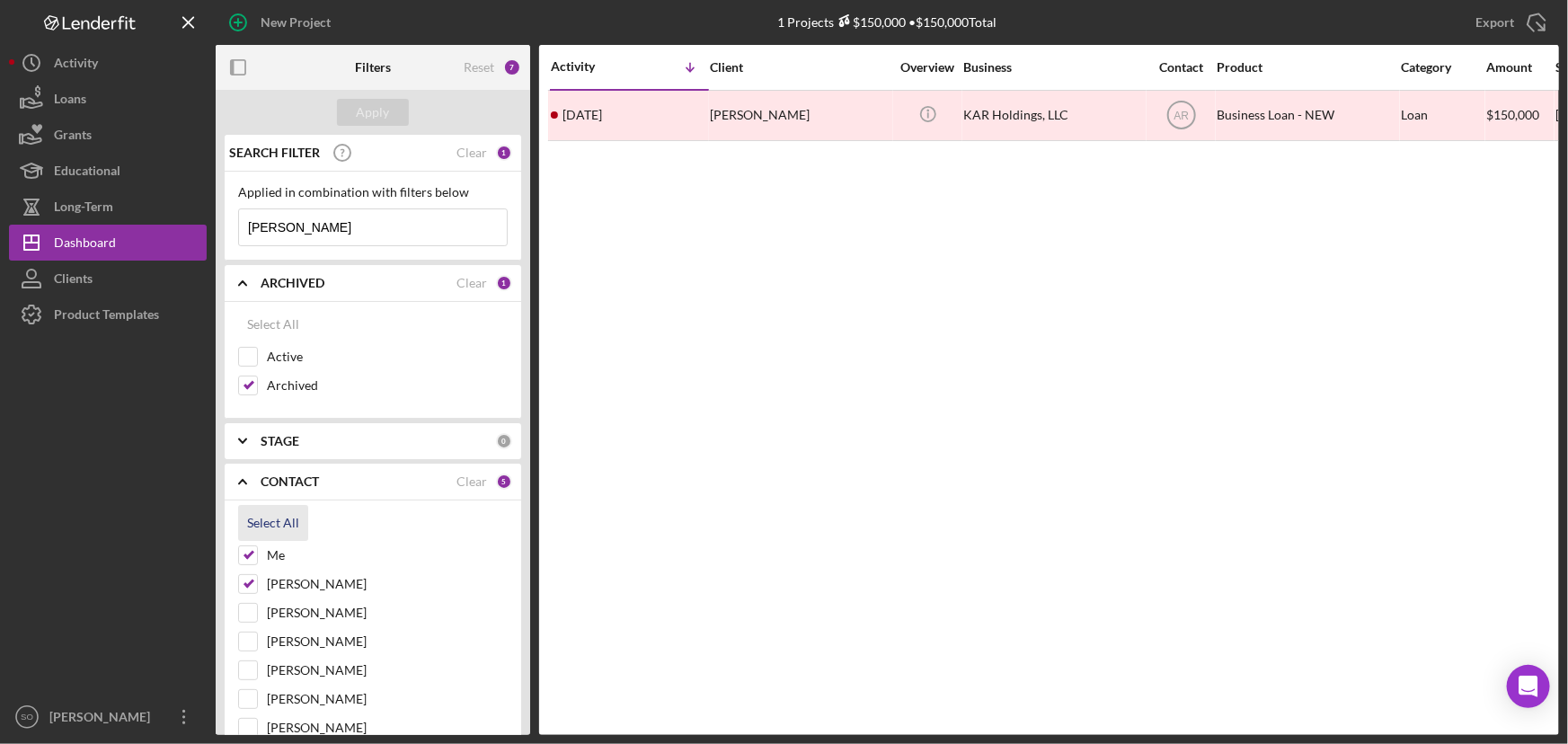
checkbox input "true"
click at [315, 230] on input "[PERSON_NAME]" at bounding box center [373, 227] width 267 height 36
type input "[PERSON_NAME]"
click at [377, 112] on div "Apply" at bounding box center [373, 112] width 33 height 27
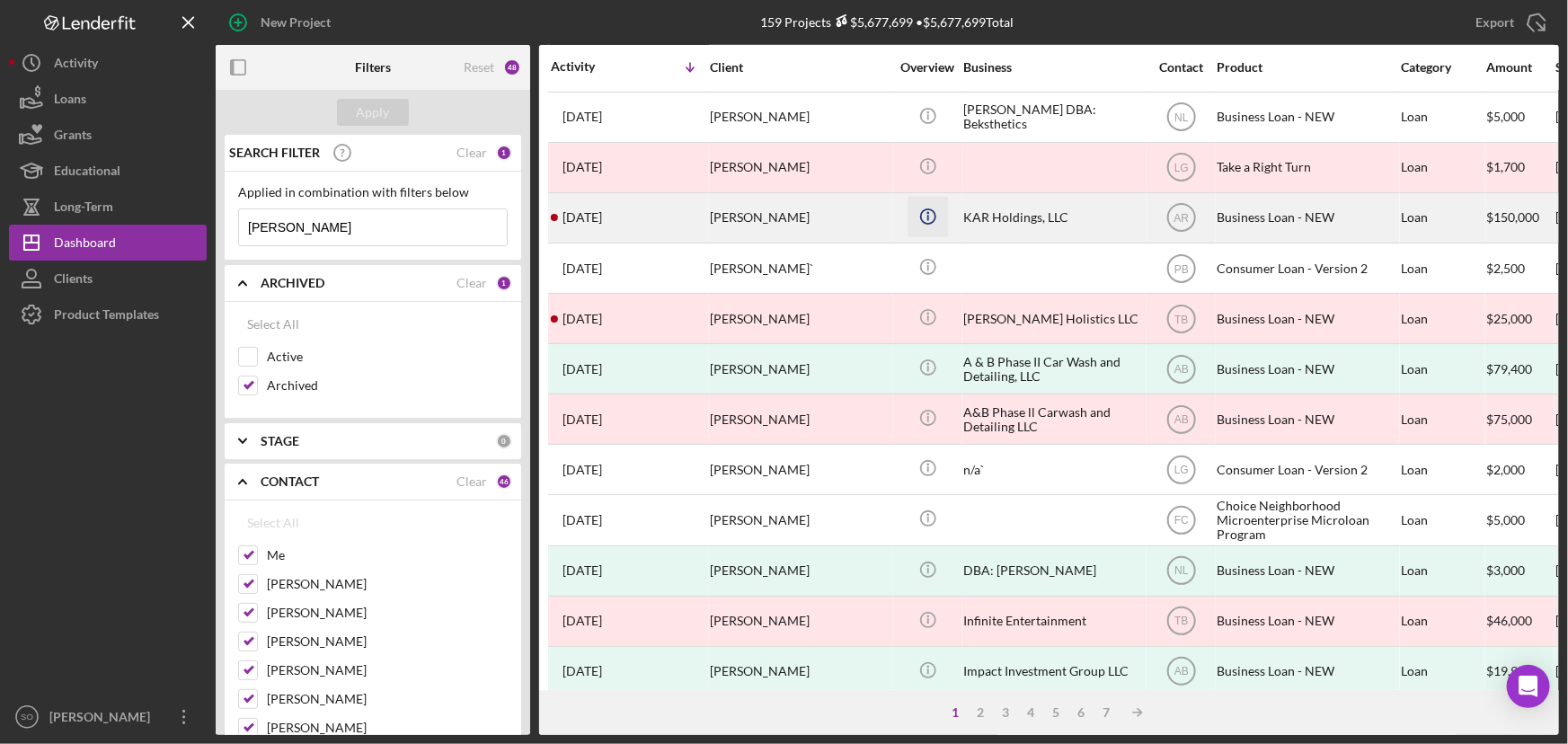
scroll to position [684, 0]
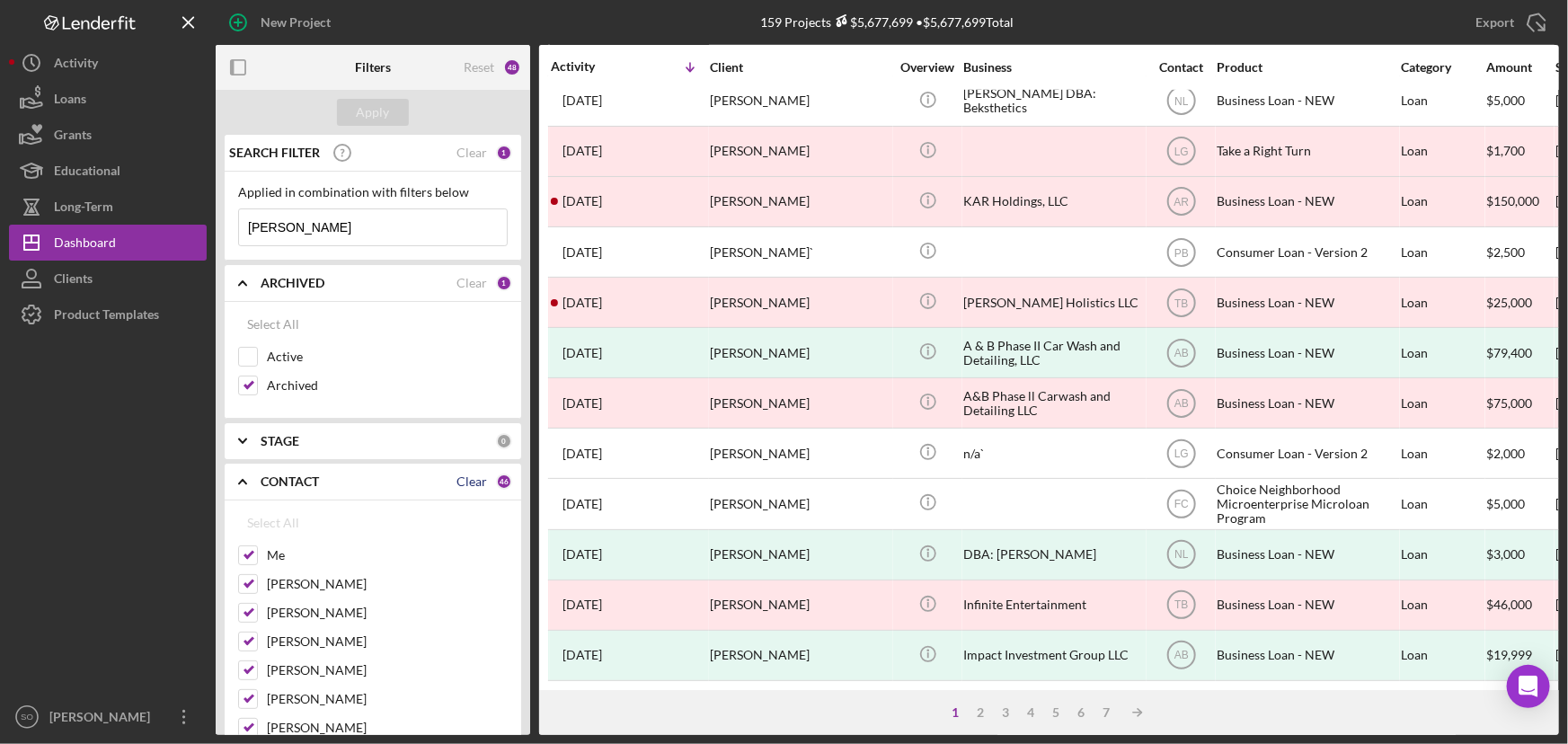
click at [461, 476] on div "Clear" at bounding box center [471, 481] width 30 height 14
checkbox input "false"
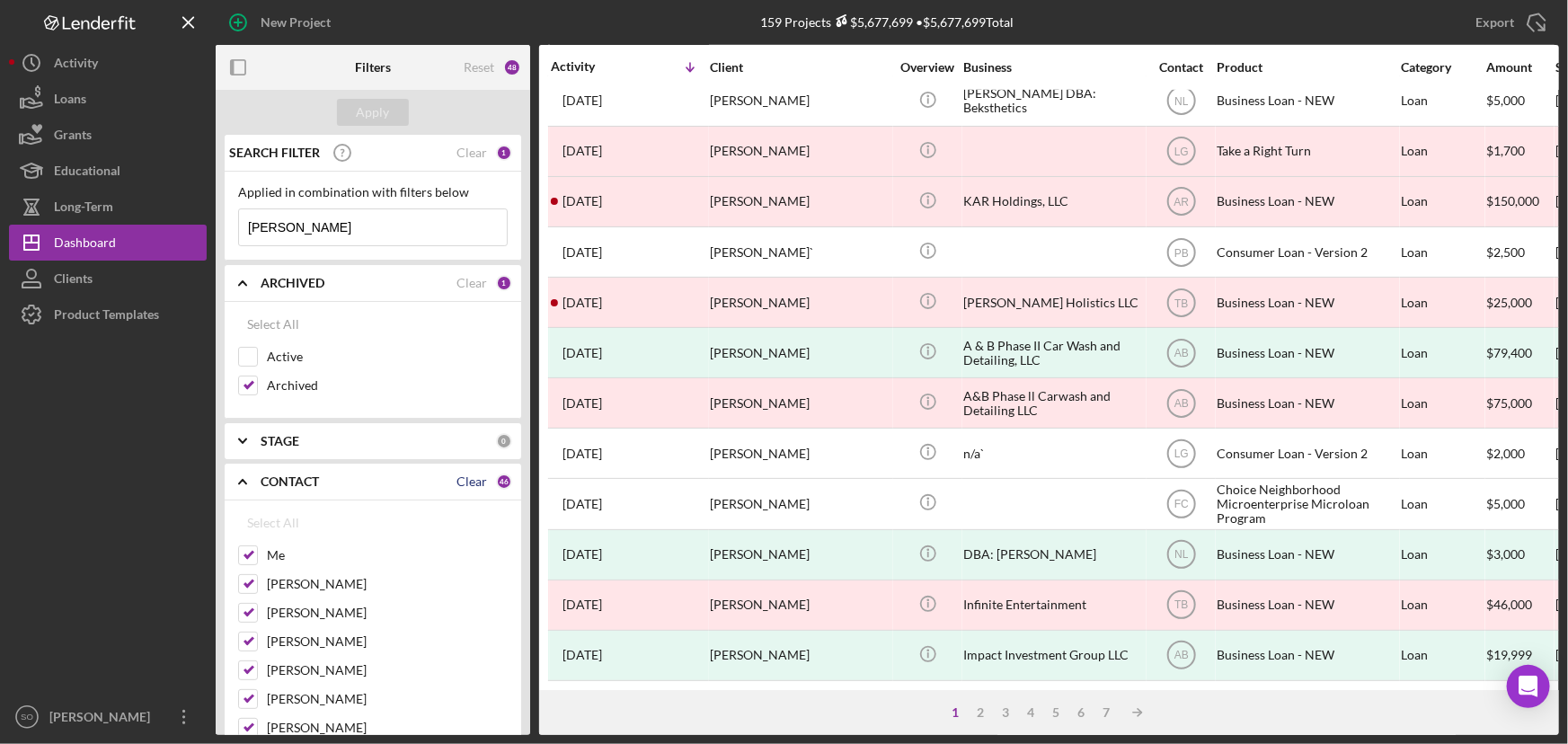
checkbox input "false"
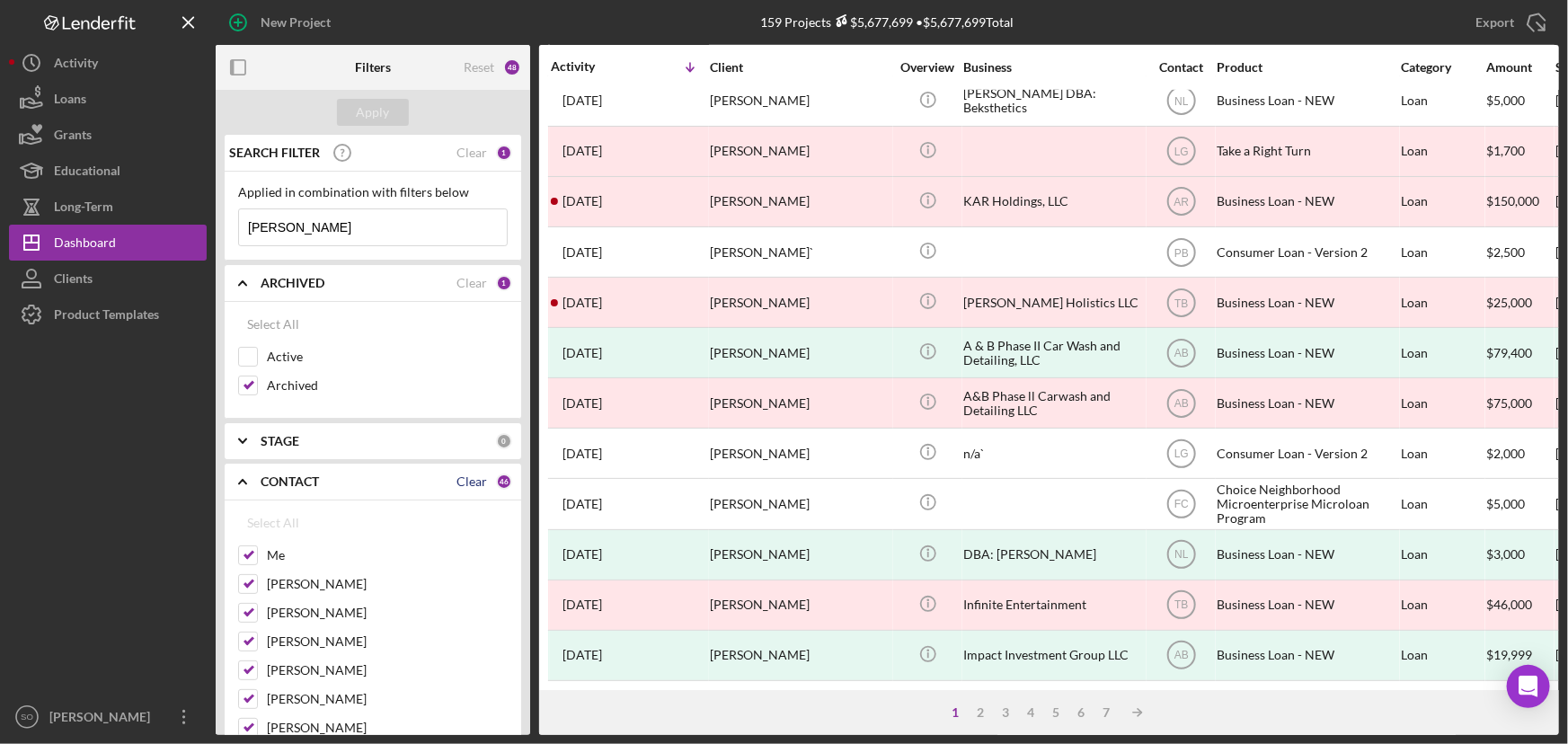
checkbox input "false"
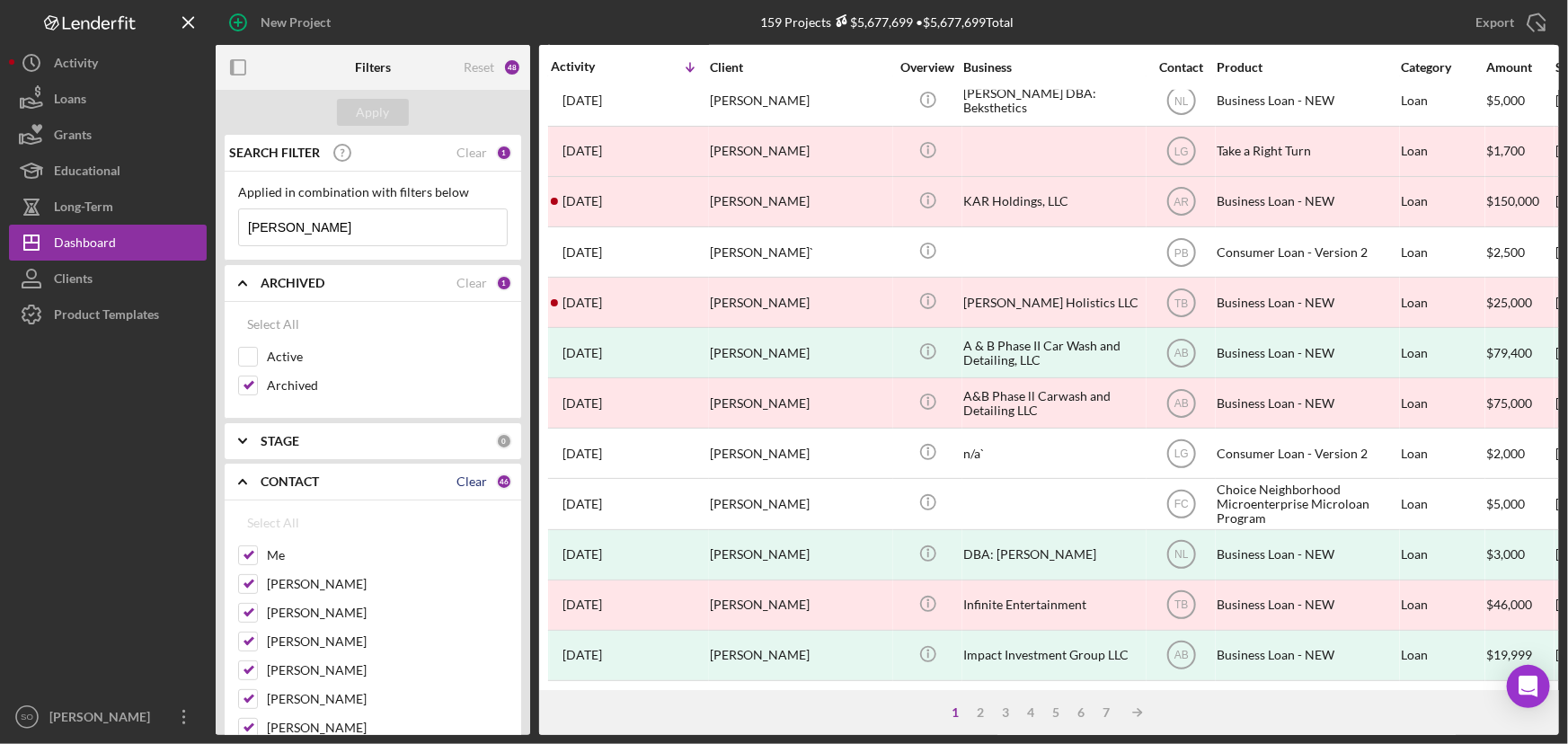
checkbox input "false"
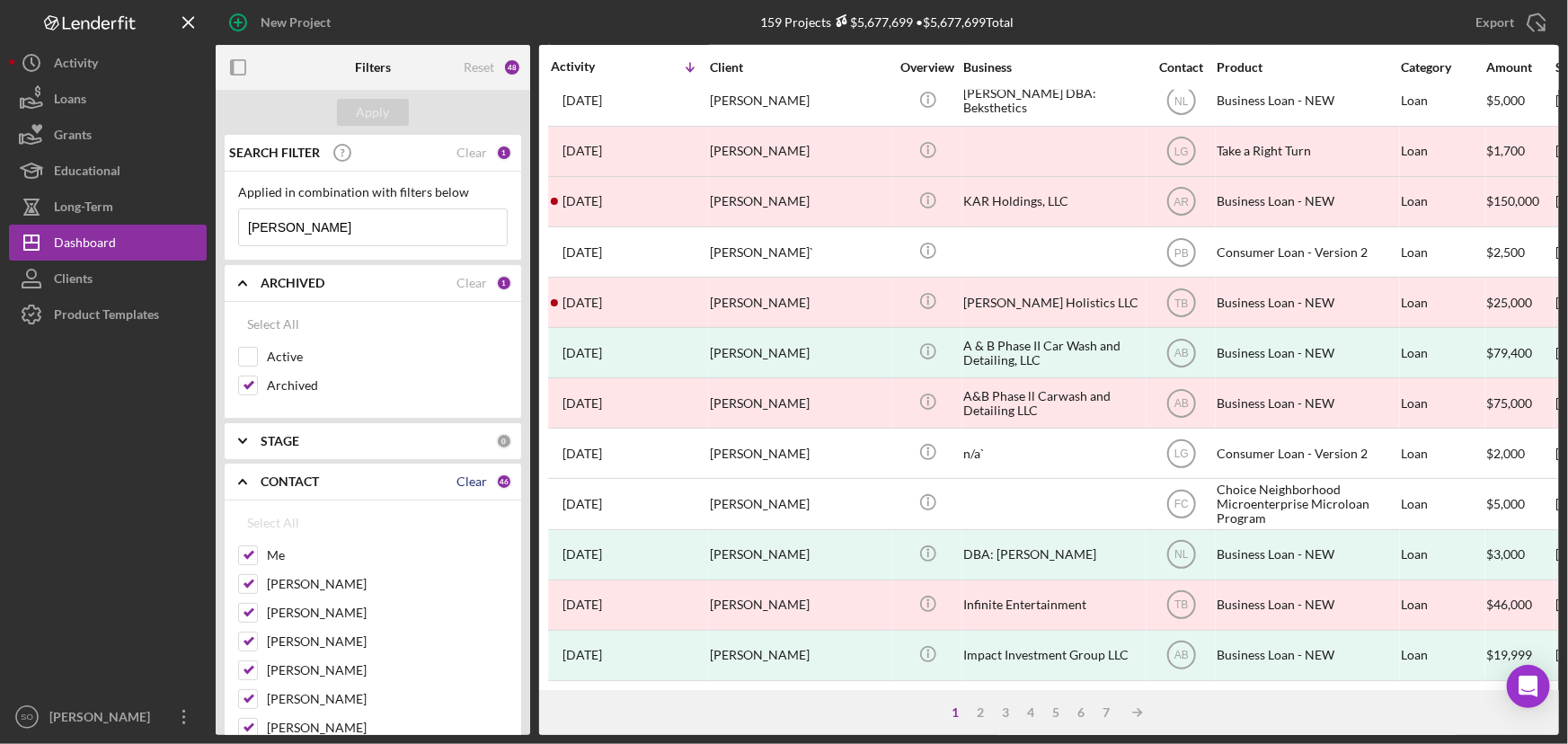
checkbox input "false"
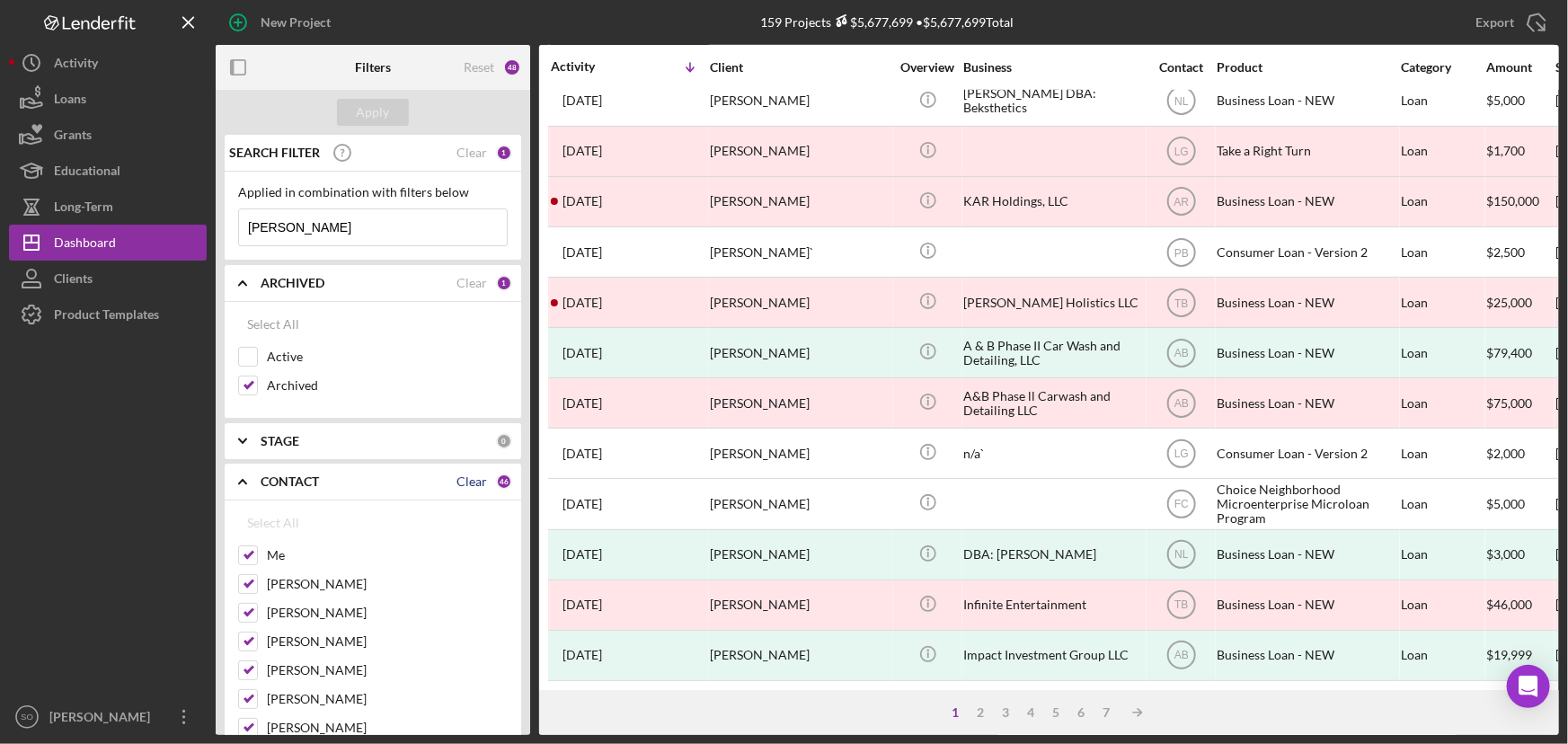
checkbox input "false"
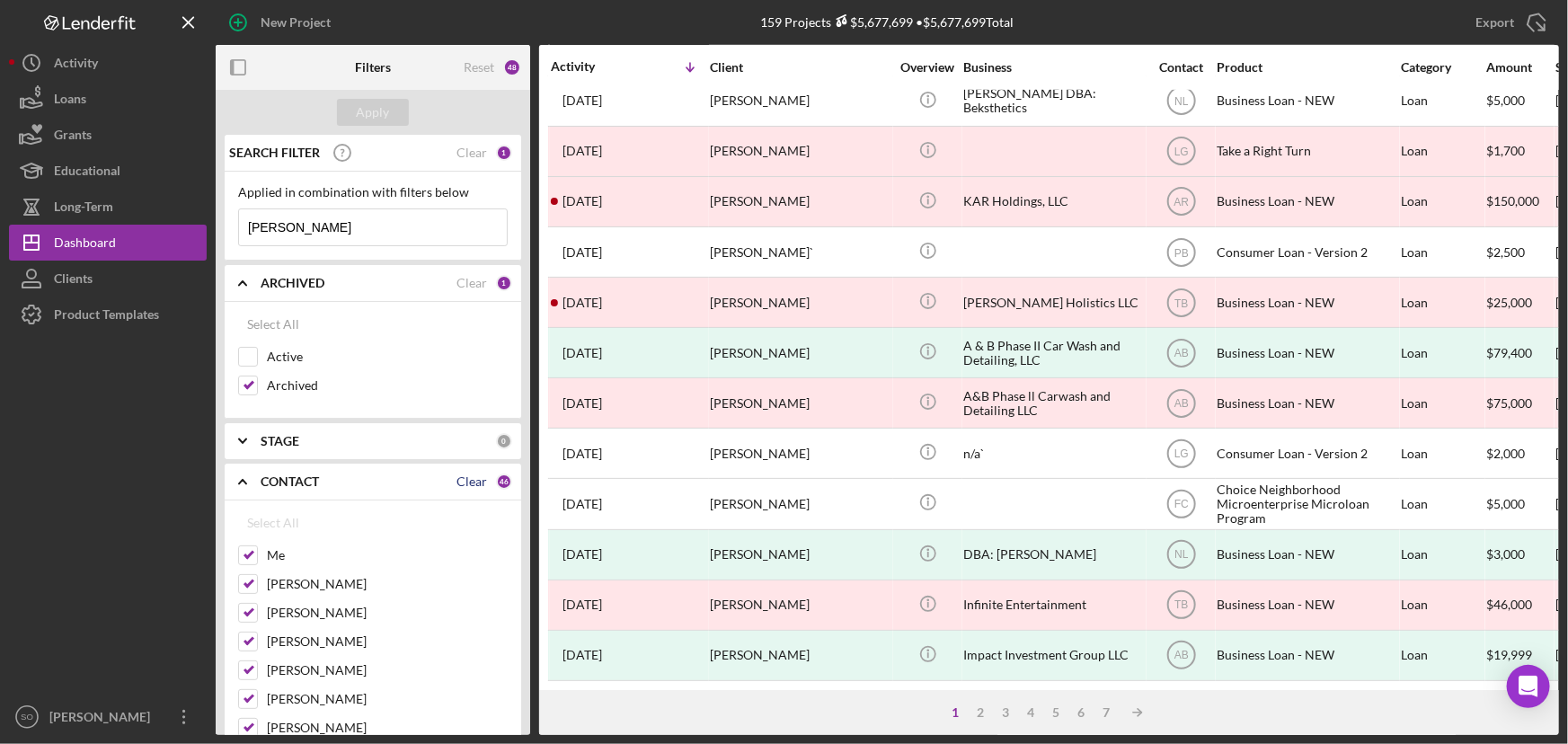
checkbox input "false"
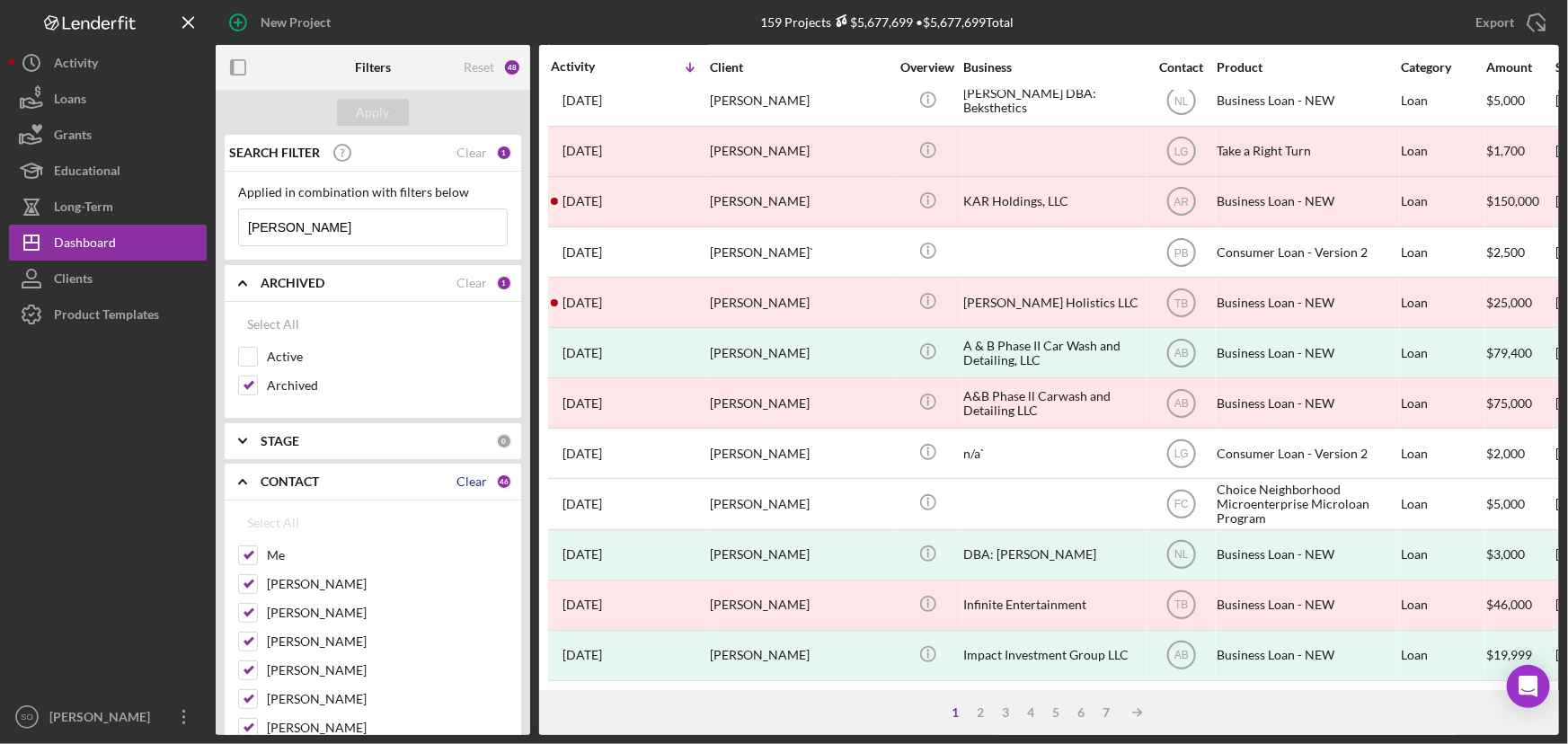
checkbox input "false"
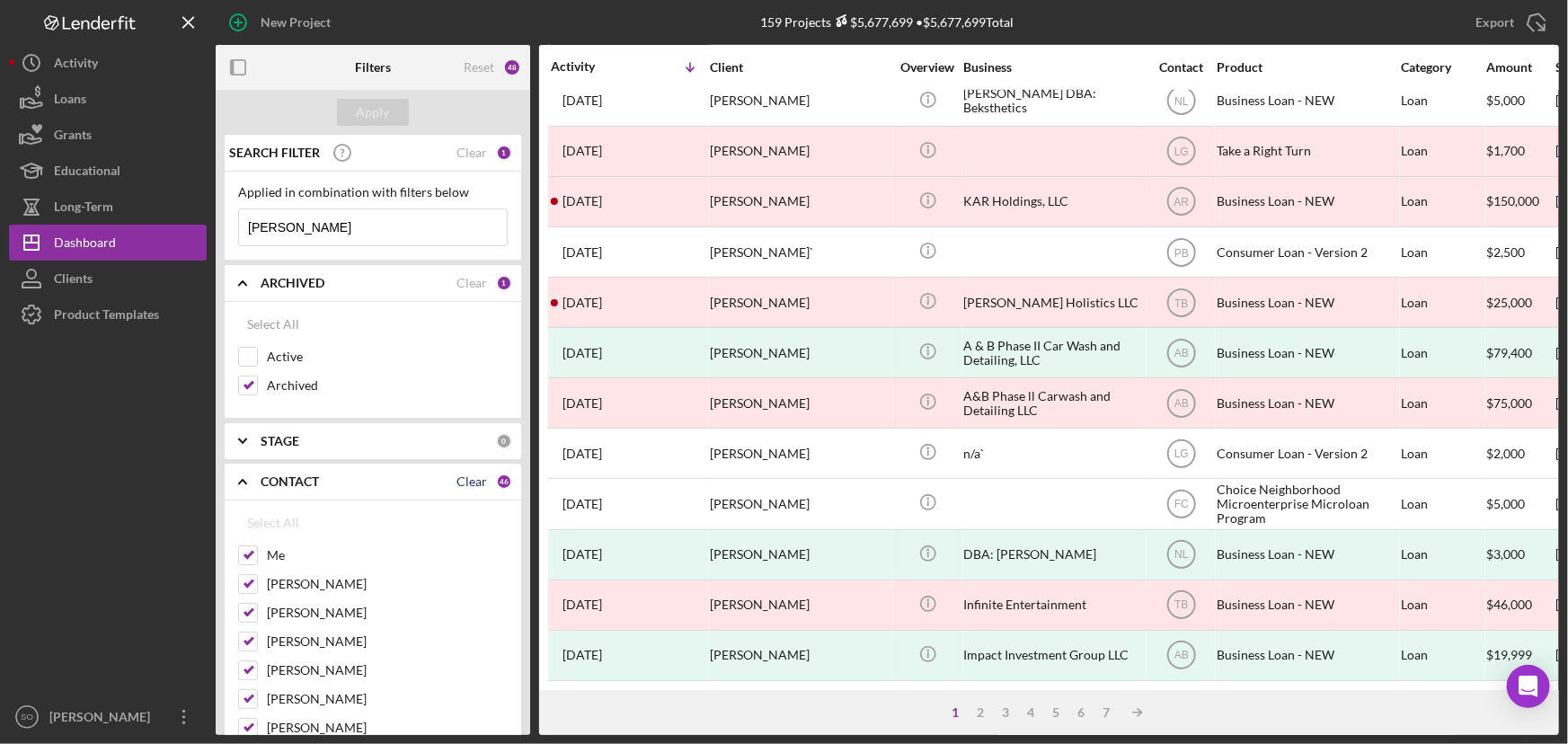
checkbox input "false"
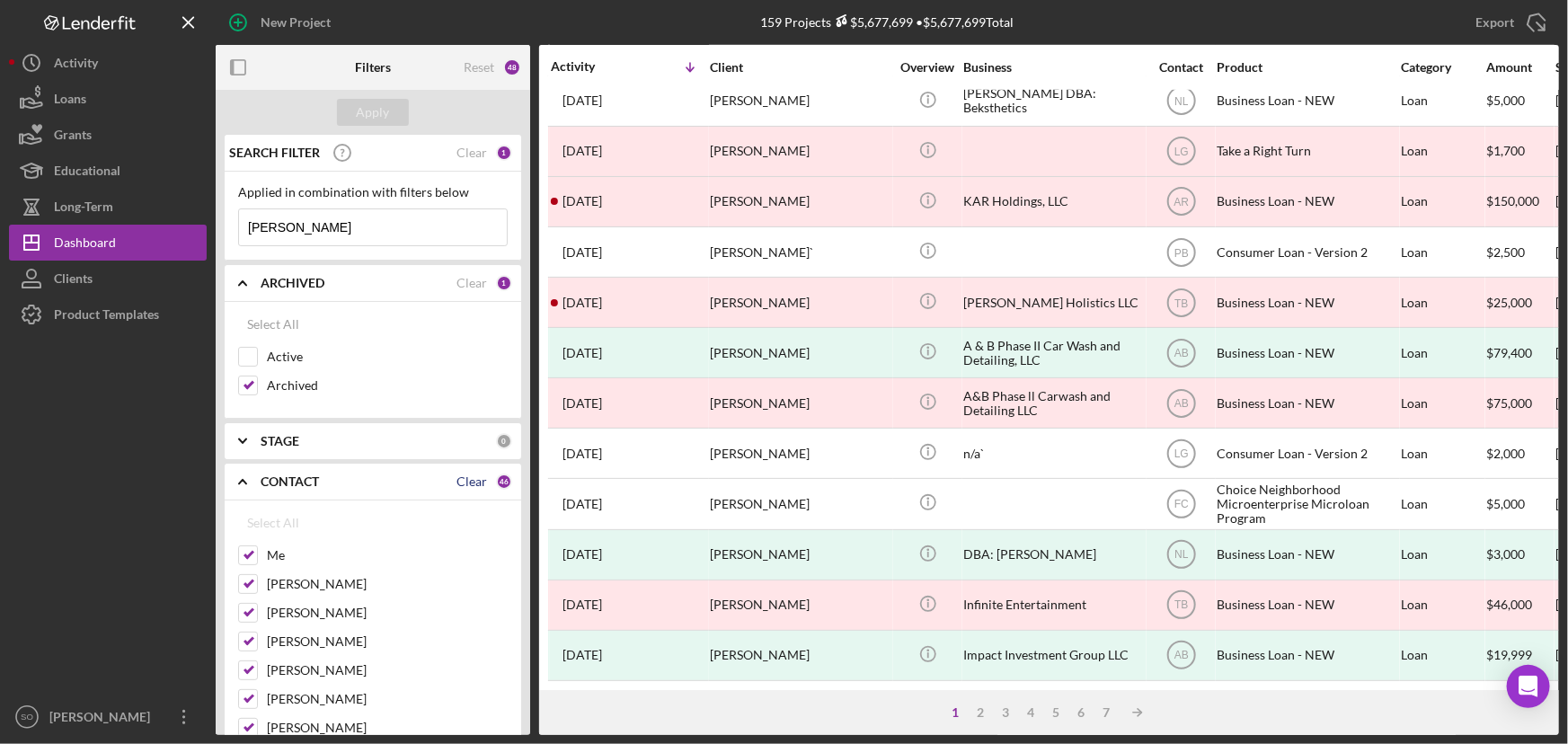
checkbox input "false"
drag, startPoint x: 248, startPoint y: 554, endPoint x: 248, endPoint y: 583, distance: 29.0
click at [248, 558] on input "Me" at bounding box center [247, 554] width 18 height 18
checkbox input "true"
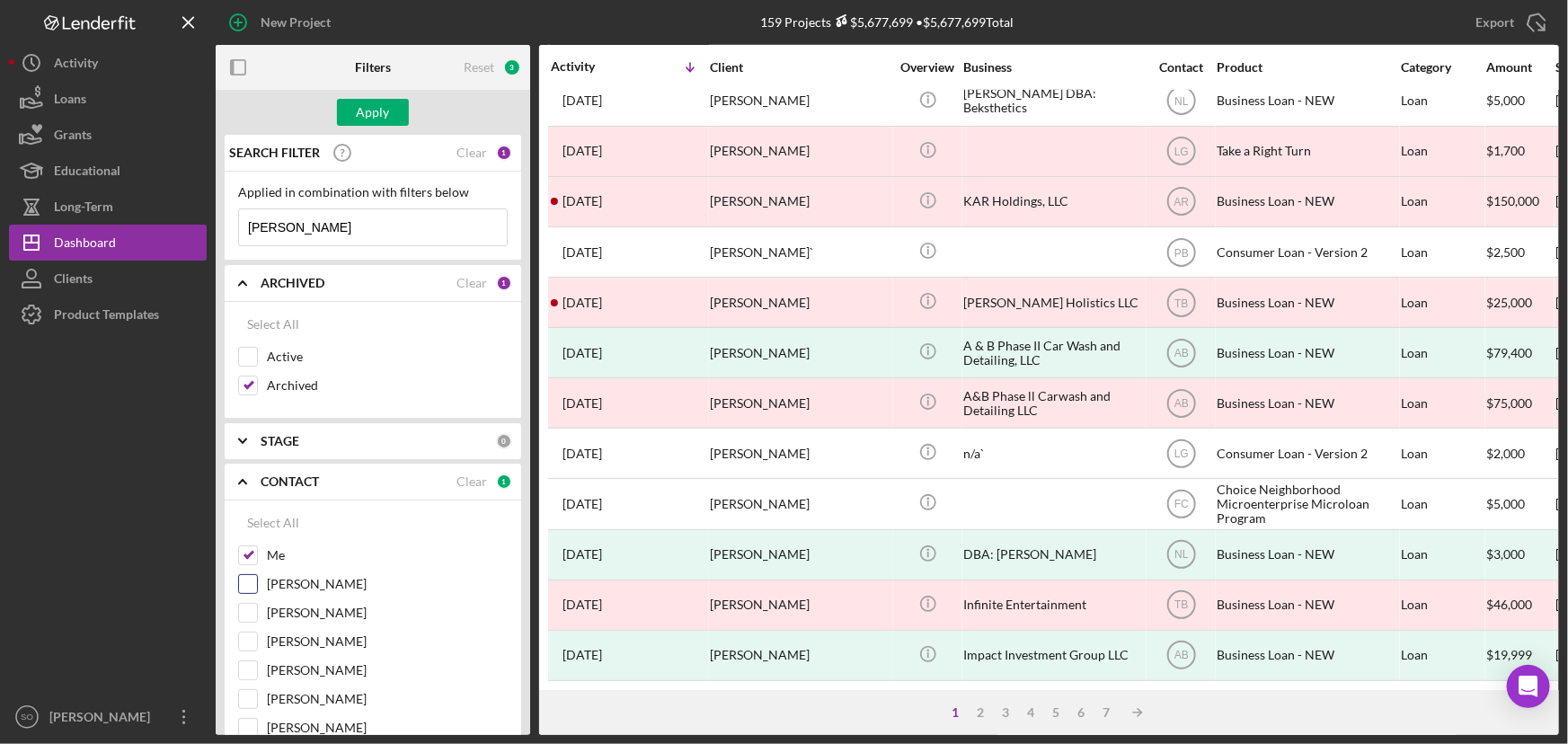
click at [248, 585] on input "[PERSON_NAME]" at bounding box center [247, 584] width 18 height 18
checkbox input "true"
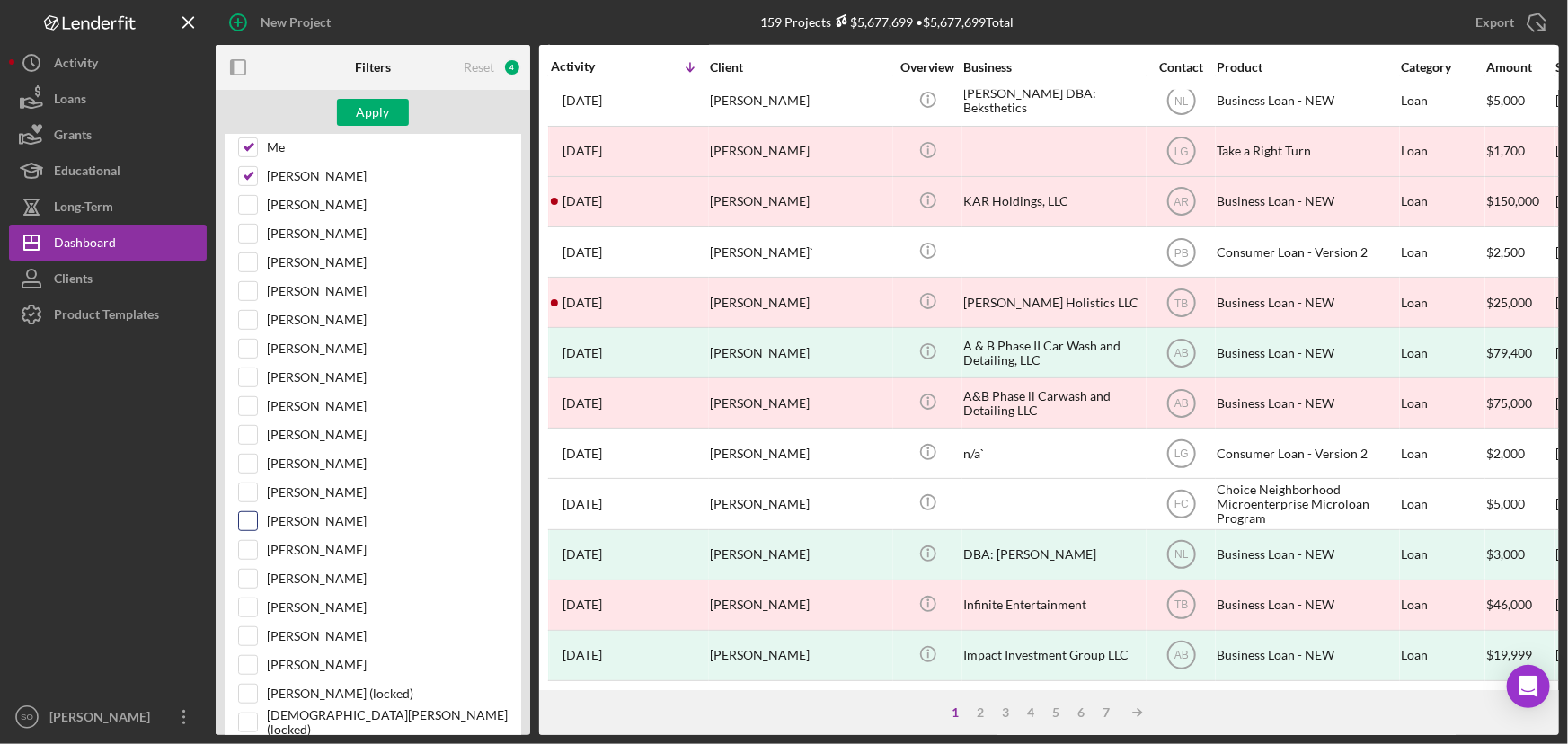
scroll to position [572, 0]
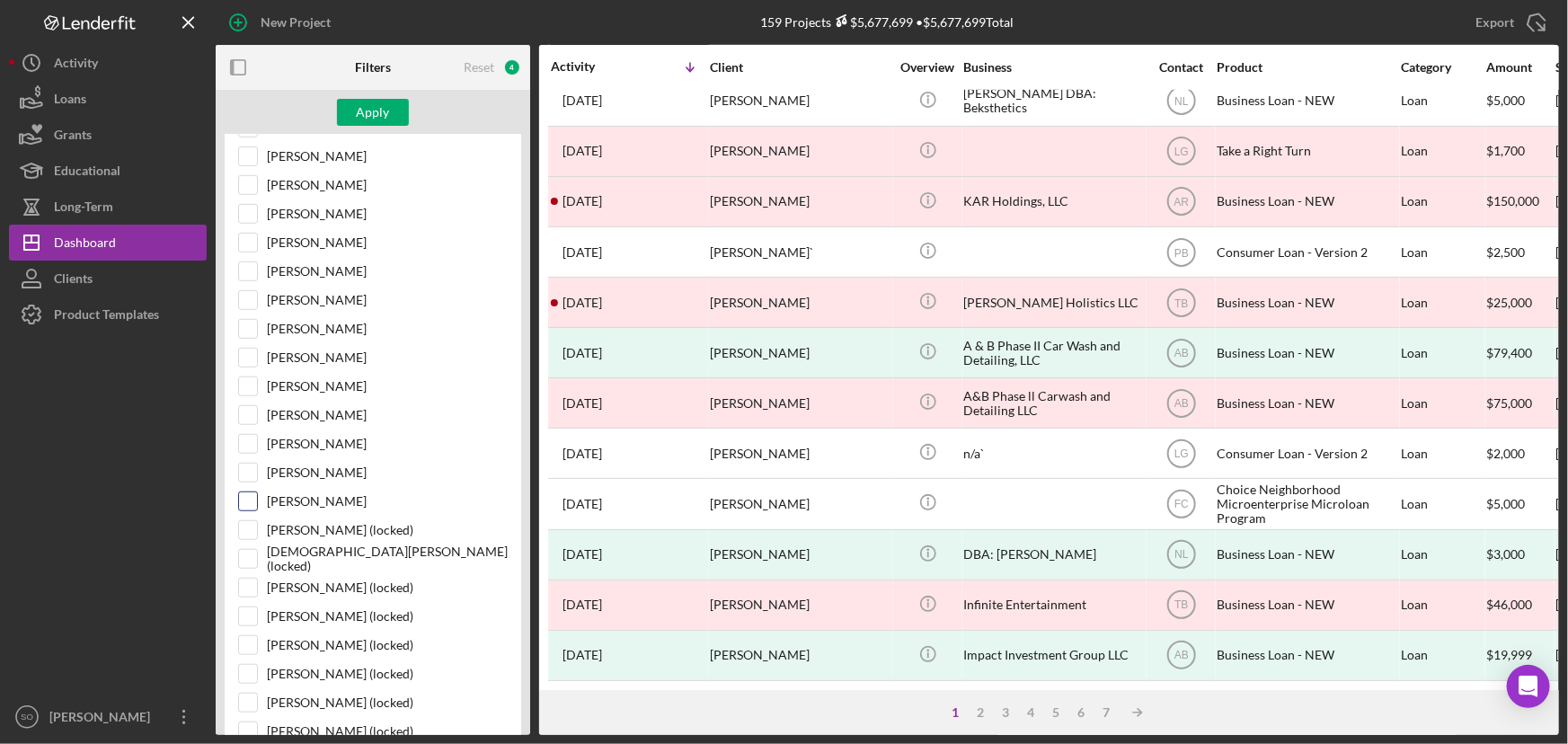
click at [251, 494] on input "[PERSON_NAME]" at bounding box center [247, 500] width 18 height 18
checkbox input "true"
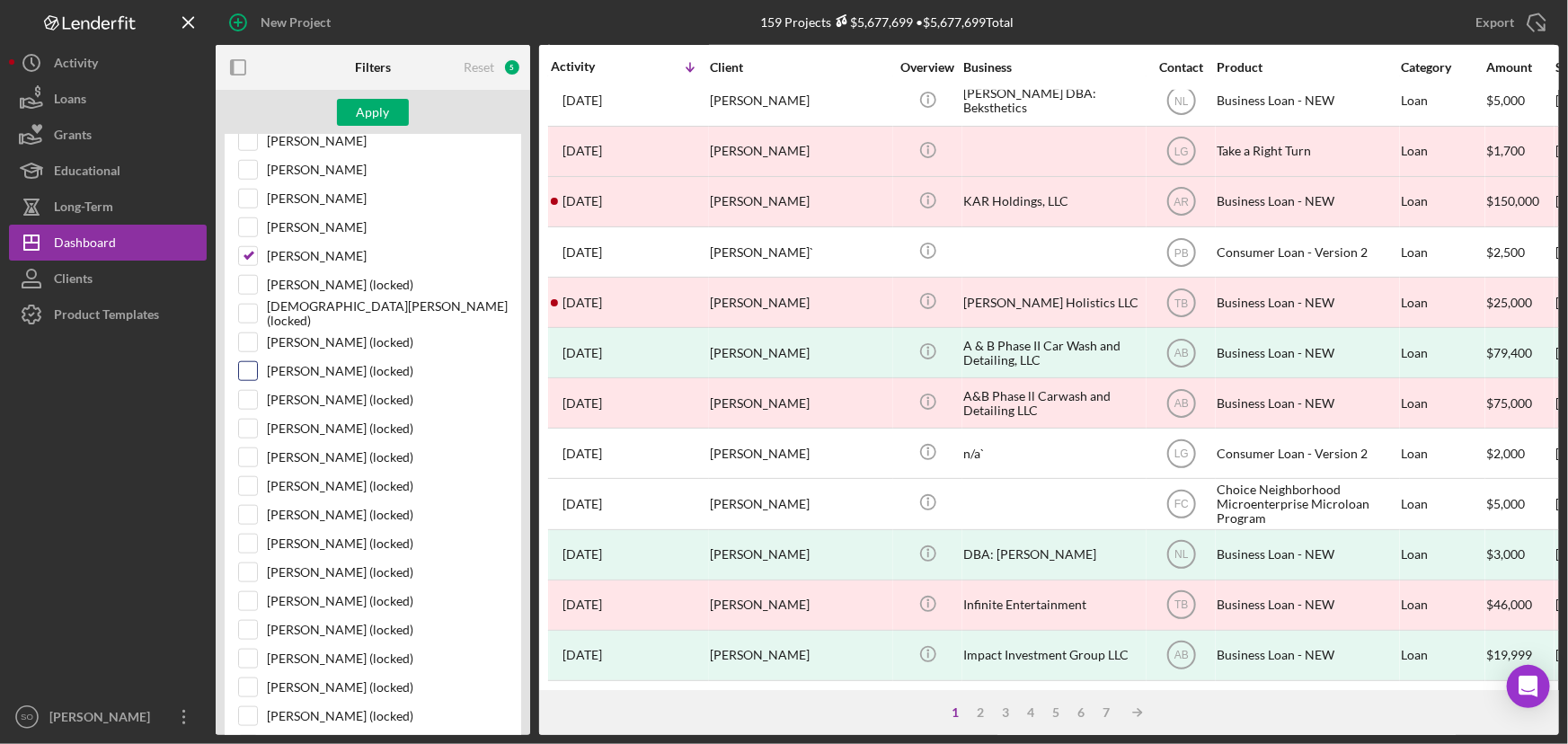
scroll to position [898, 0]
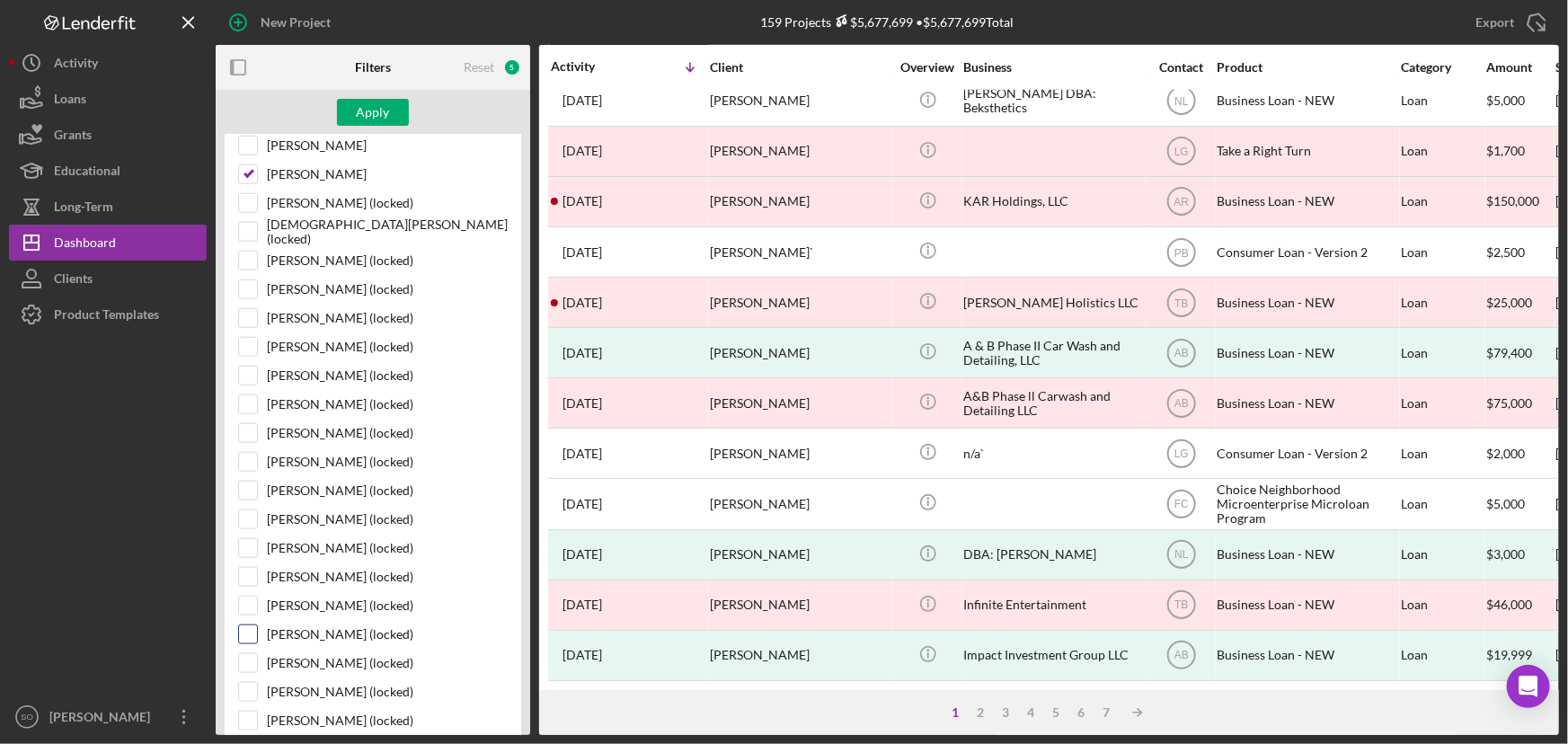
click at [252, 626] on input "[PERSON_NAME] (locked)" at bounding box center [247, 634] width 18 height 18
checkbox input "true"
click at [258, 602] on div "[PERSON_NAME] (locked)" at bounding box center [373, 609] width 269 height 28
click at [246, 602] on input "[PERSON_NAME] (locked)" at bounding box center [247, 605] width 18 height 18
checkbox input "true"
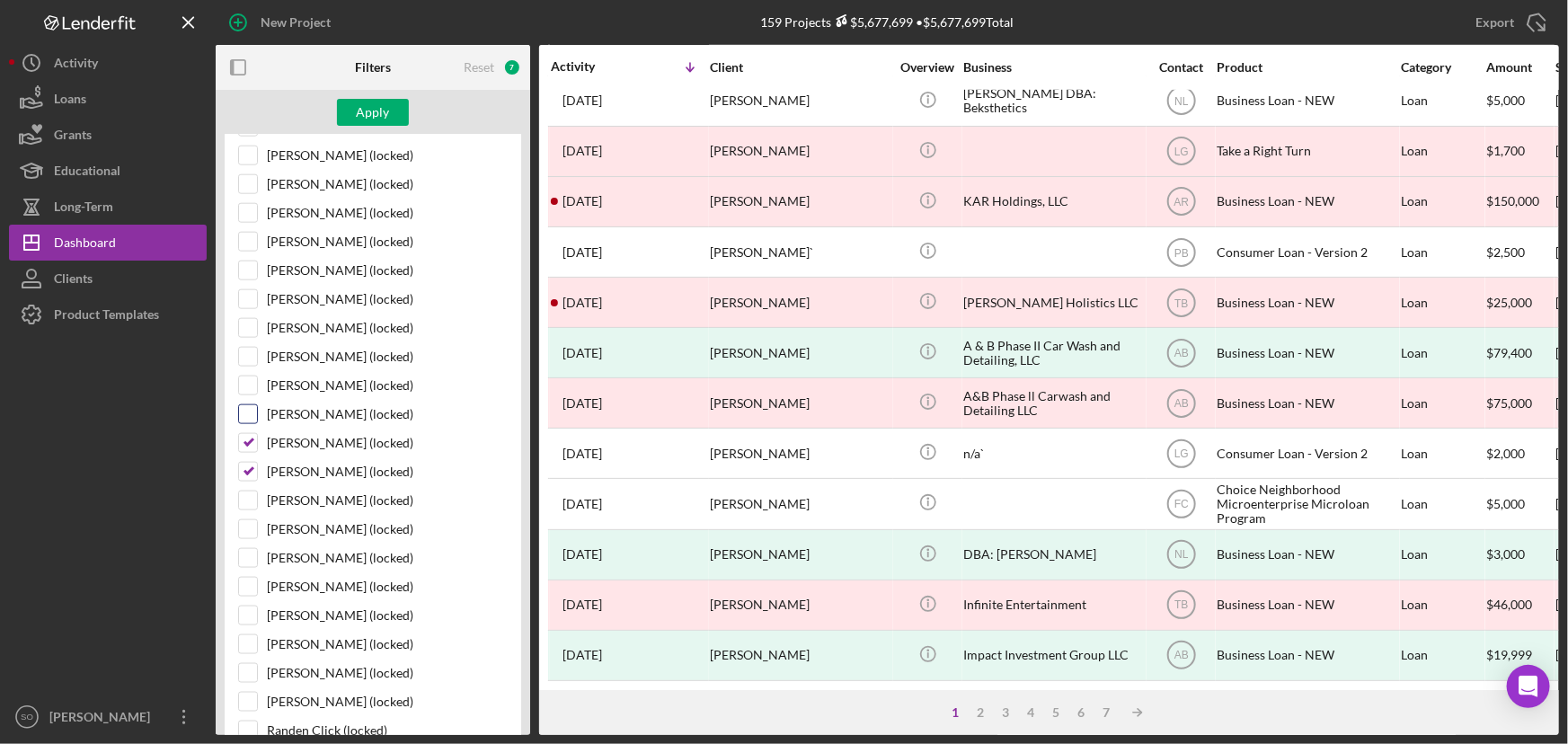
scroll to position [1142, 0]
click at [245, 697] on input "[PERSON_NAME] (locked)" at bounding box center [247, 705] width 18 height 18
checkbox input "true"
click at [243, 496] on input "[PERSON_NAME] (locked)" at bounding box center [247, 504] width 18 height 18
checkbox input "true"
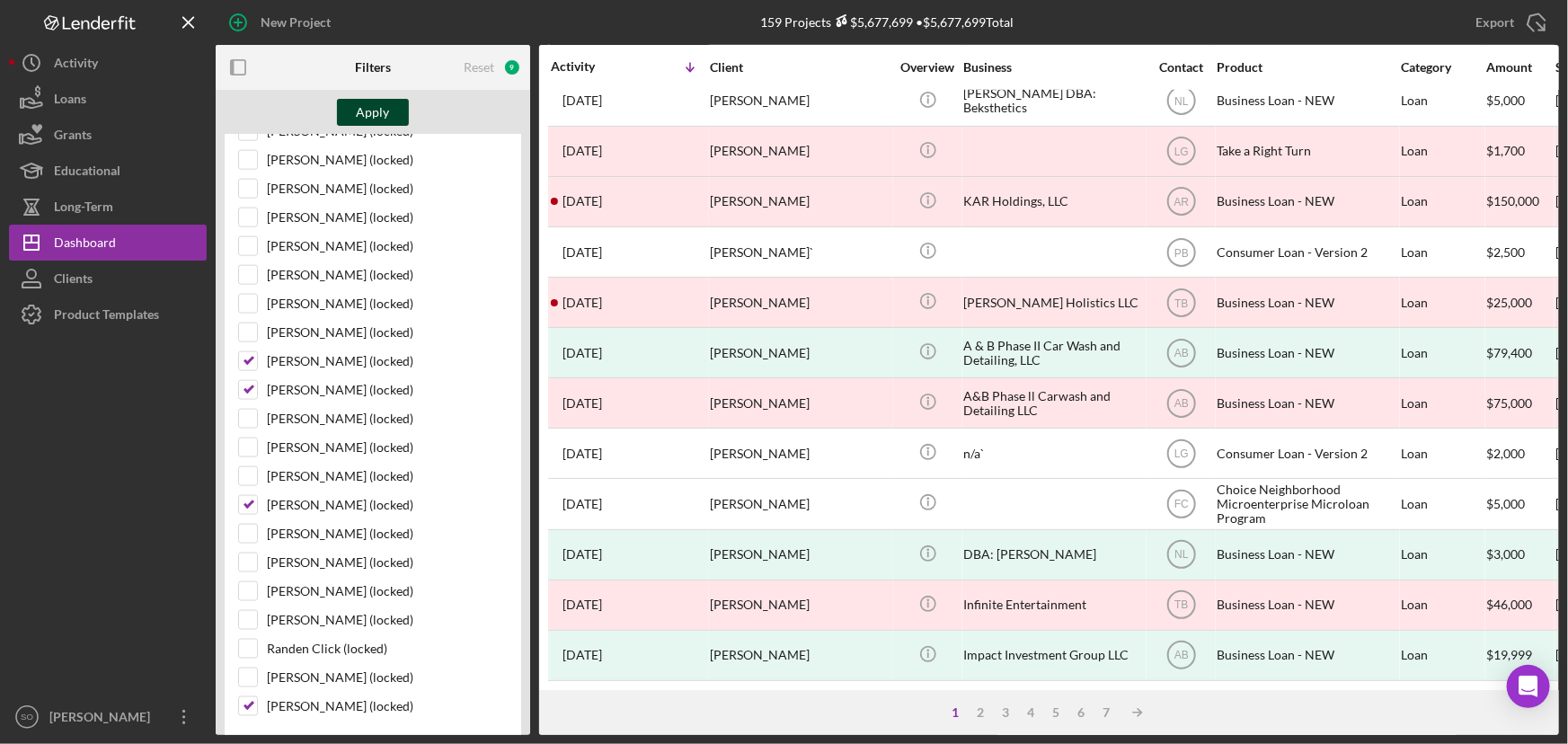
click at [378, 107] on div "Apply" at bounding box center [373, 112] width 33 height 27
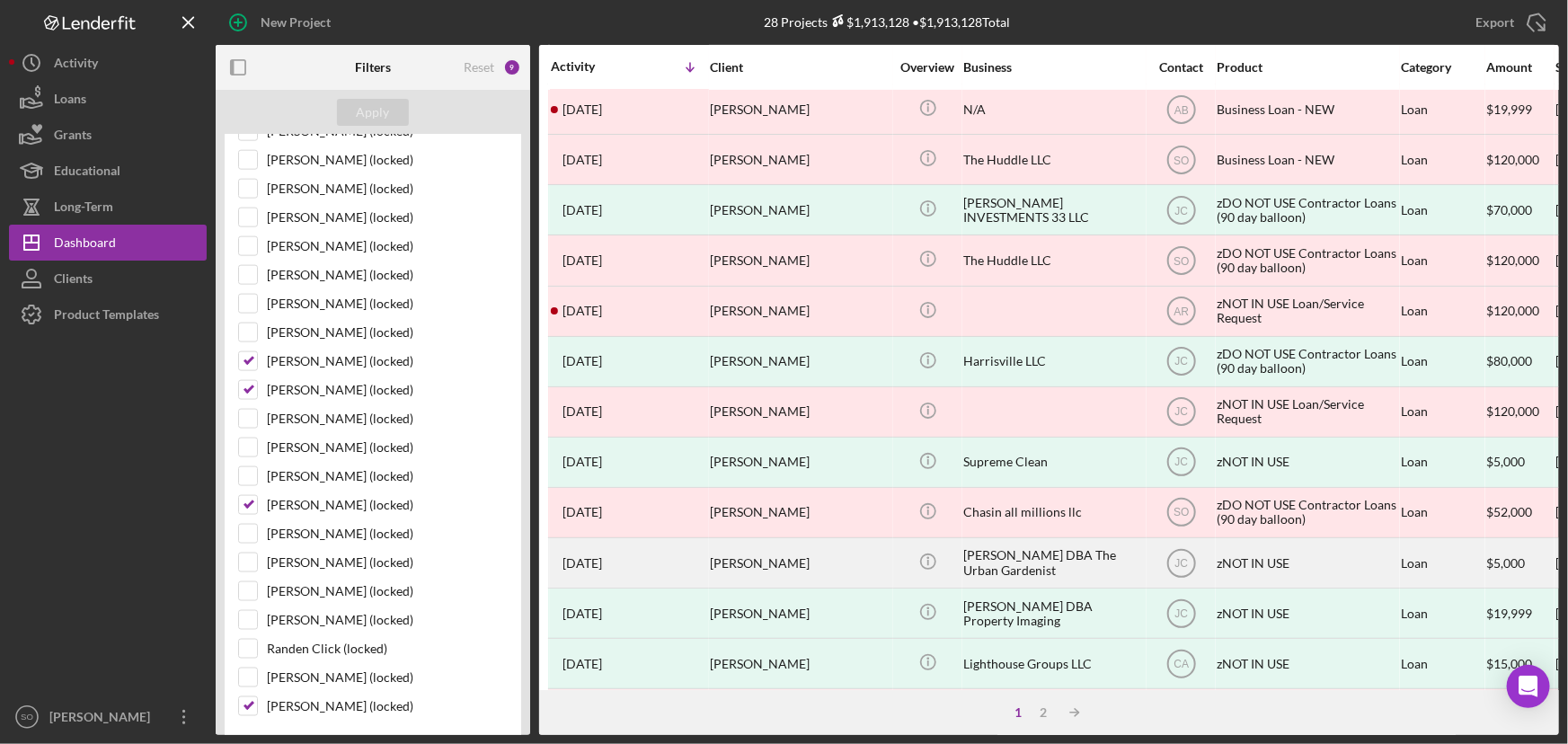
scroll to position [31, 0]
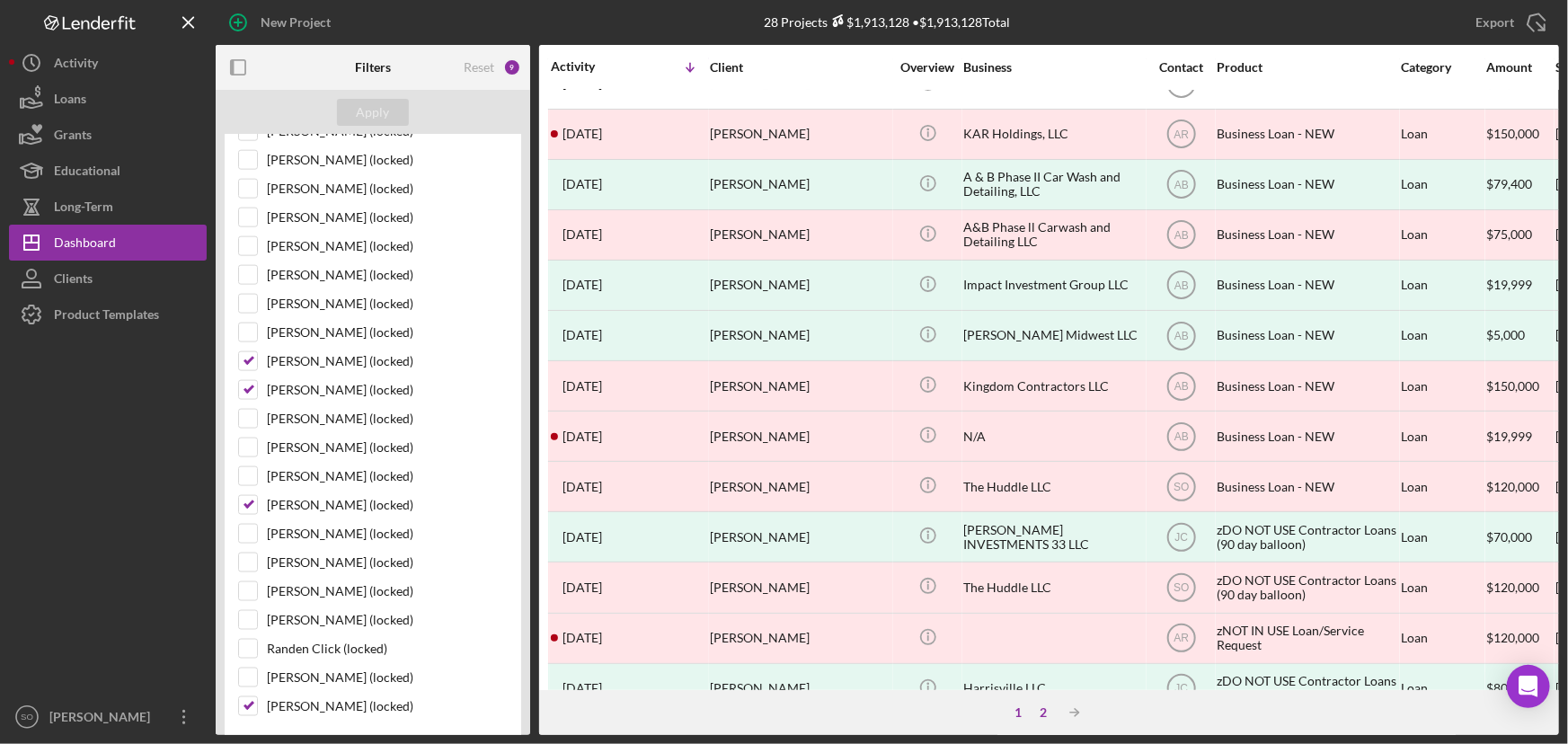
click at [1042, 716] on div "2" at bounding box center [1044, 712] width 26 height 14
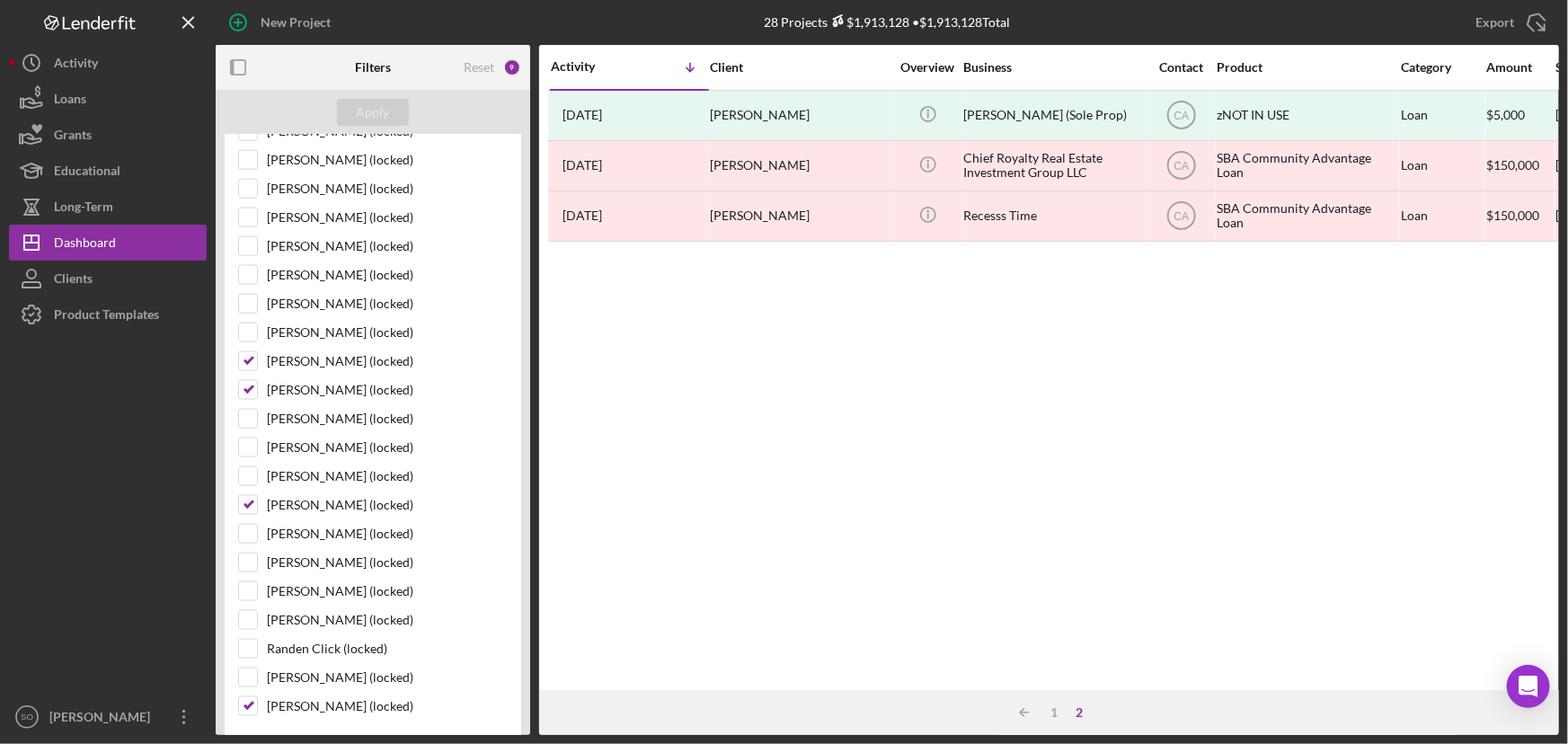
scroll to position [0, 0]
click at [1051, 714] on div "1" at bounding box center [1054, 712] width 26 height 14
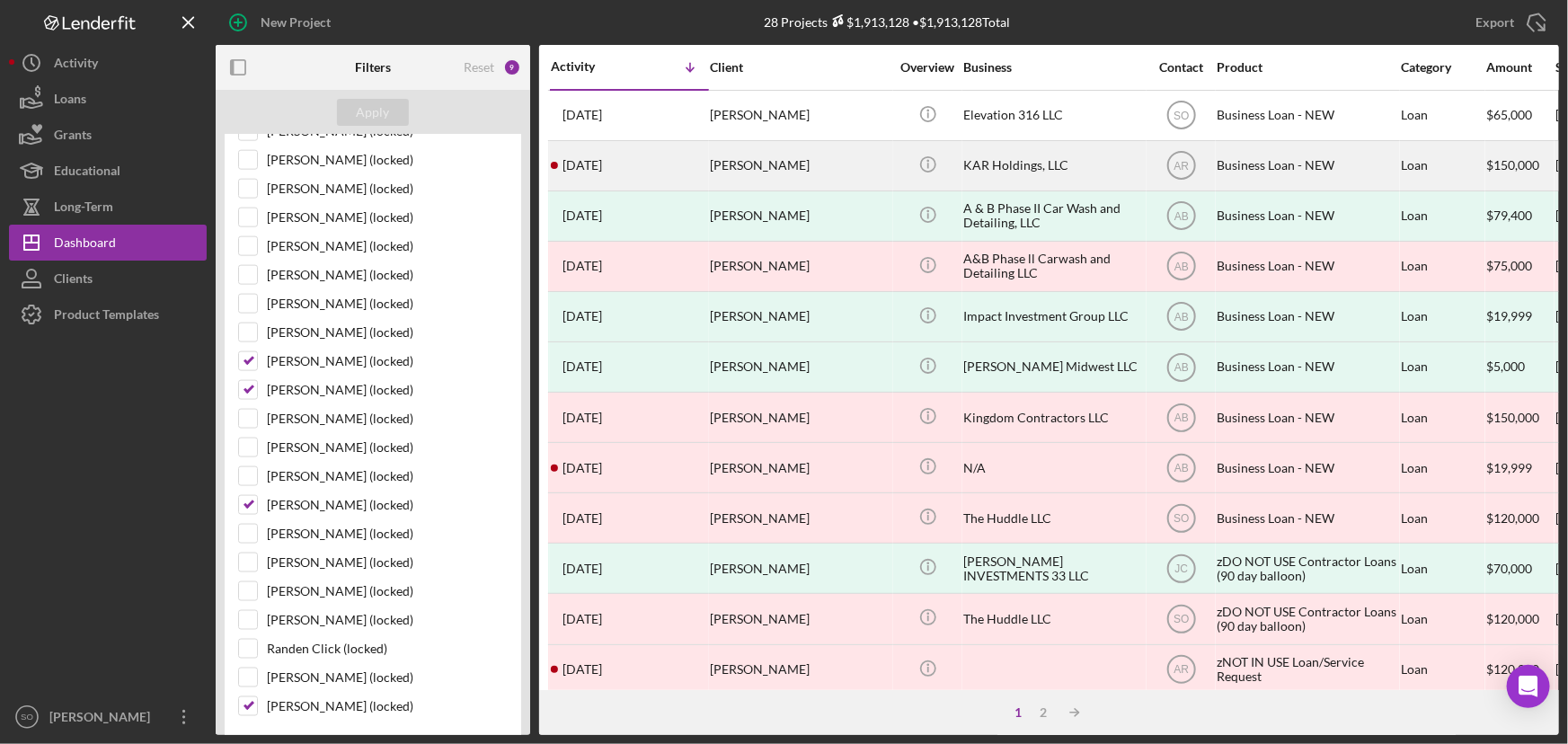
click at [765, 161] on div "[PERSON_NAME]" at bounding box center [800, 166] width 180 height 47
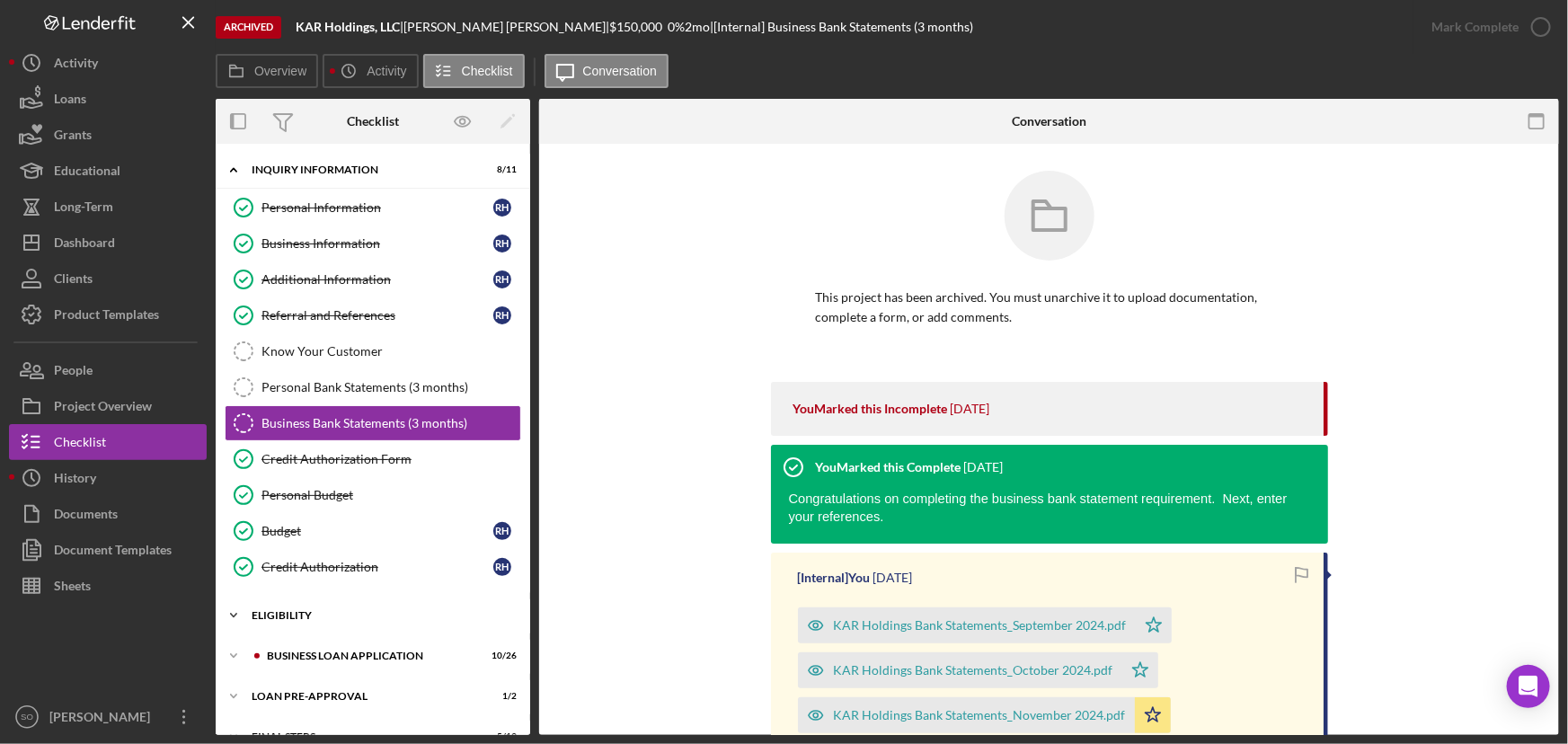
scroll to position [67, 0]
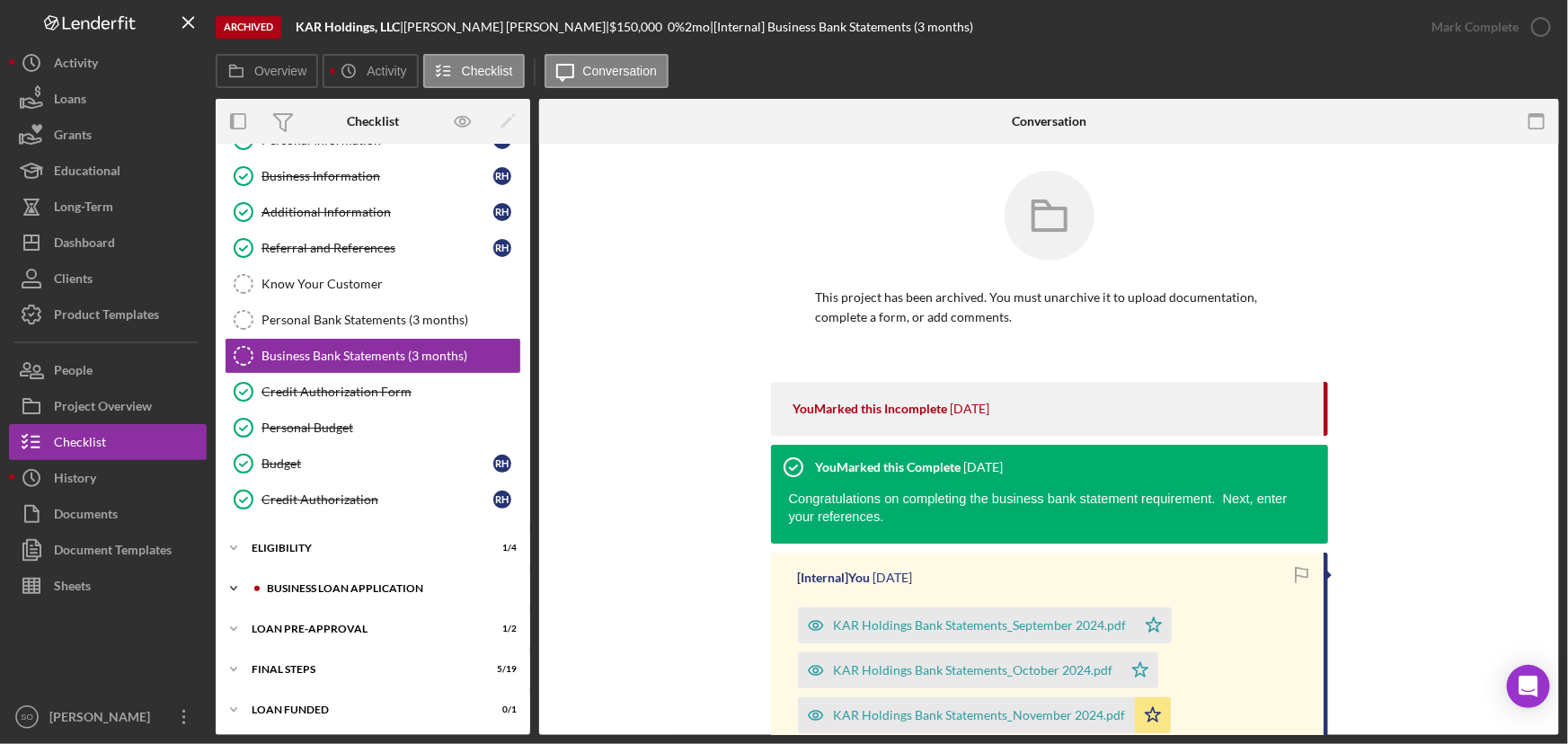
click at [308, 588] on div "BUSINESS LOAN APPLICATION" at bounding box center [387, 588] width 241 height 10
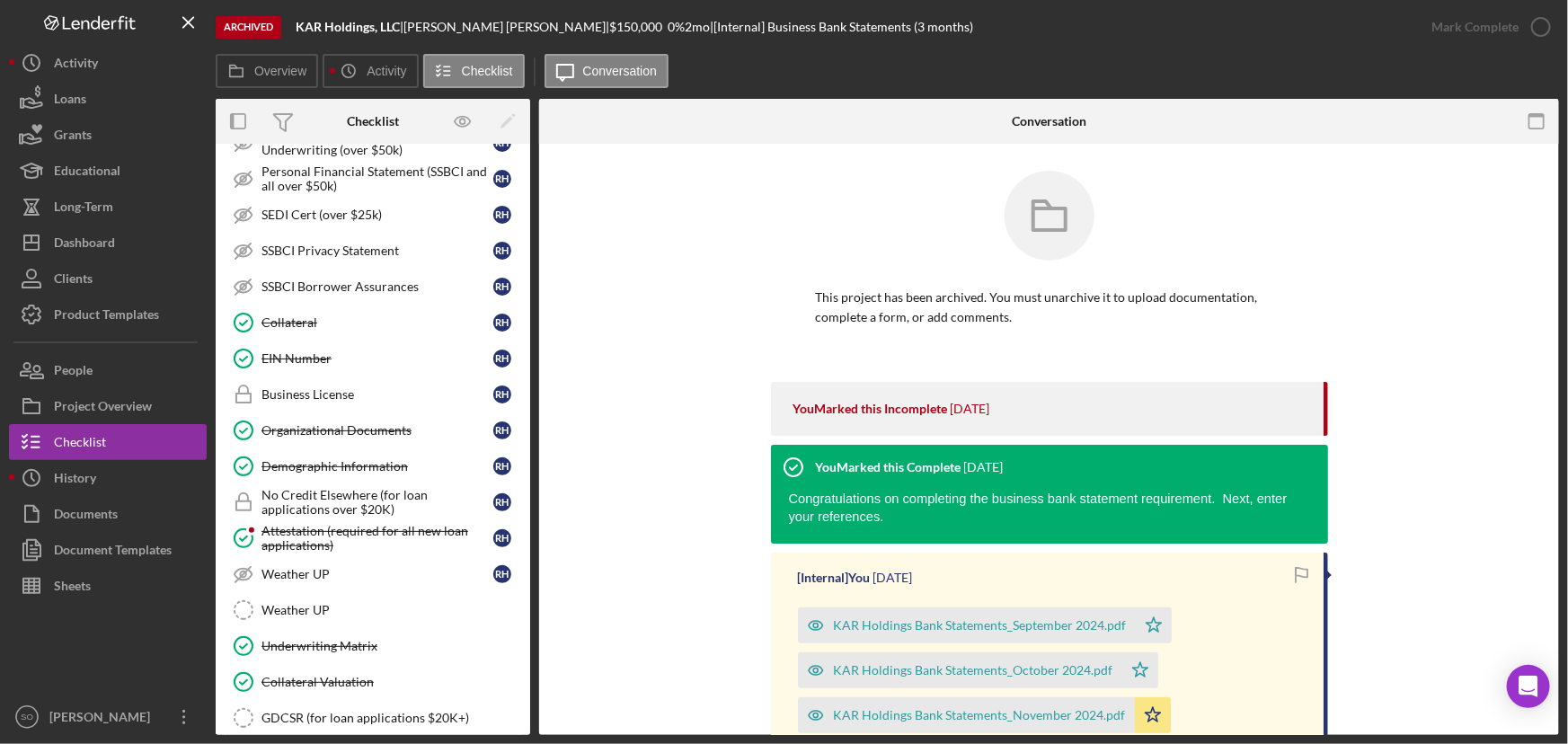
scroll to position [1007, 0]
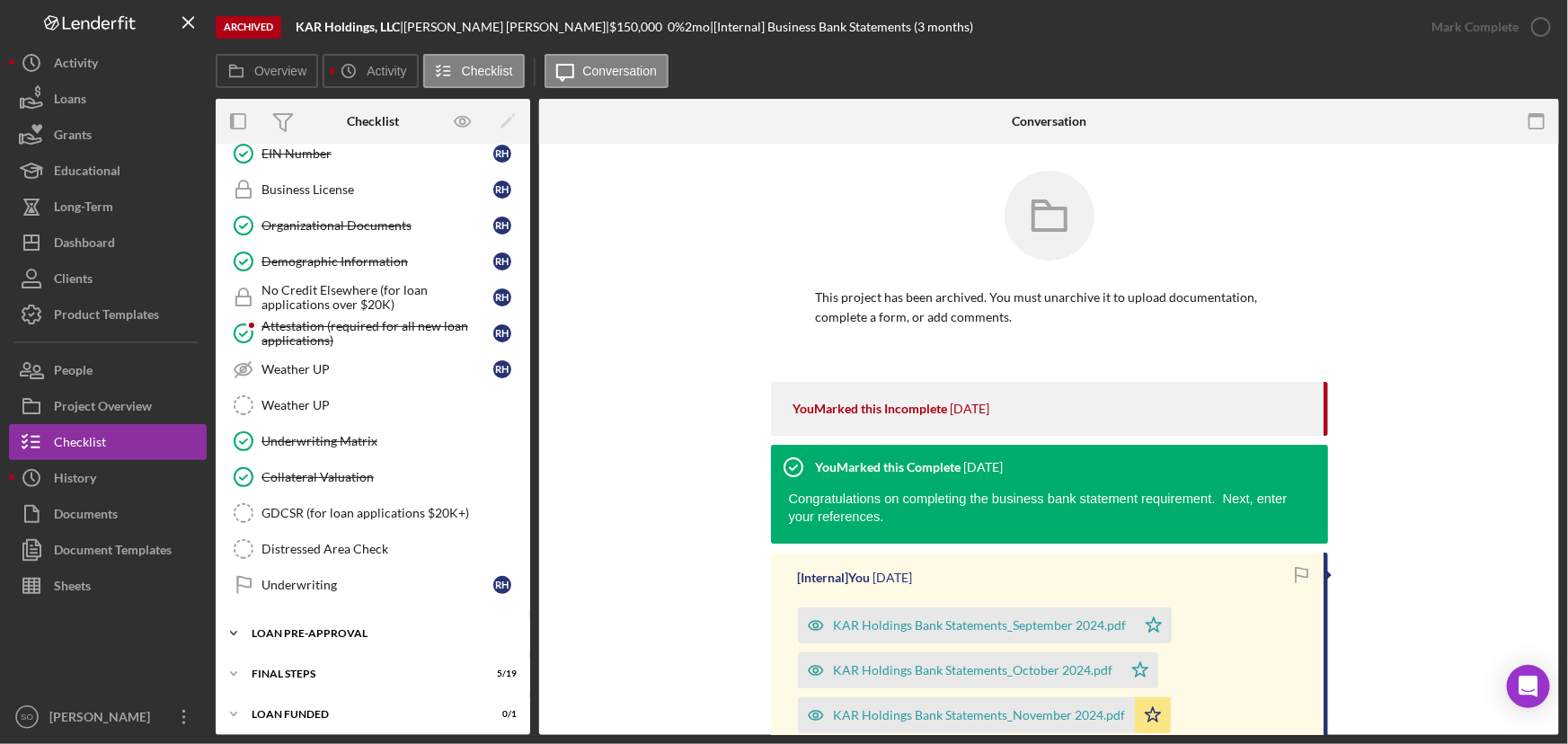
click at [299, 627] on div "LOAN PRE-APPROVAL" at bounding box center [379, 632] width 256 height 10
click at [292, 663] on div "Loan Approval" at bounding box center [391, 670] width 259 height 14
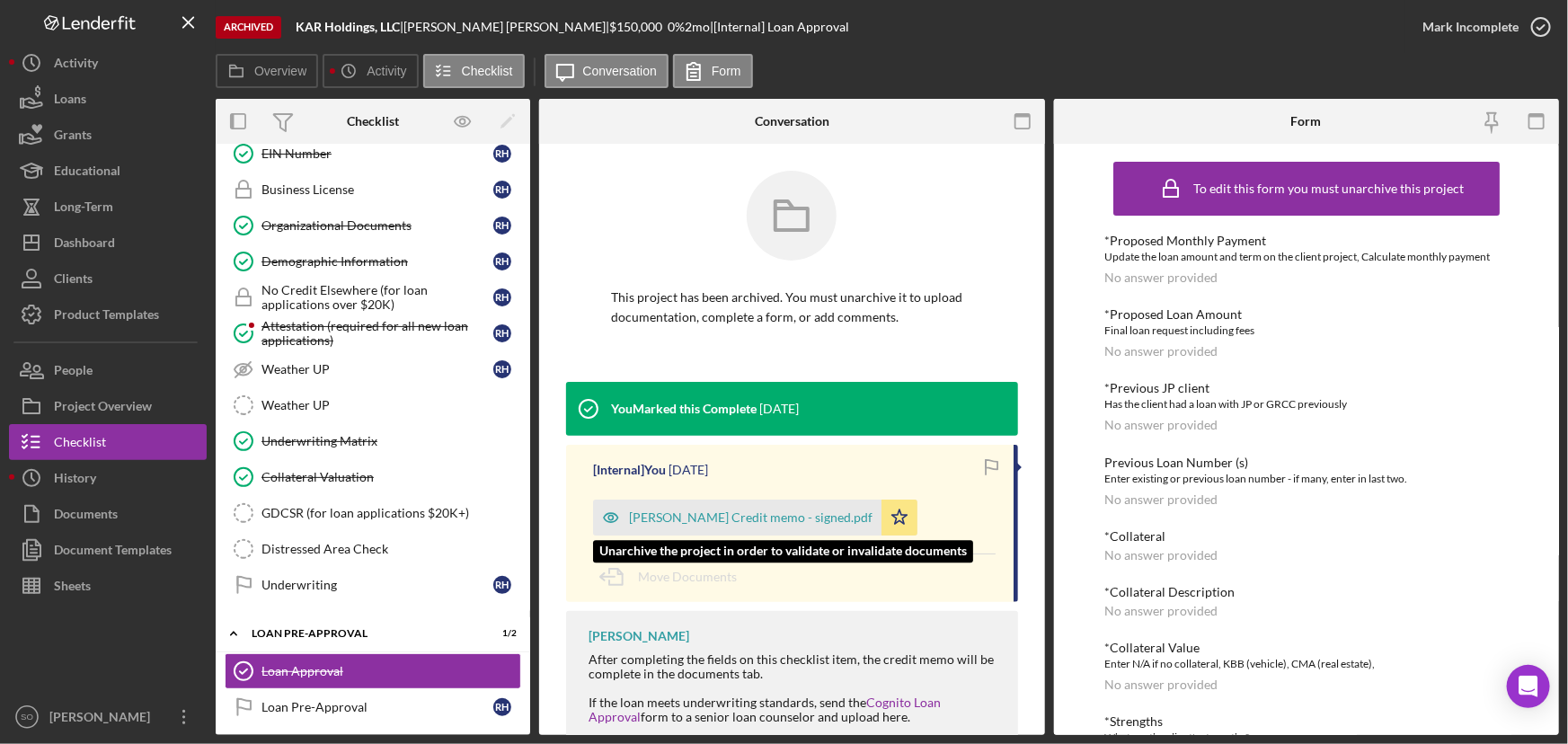
click at [709, 518] on div "[PERSON_NAME] Credit memo - signed.pdf" at bounding box center [750, 517] width 244 height 14
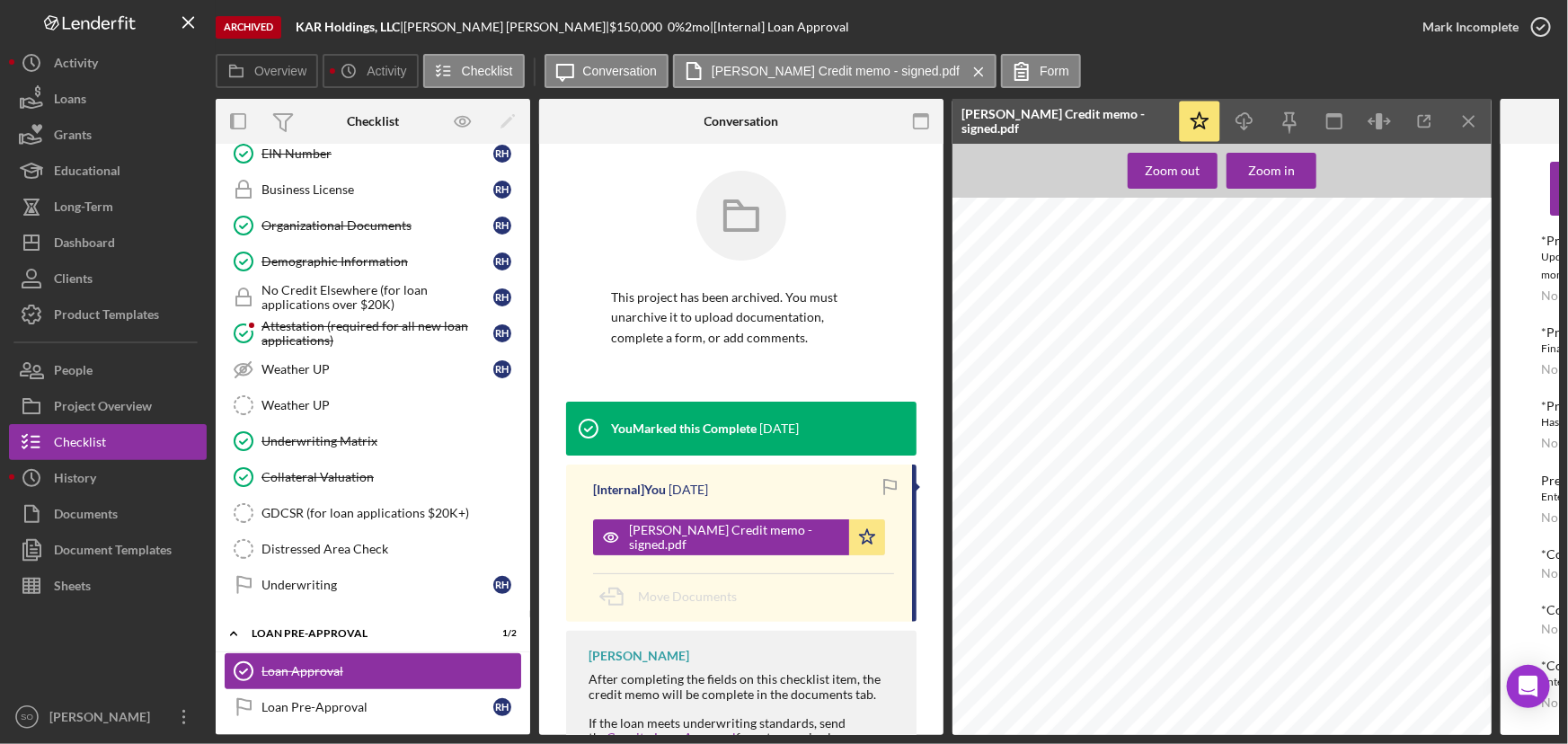
scroll to position [1094, 0]
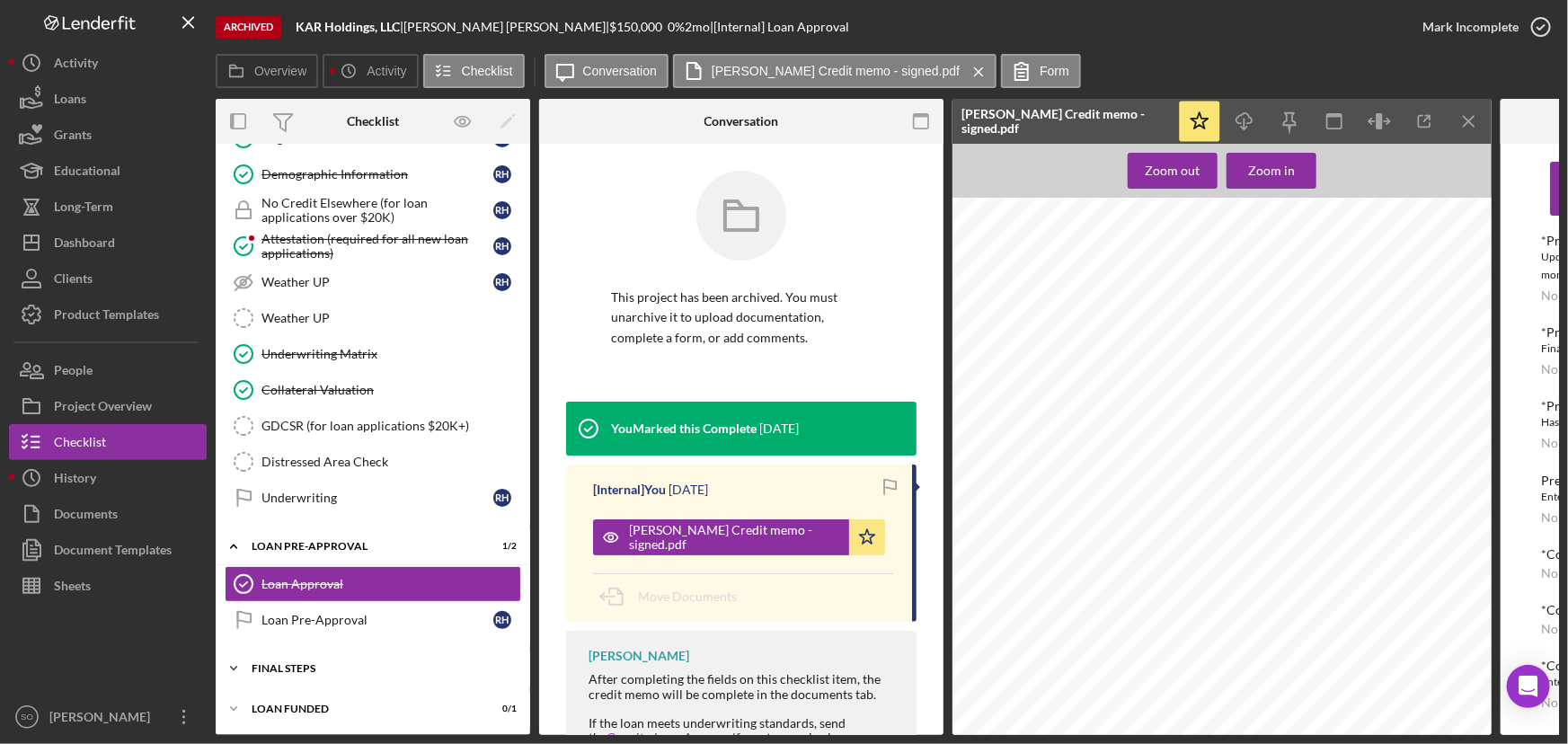
click at [324, 662] on div "FINAL STEPS" at bounding box center [379, 667] width 256 height 10
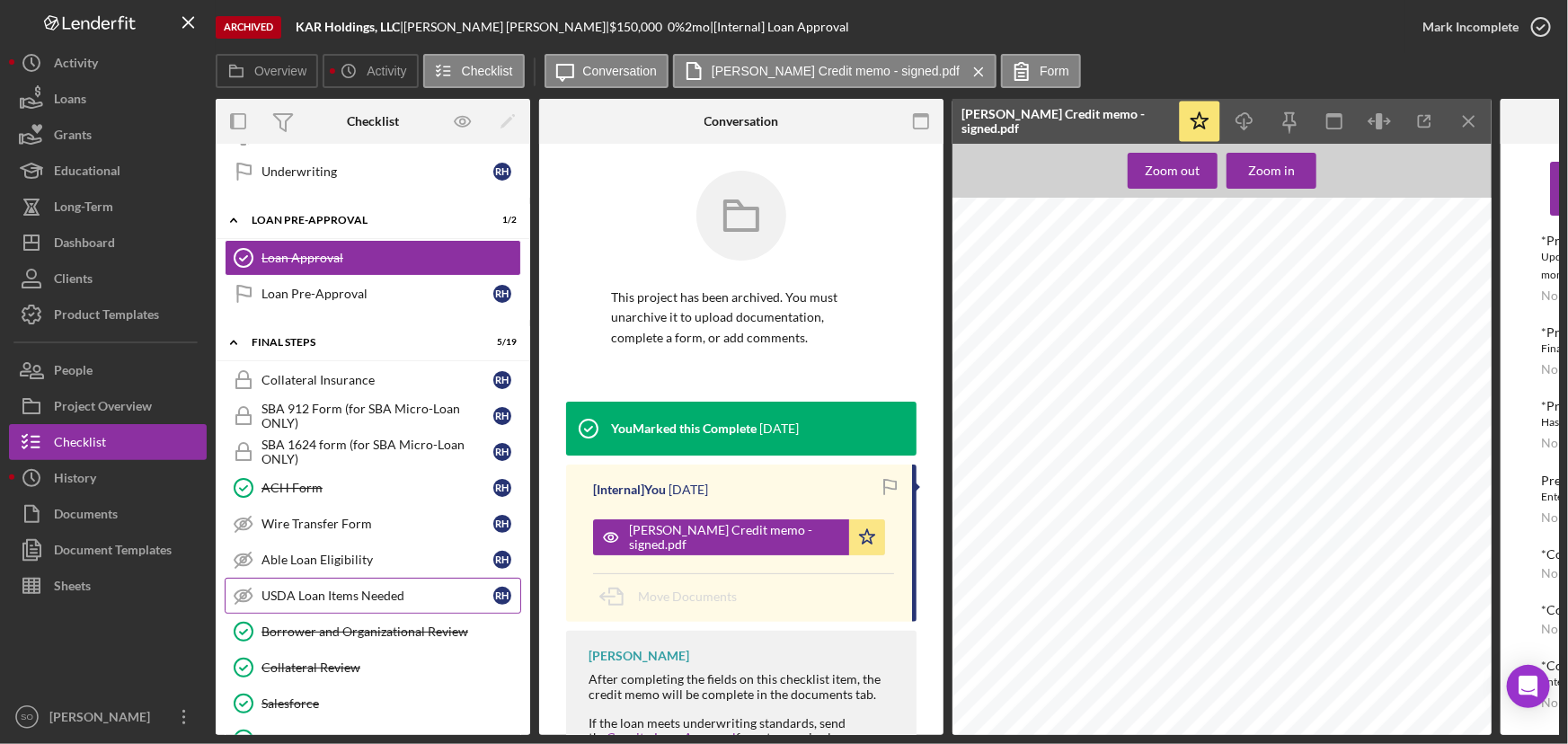
scroll to position [1012, 0]
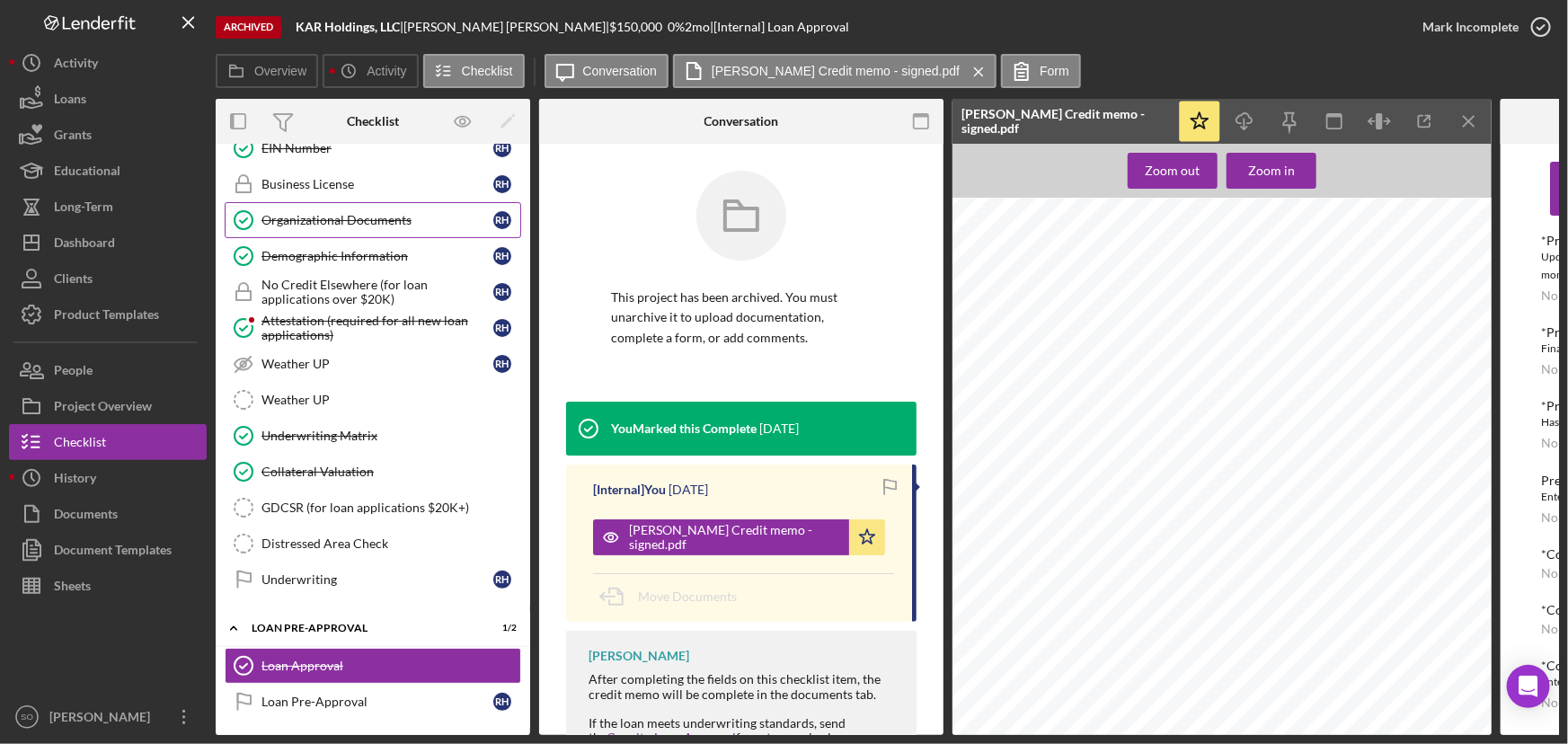
click at [352, 214] on div "Organizational Documents" at bounding box center [377, 220] width 231 height 14
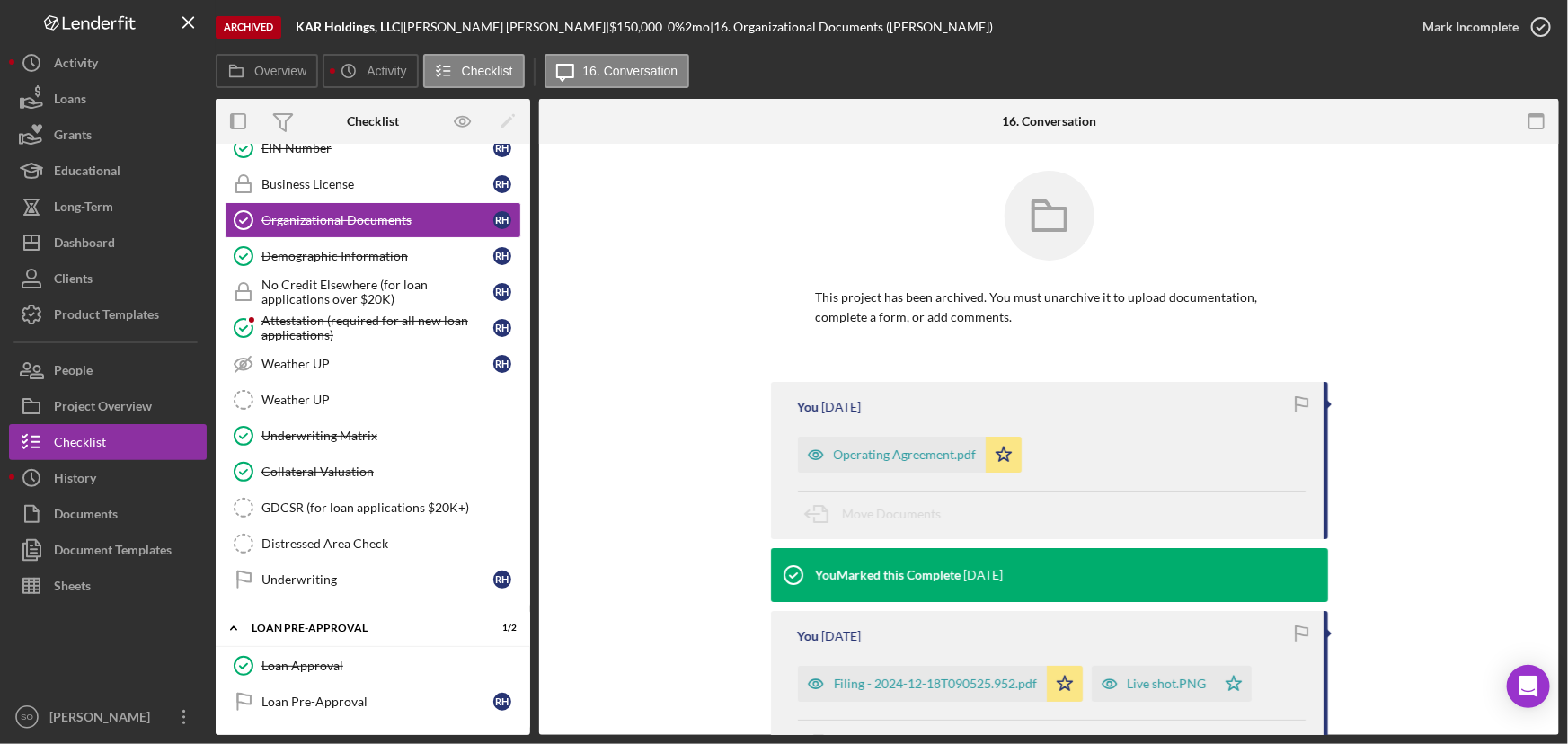
scroll to position [245, 0]
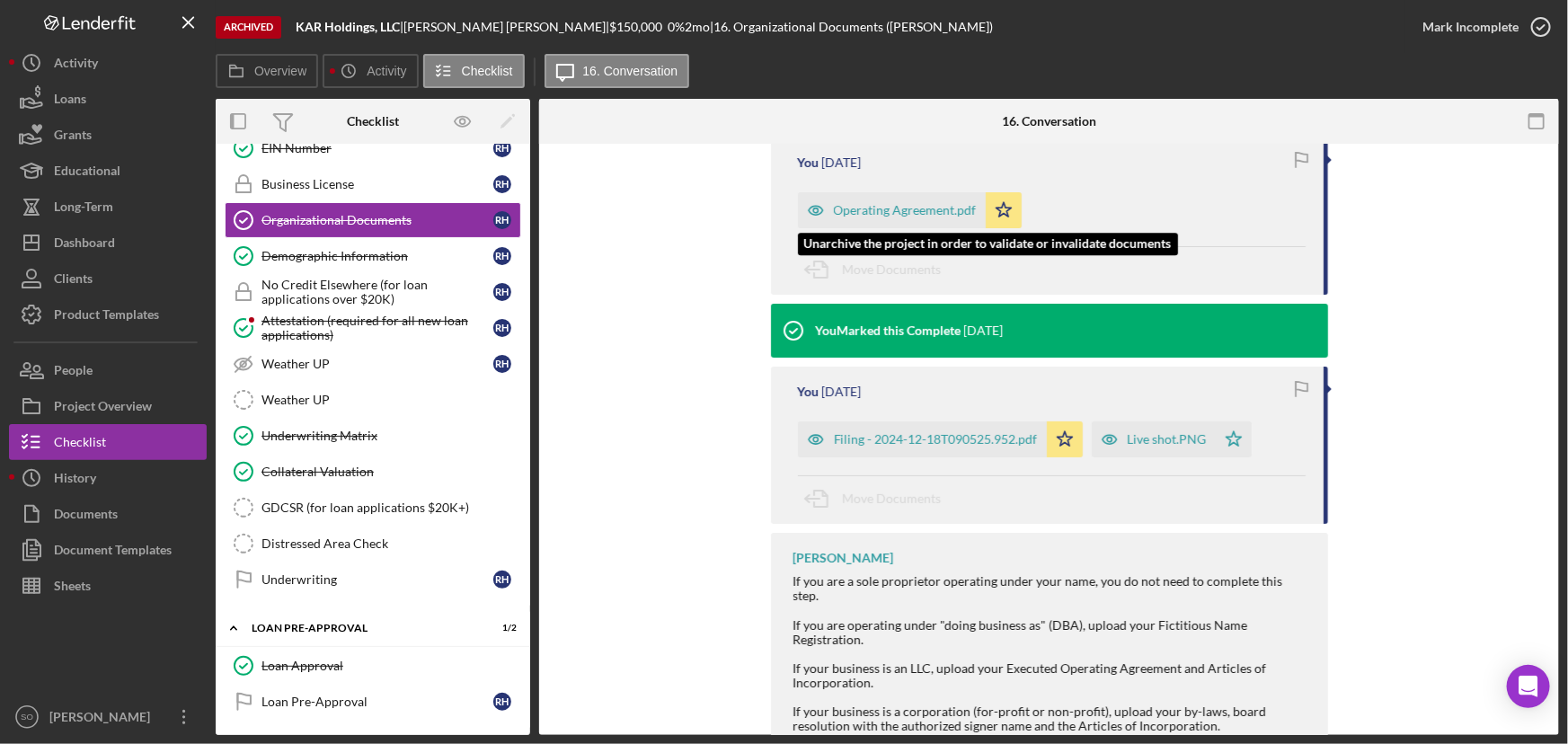
click at [916, 213] on div "Operating Agreement.pdf" at bounding box center [904, 209] width 143 height 14
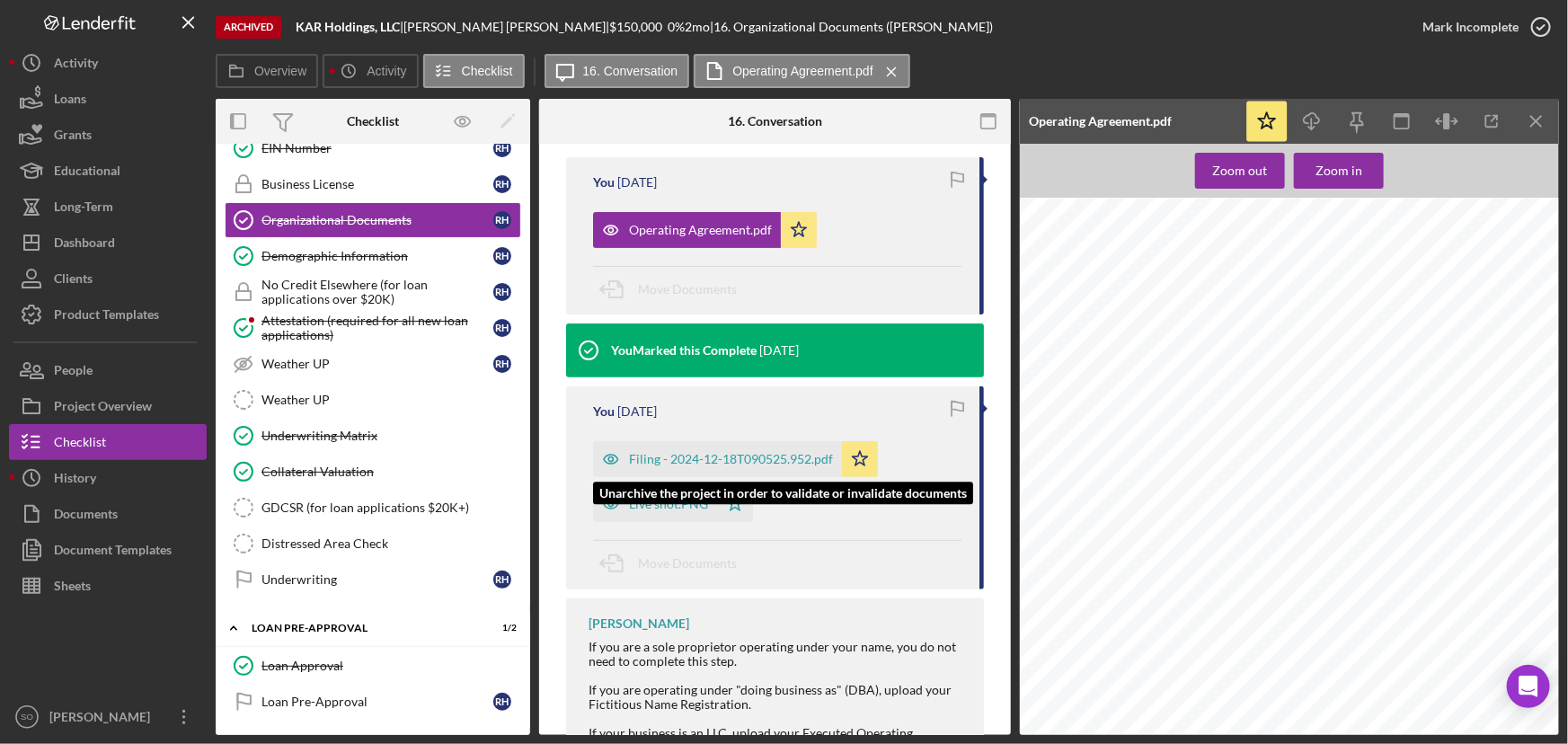
click at [680, 452] on div "Filing - 2024-12-18T090525.952.pdf" at bounding box center [730, 459] width 204 height 14
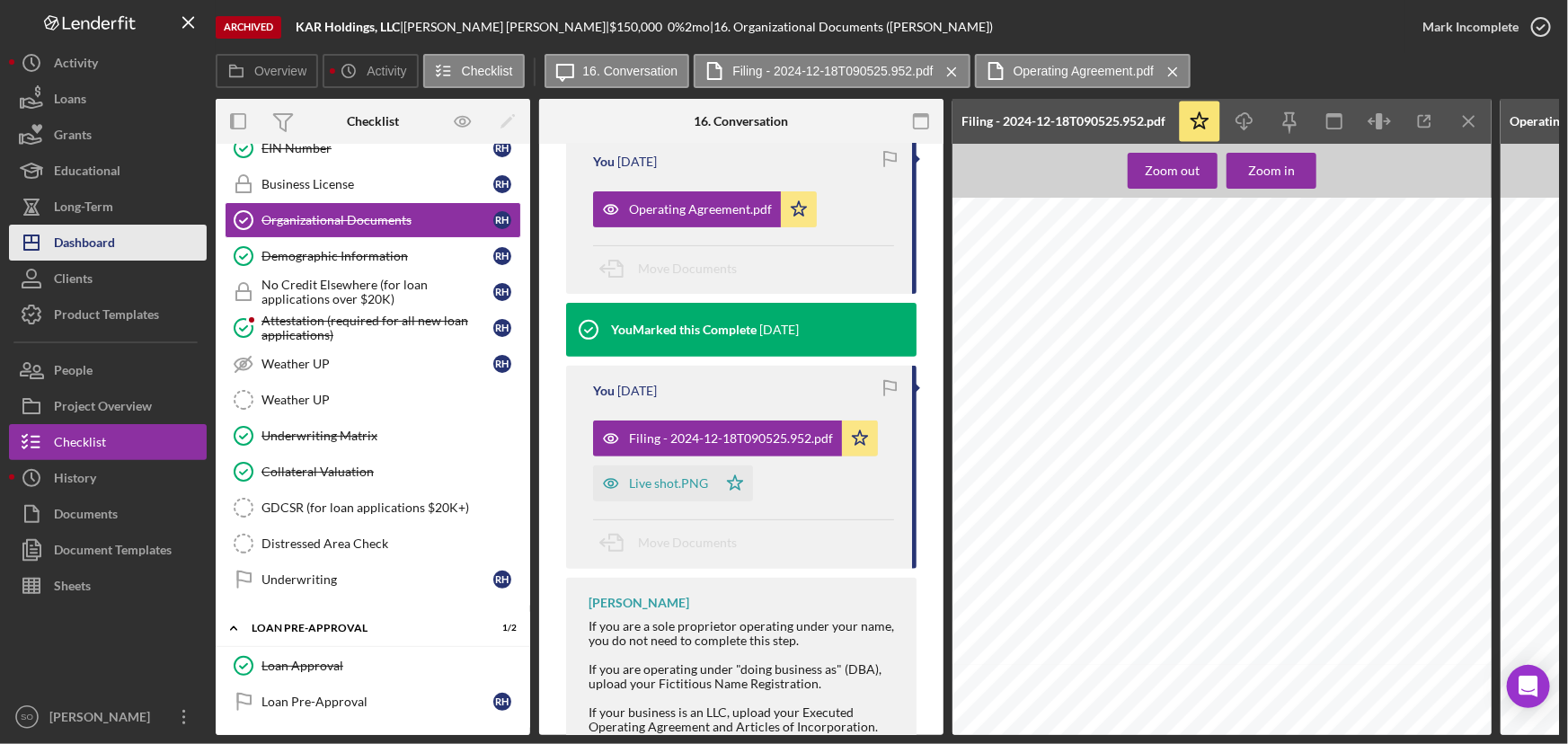
click at [86, 240] on div "Dashboard" at bounding box center [84, 245] width 61 height 41
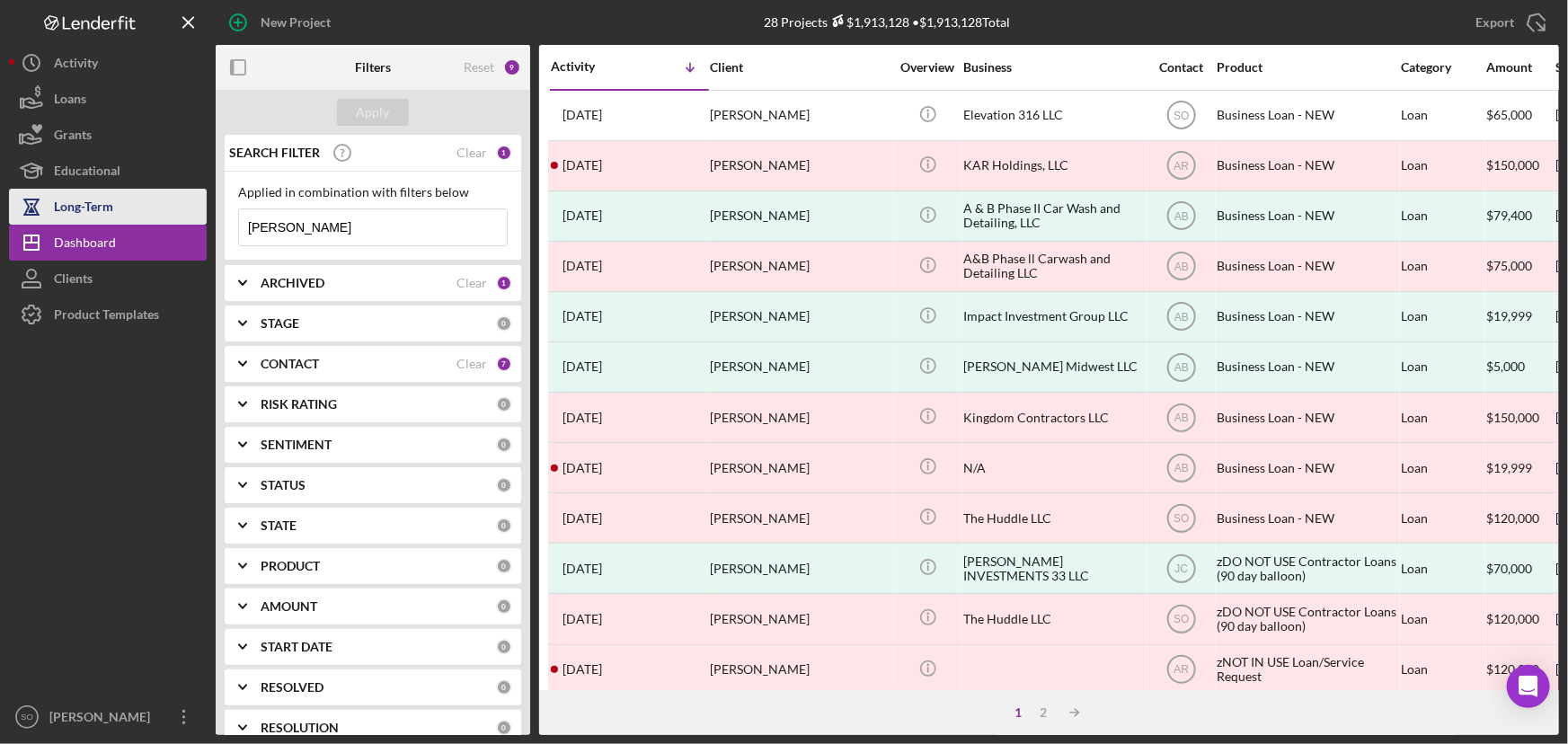
drag, startPoint x: 377, startPoint y: 231, endPoint x: 180, endPoint y: 222, distance: 197.2
click at [175, 221] on div "New Project 28 Projects $1,913,128 • $1,913,128 Total [PERSON_NAME] Export Icon…" at bounding box center [783, 367] width 1550 height 735
click at [305, 282] on b "ARCHIVED" at bounding box center [292, 282] width 64 height 14
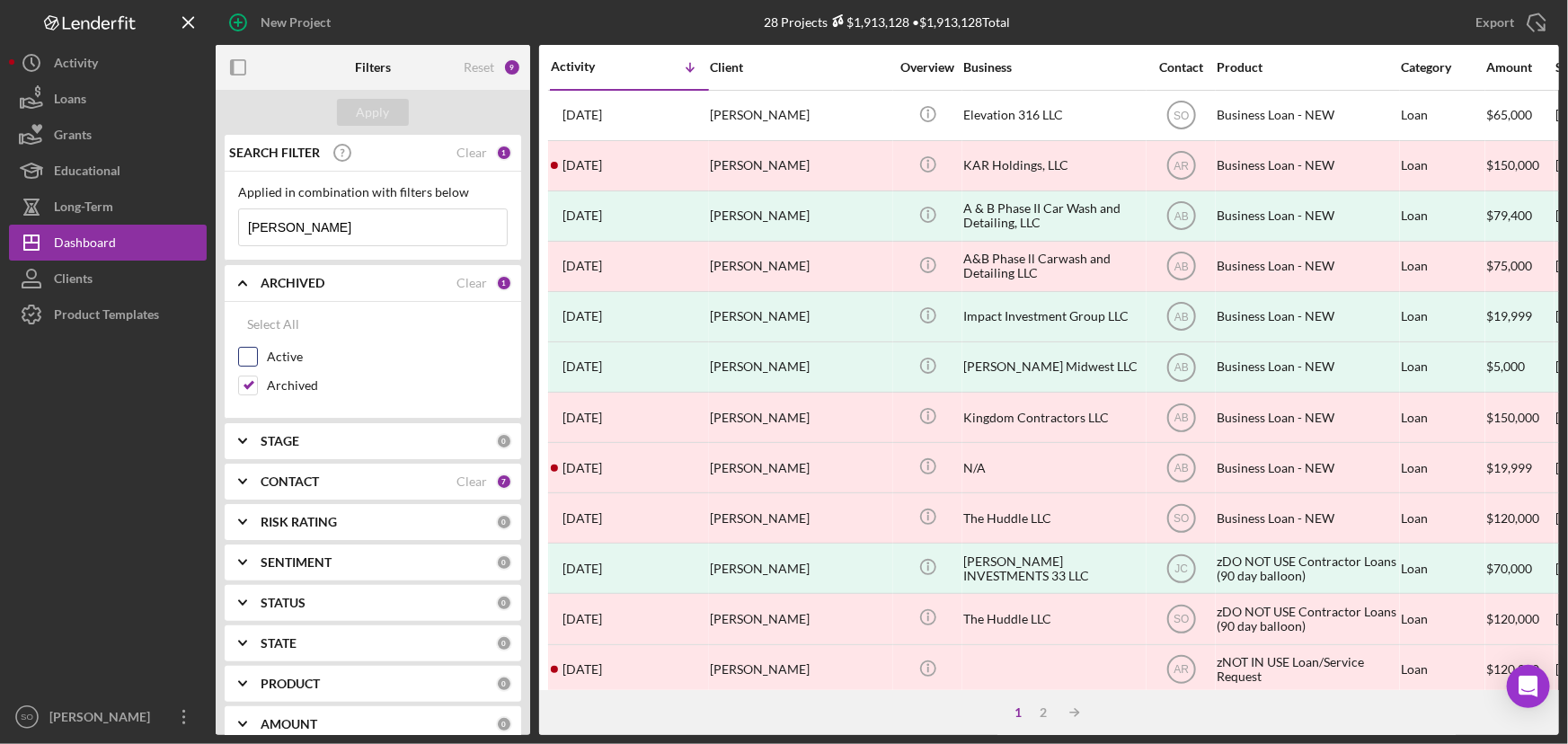
click at [252, 349] on input "Active" at bounding box center [247, 356] width 18 height 18
checkbox input "true"
click at [359, 109] on div "Apply" at bounding box center [373, 112] width 33 height 27
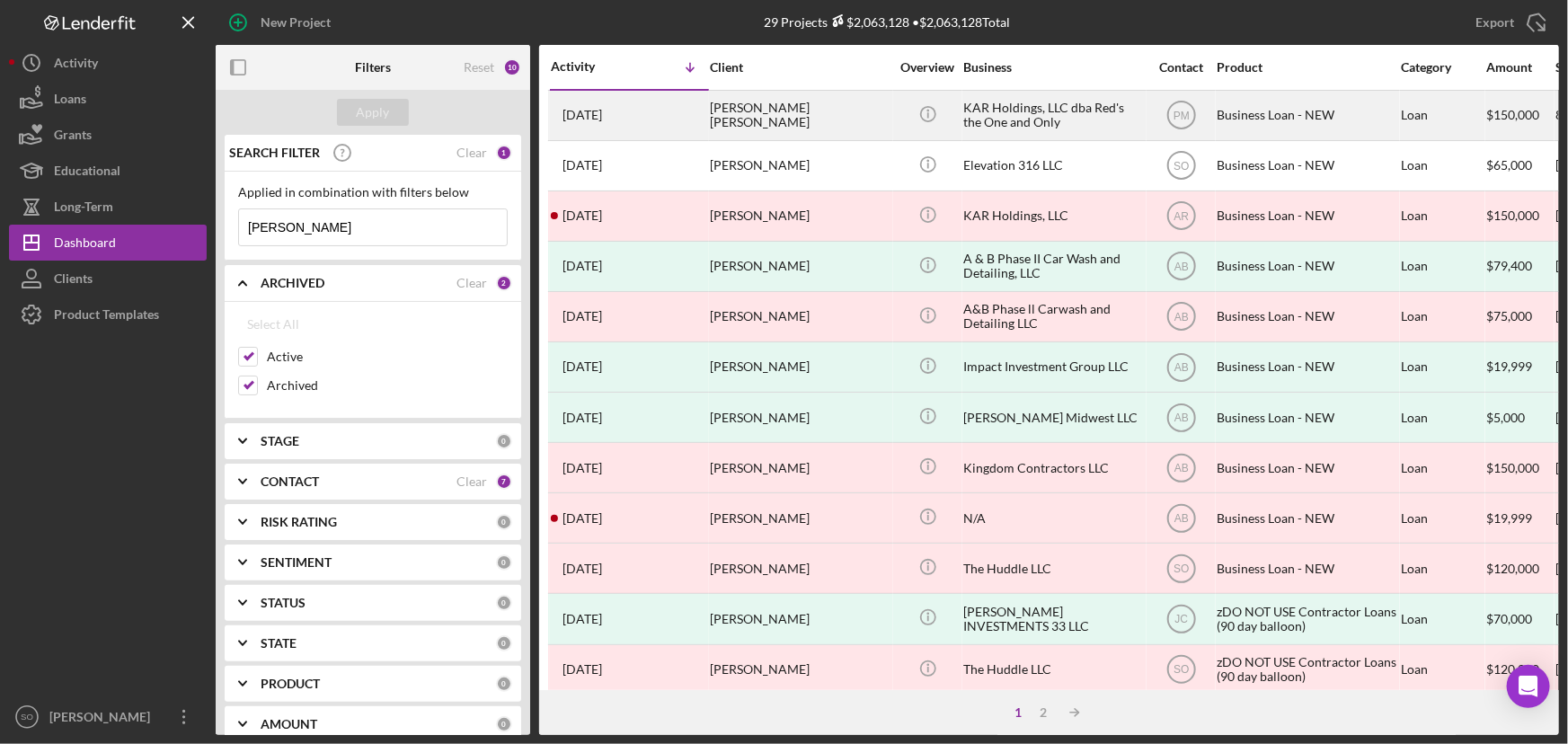
click at [845, 112] on div "[PERSON_NAME] [PERSON_NAME]" at bounding box center [800, 116] width 180 height 47
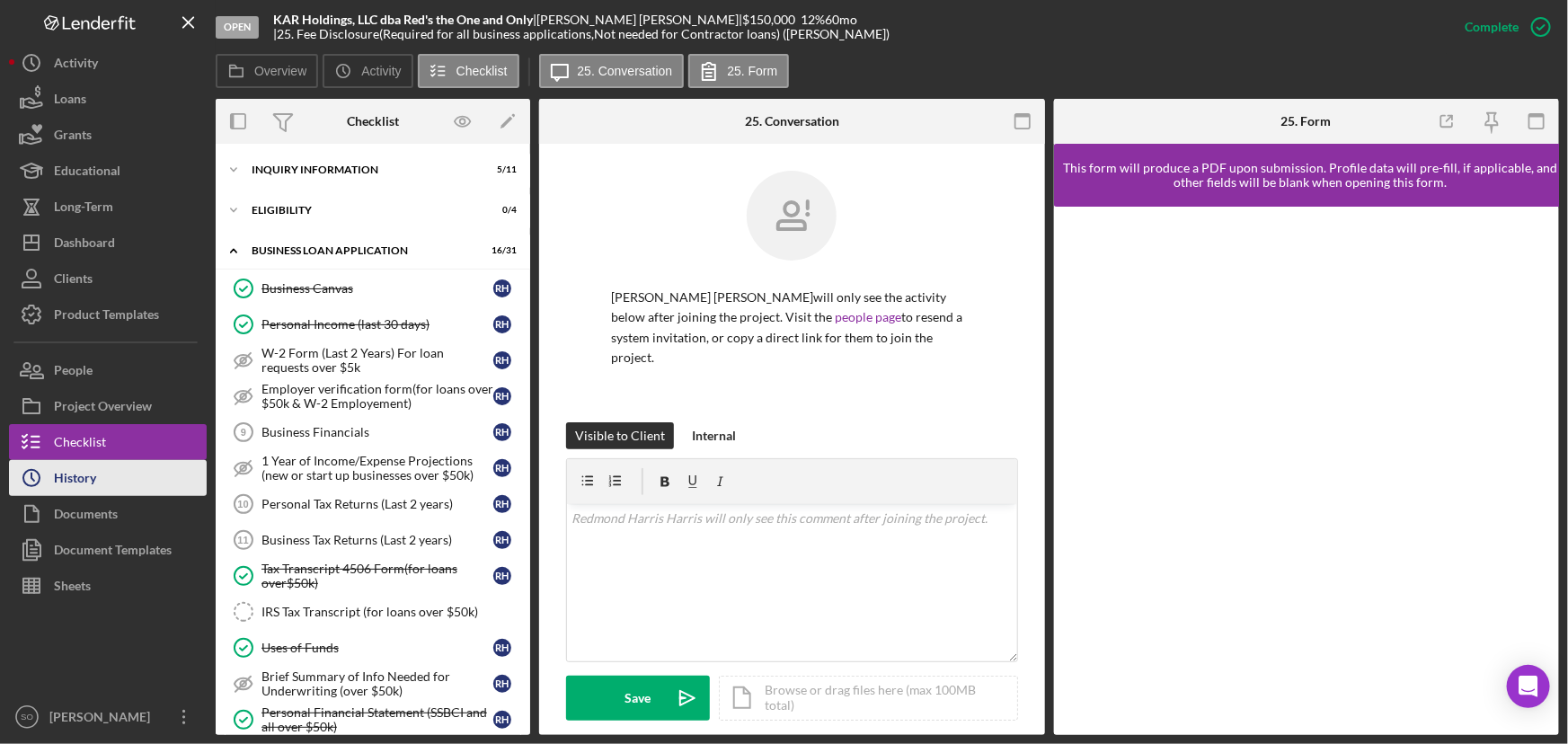
scroll to position [670, 0]
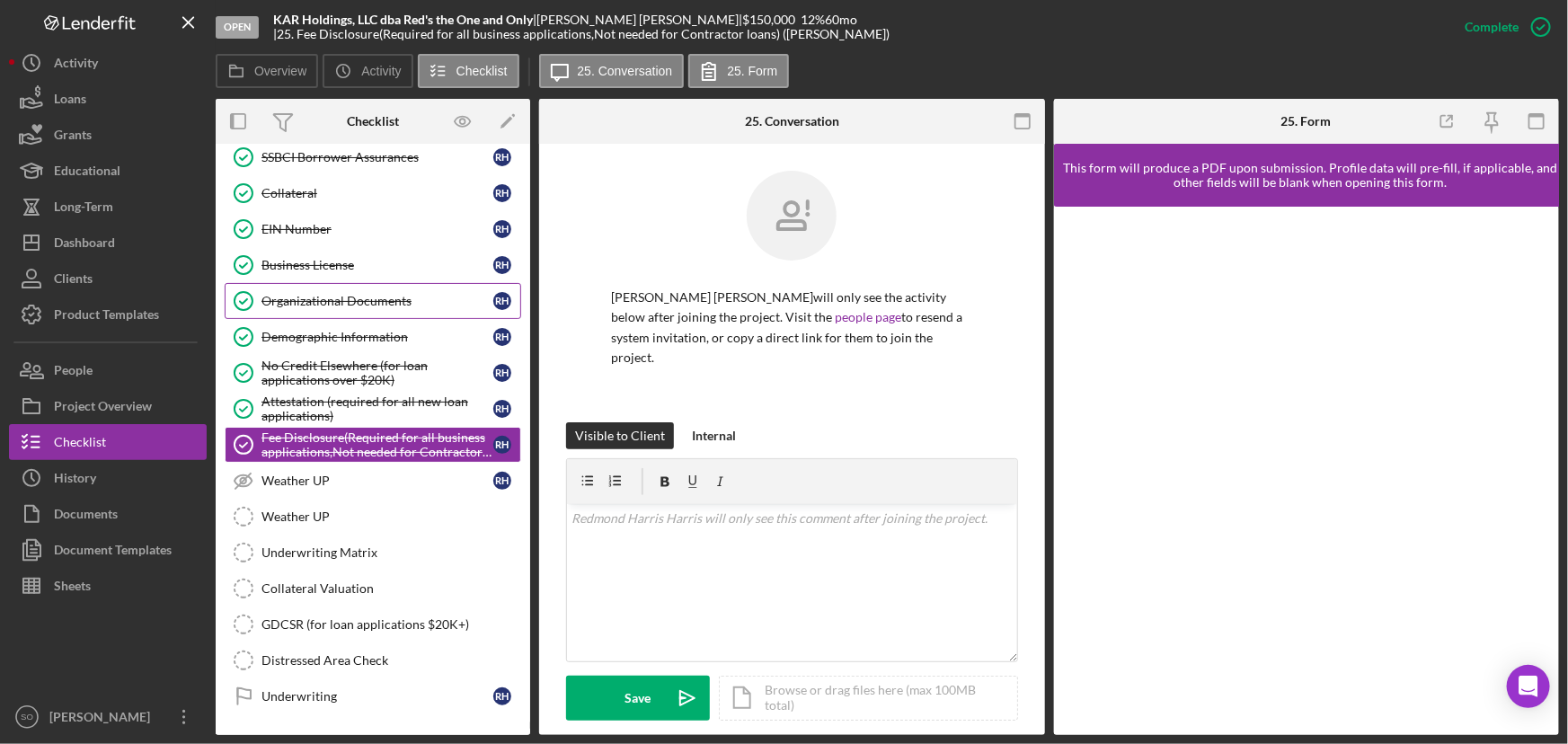
click at [302, 298] on div "Organizational Documents" at bounding box center [377, 300] width 231 height 14
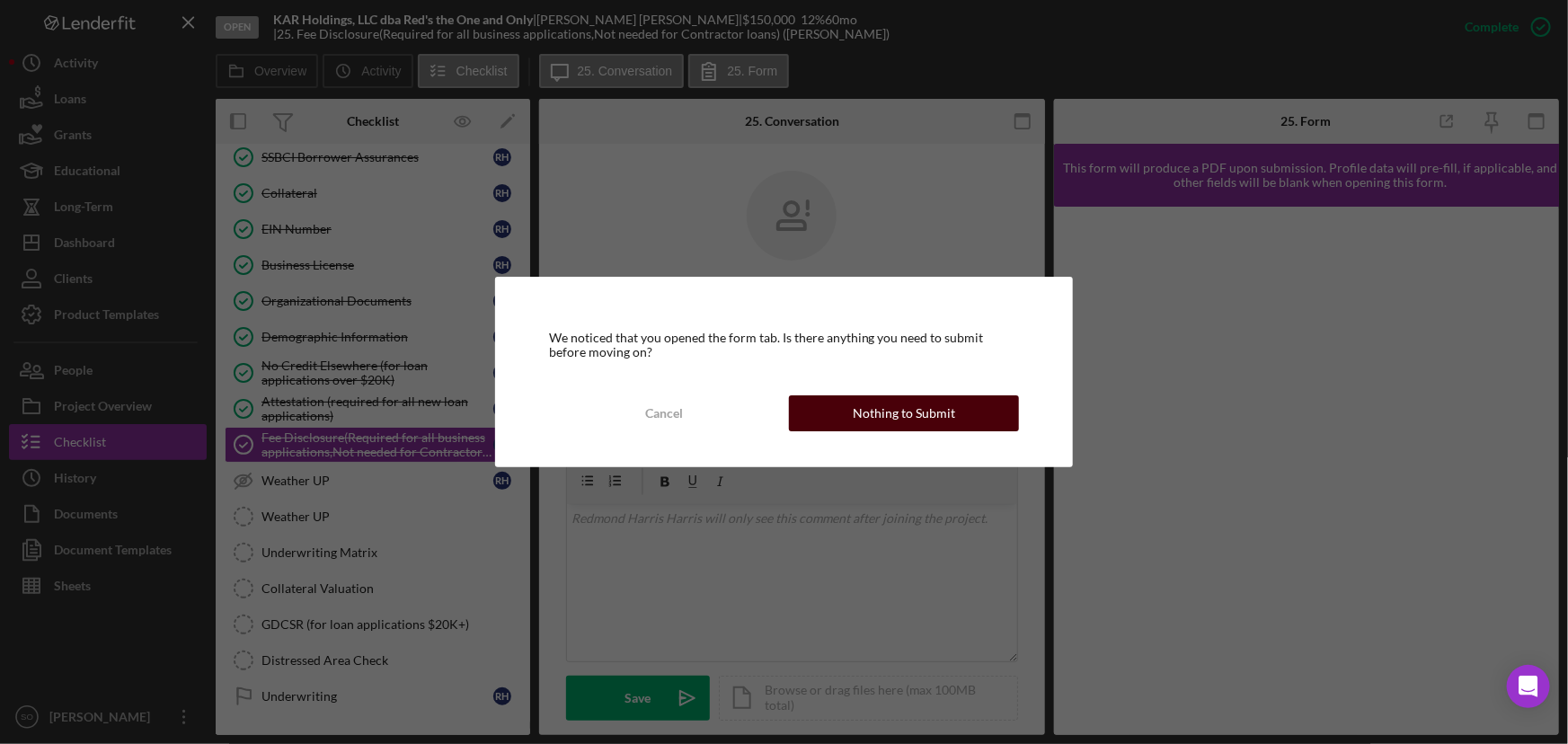
click at [899, 415] on div "Nothing to Submit" at bounding box center [903, 413] width 102 height 36
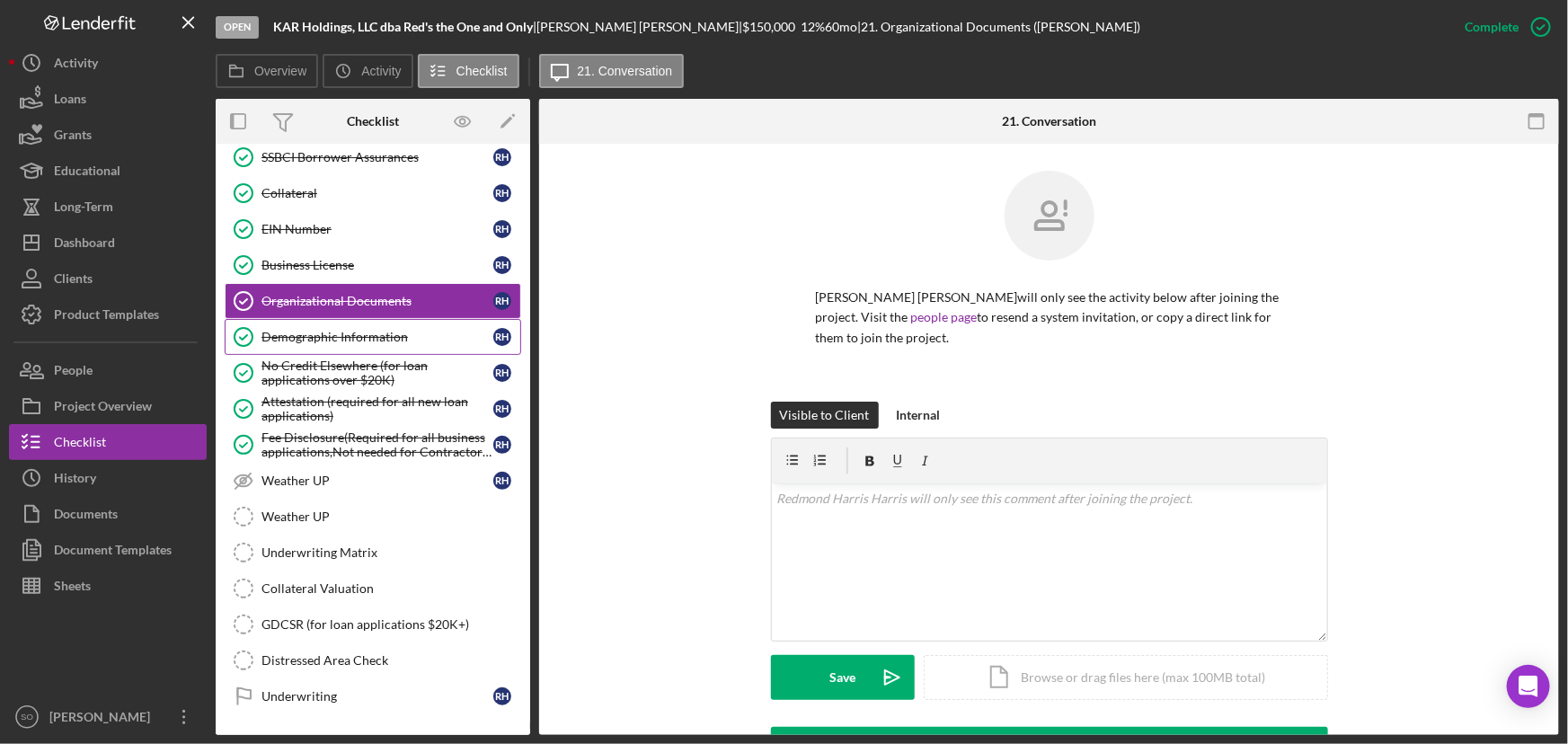
click at [386, 337] on div "Demographic Information" at bounding box center [377, 336] width 231 height 14
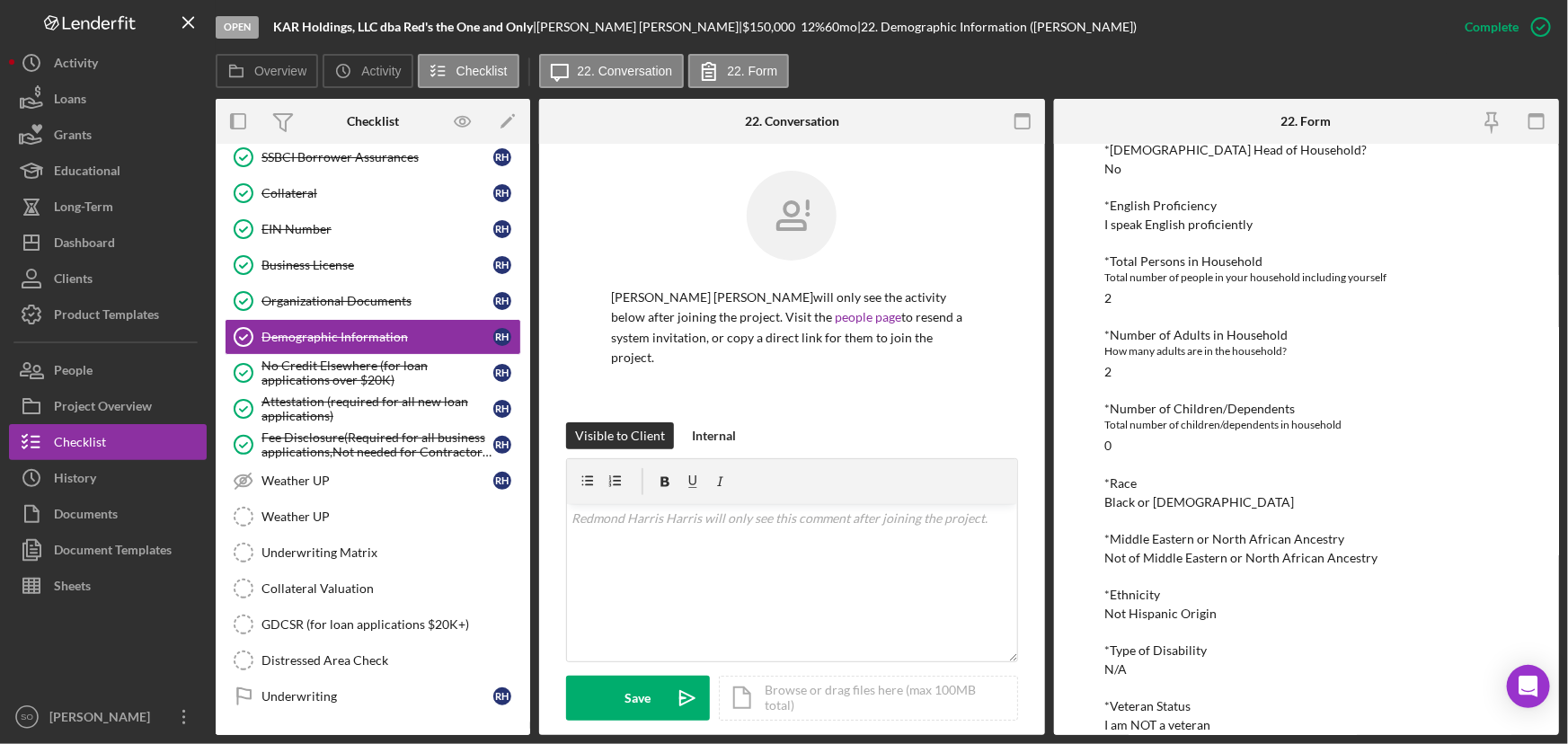
scroll to position [408, 0]
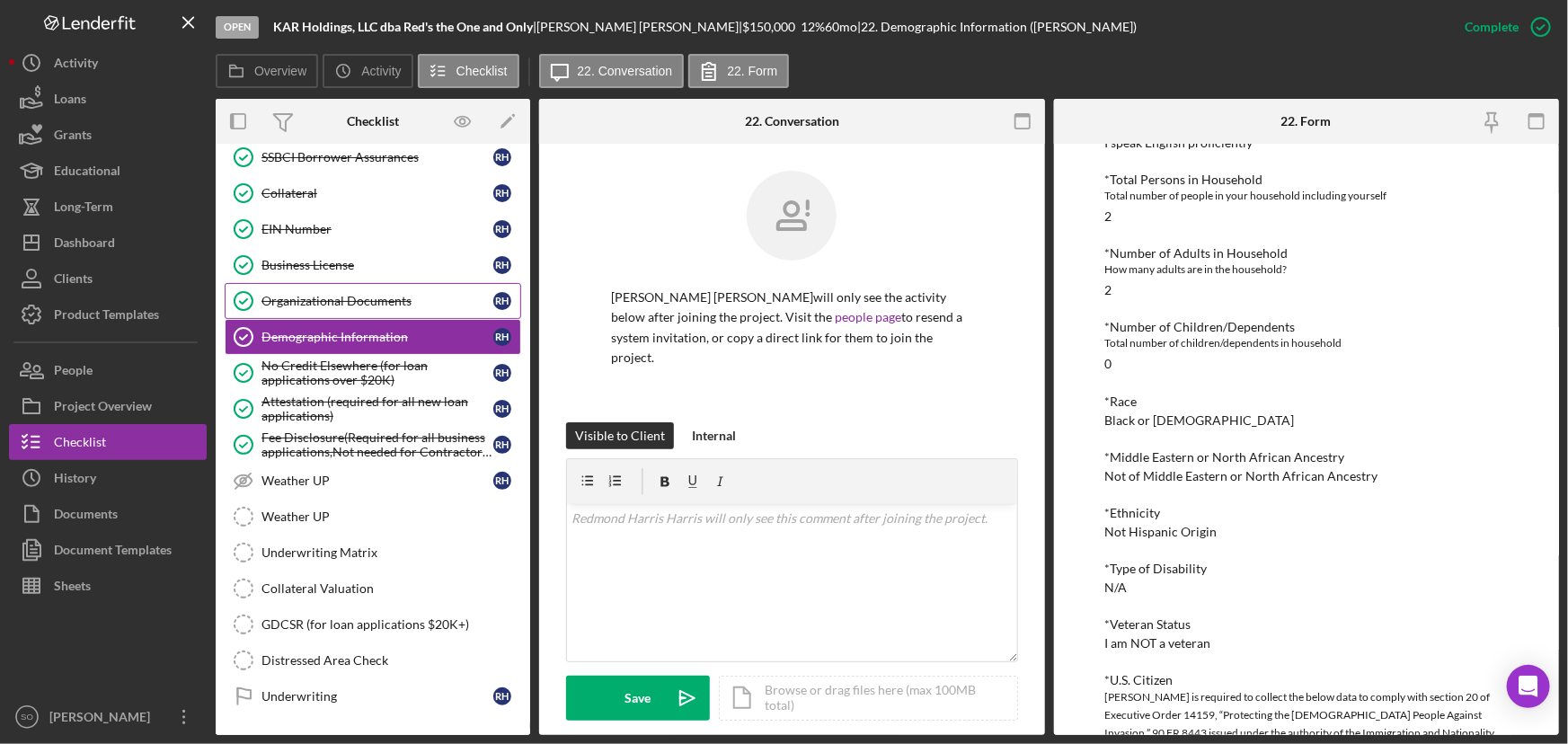
click at [348, 294] on div "Organizational Documents" at bounding box center [377, 300] width 231 height 14
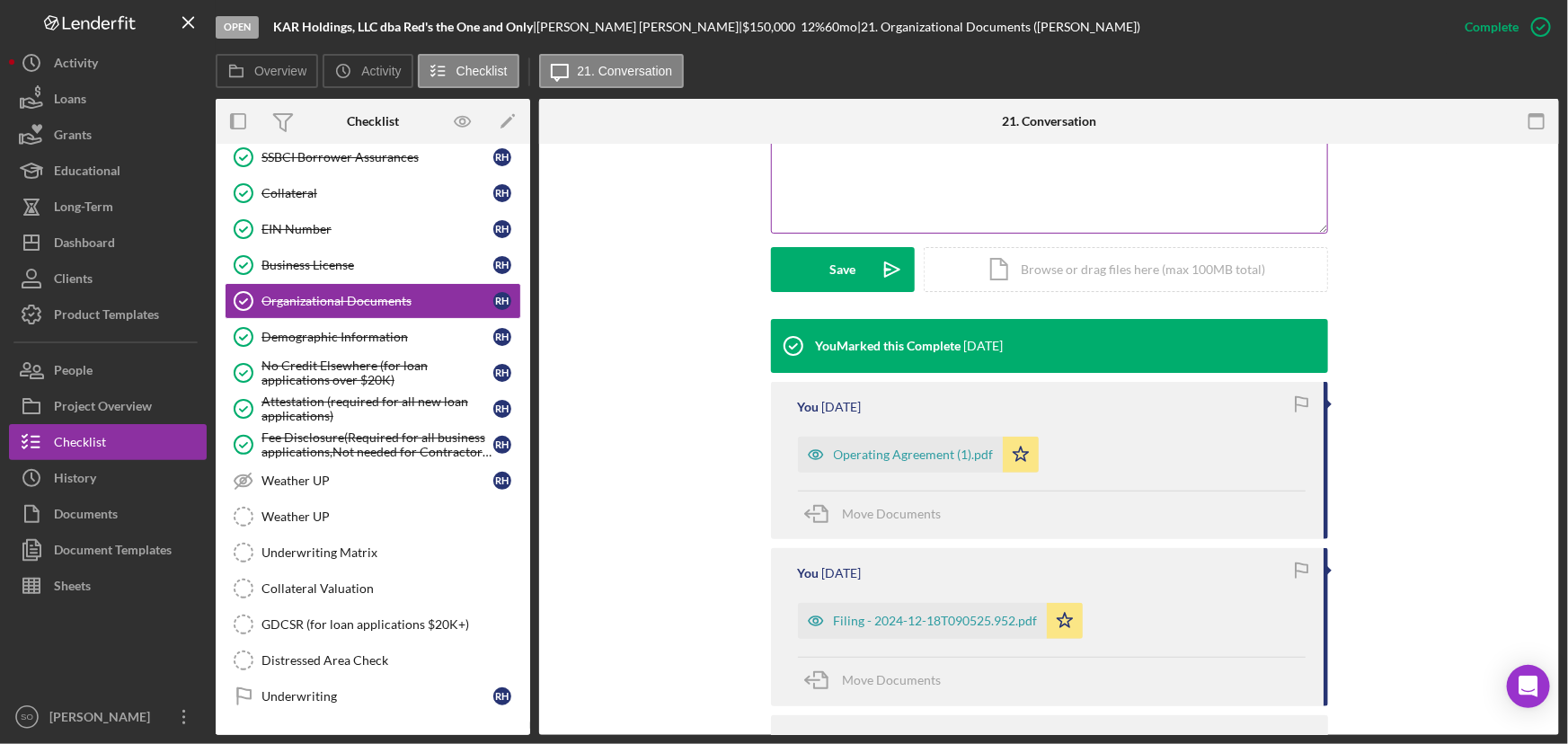
scroll to position [572, 0]
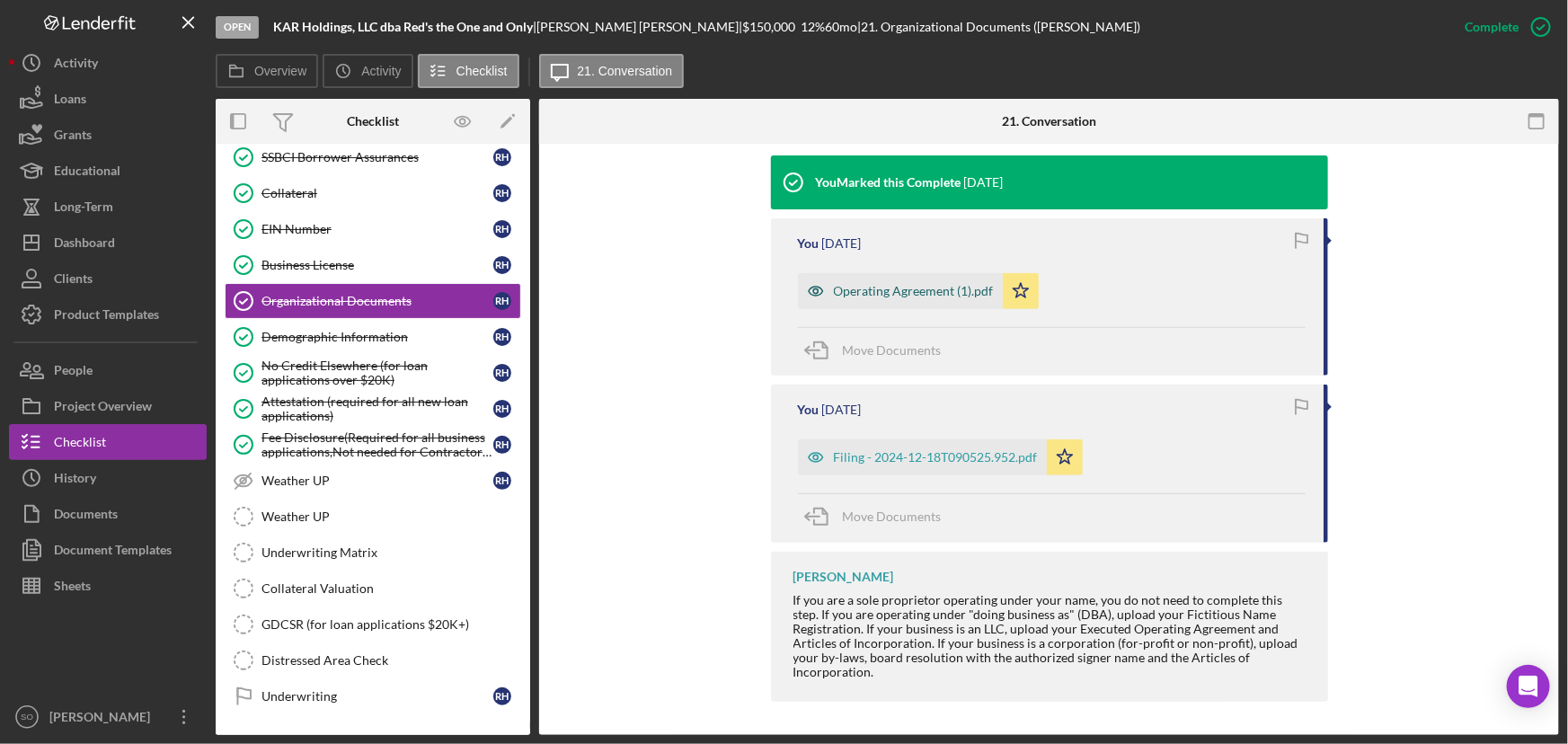
click at [885, 290] on div "Operating Agreement (1).pdf" at bounding box center [913, 290] width 160 height 14
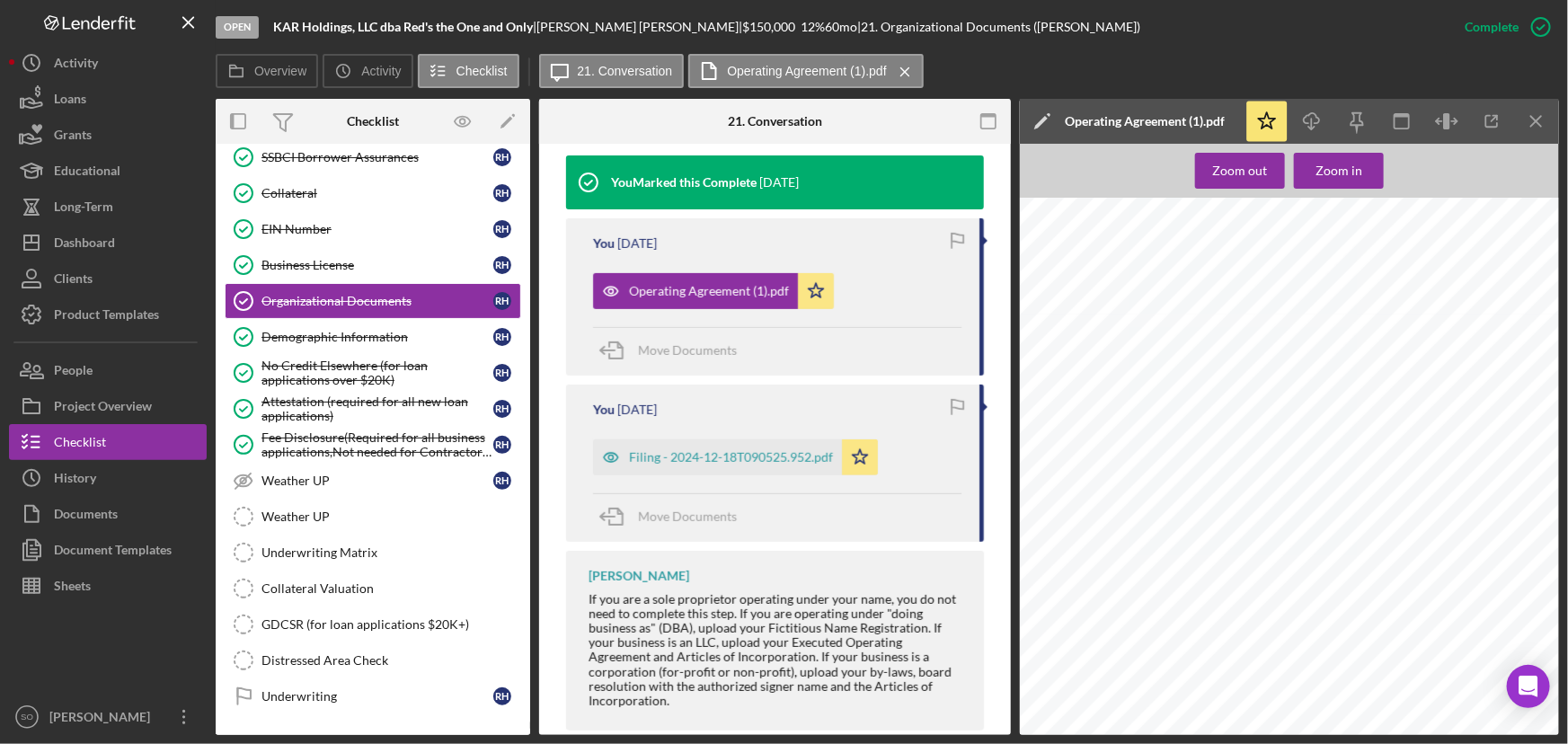
scroll to position [1633, 0]
